Goal: Transaction & Acquisition: Purchase product/service

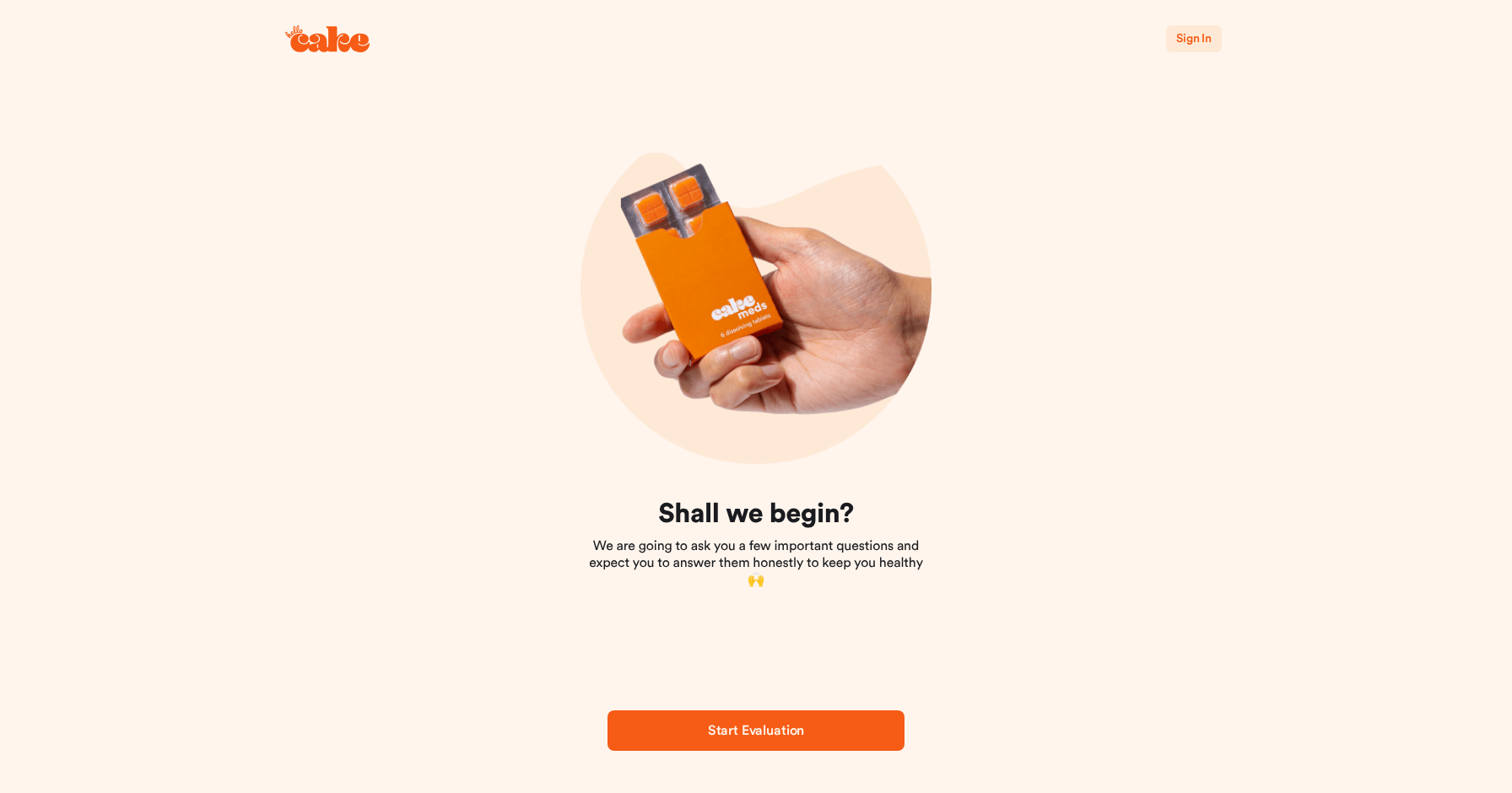
click at [1188, 33] on span "Sign In" at bounding box center [1193, 39] width 35 height 12
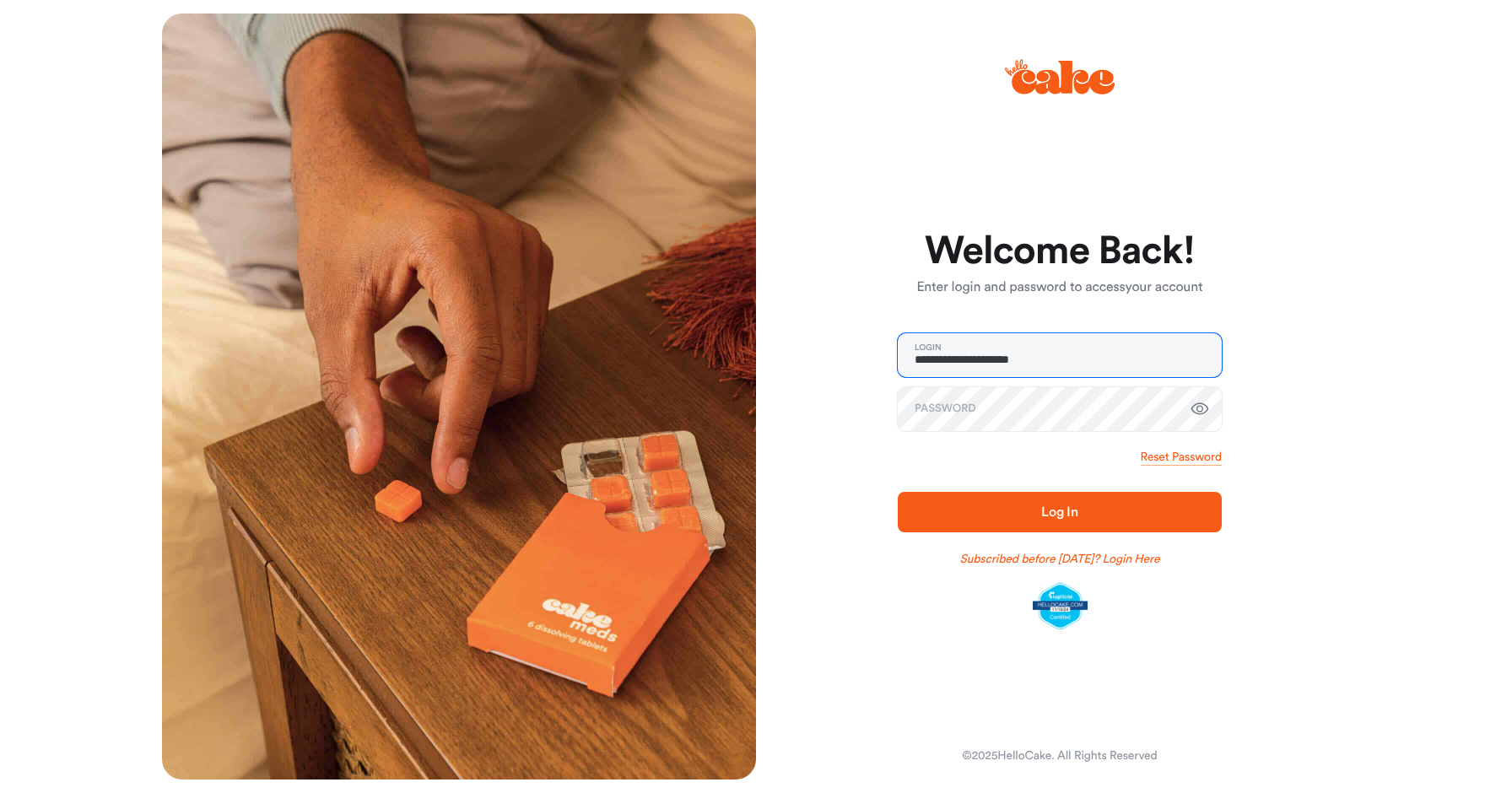
type input "**********"
click at [1034, 504] on span "Log In" at bounding box center [1060, 512] width 270 height 20
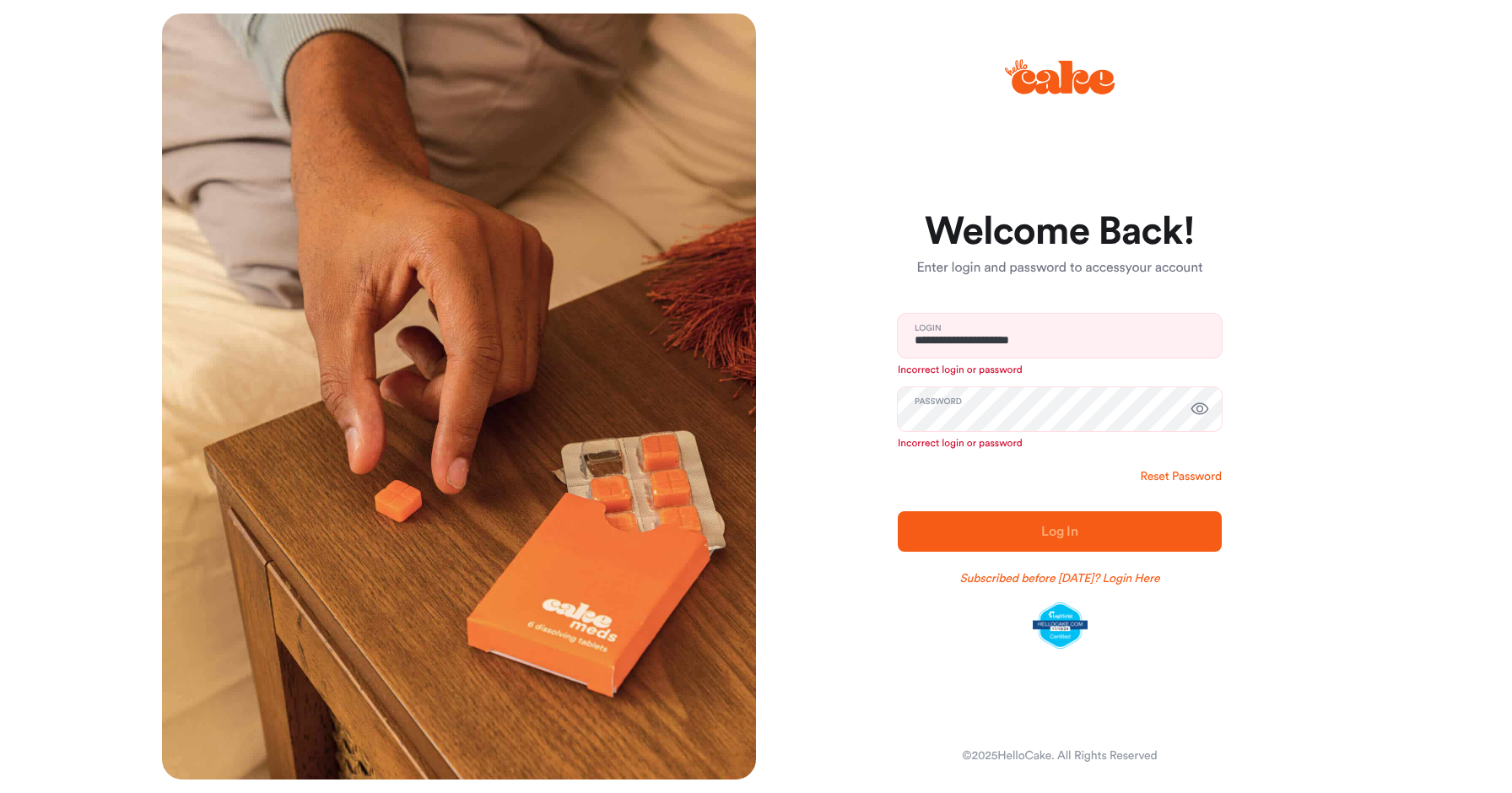
click at [1158, 476] on link "Reset Password" at bounding box center [1181, 477] width 81 height 17
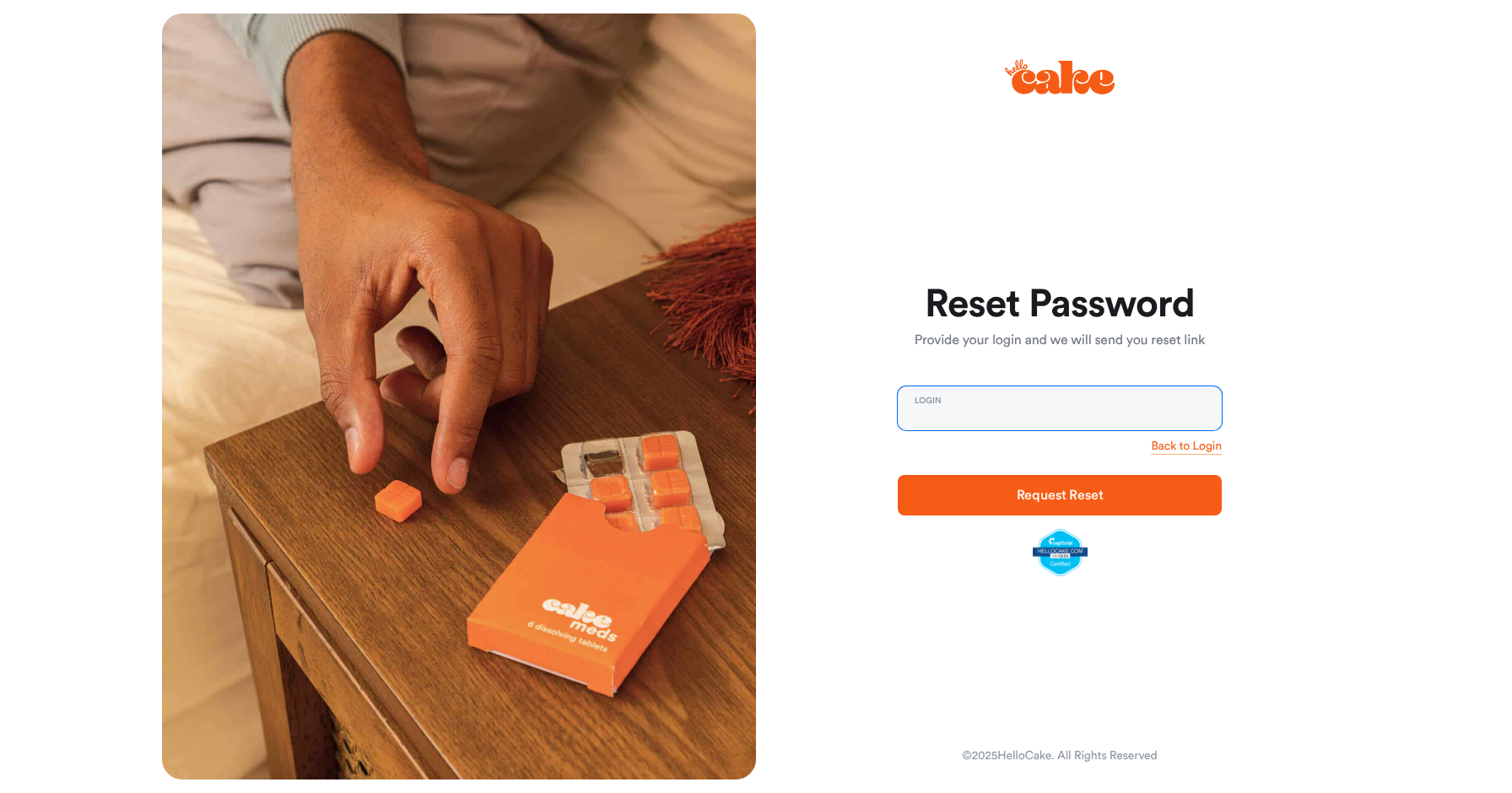
click at [917, 414] on input "email" at bounding box center [1060, 408] width 324 height 44
type input "**********"
click at [976, 490] on span "Request Reset" at bounding box center [1060, 495] width 270 height 20
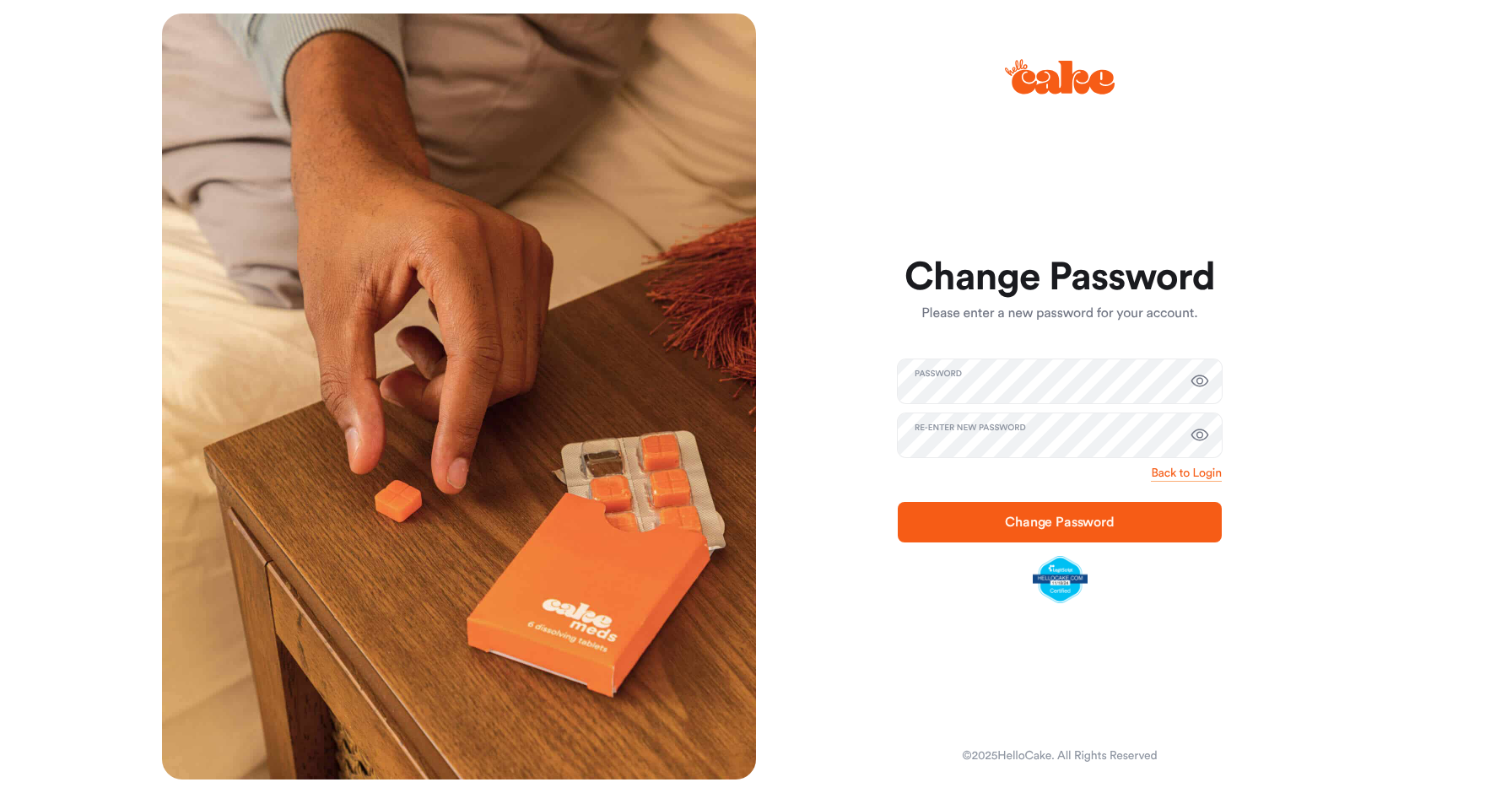
click at [965, 527] on span "Change Password" at bounding box center [1060, 522] width 270 height 20
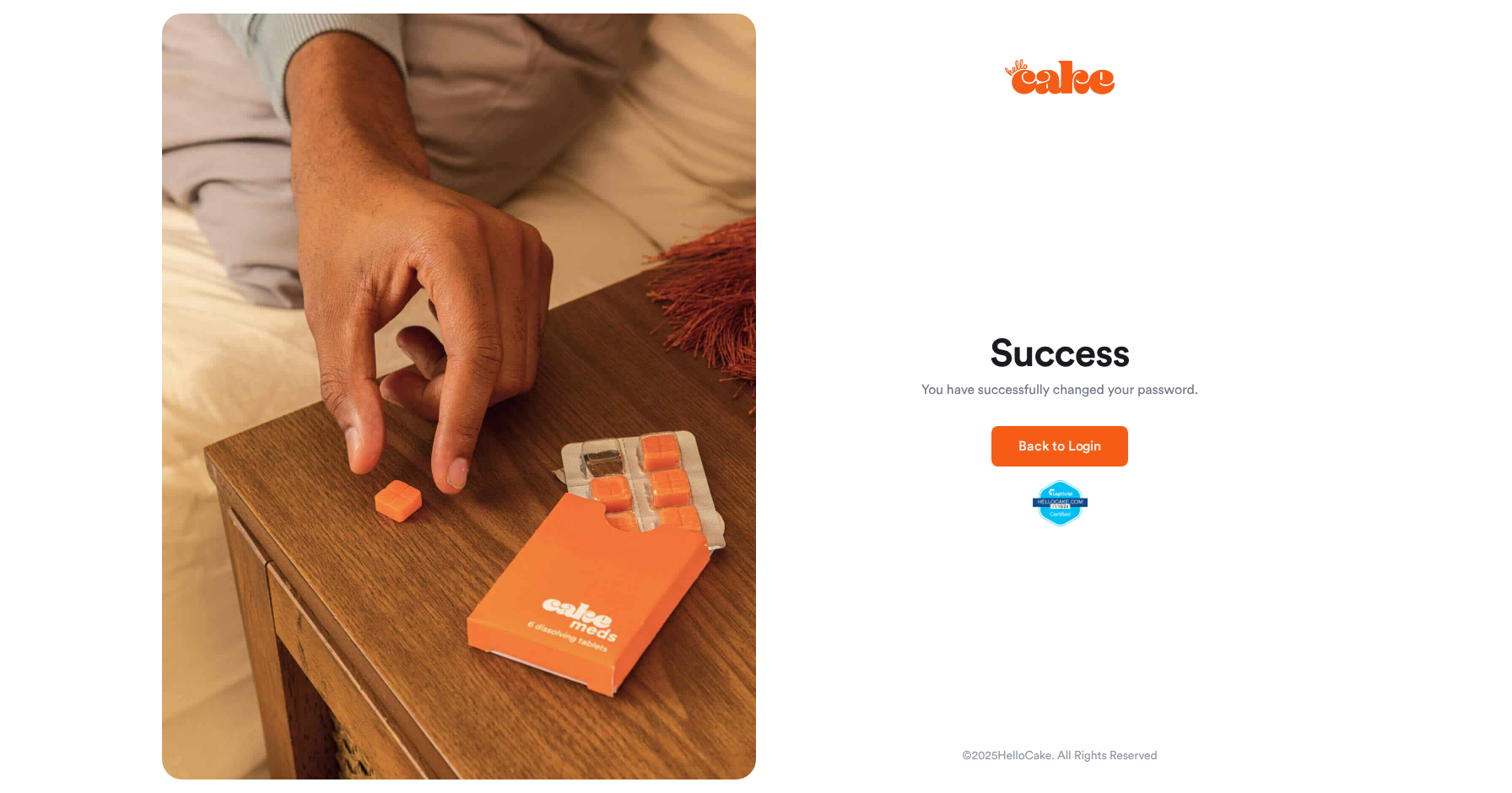
click at [1021, 450] on span "Back to Login" at bounding box center [1060, 446] width 83 height 14
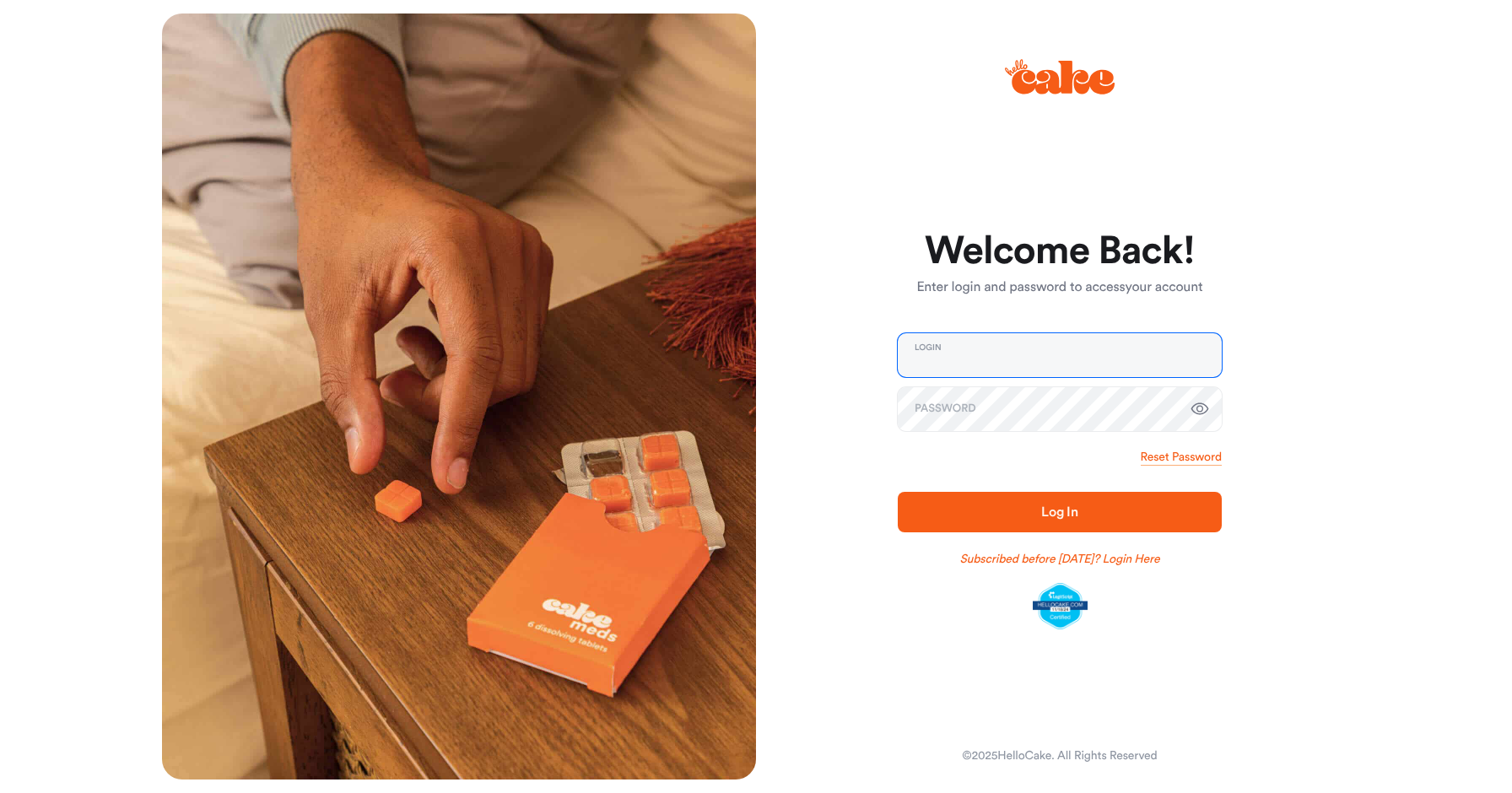
type input "**********"
click at [1010, 515] on span "Log In" at bounding box center [1060, 512] width 270 height 20
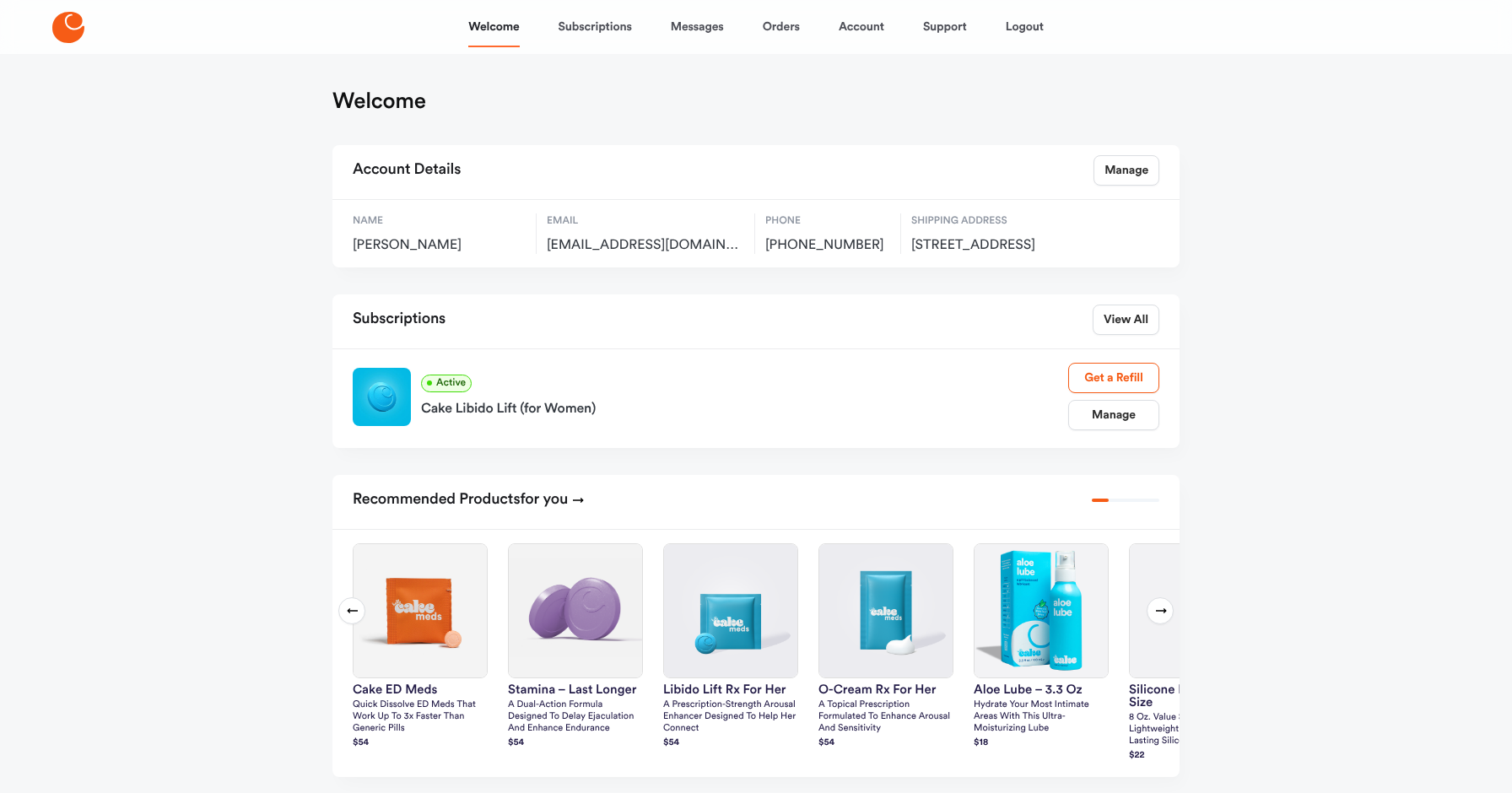
click at [496, 419] on div "Cake Libido Lift (for Women)" at bounding box center [744, 406] width 647 height 27
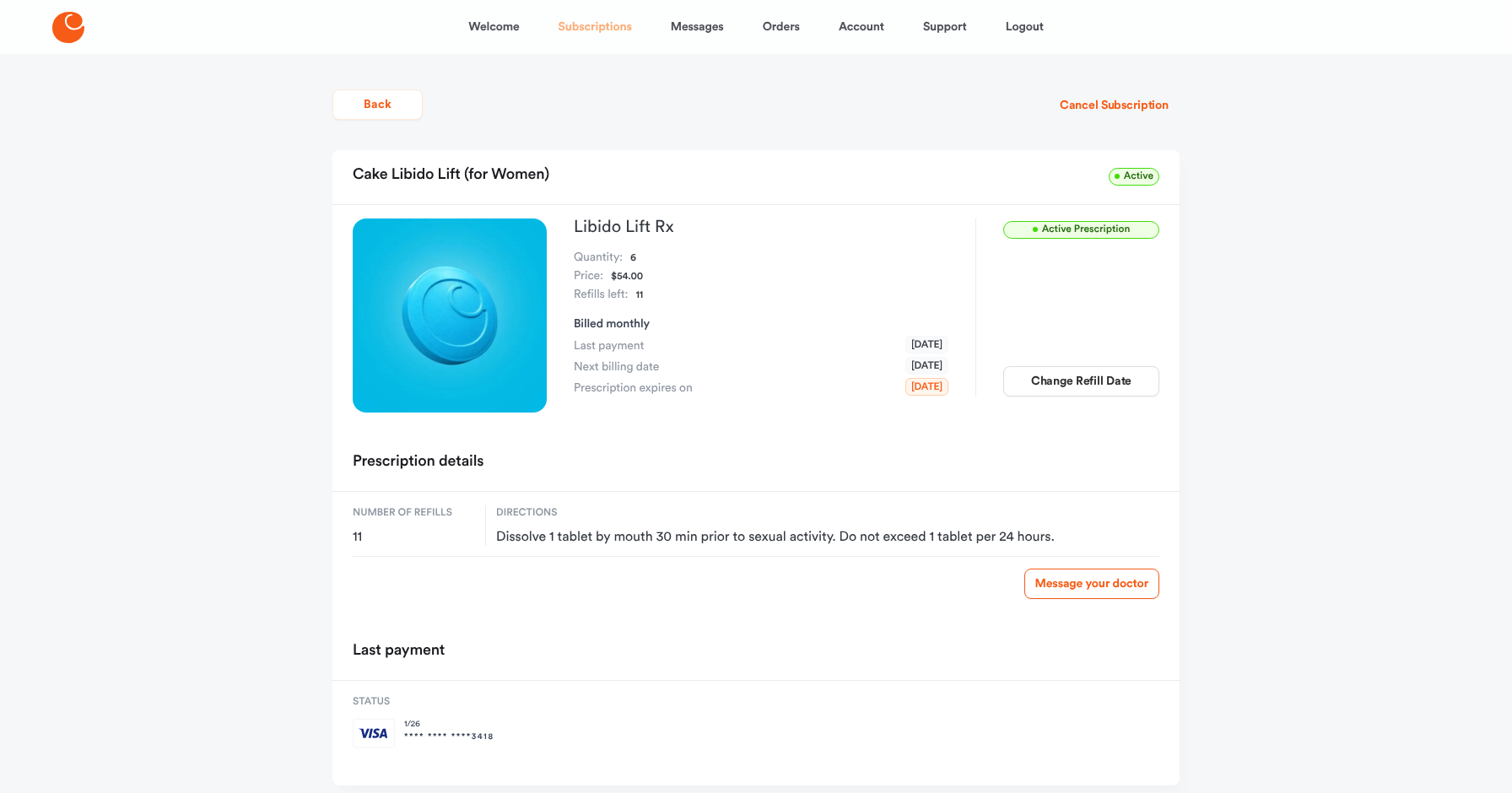
click at [596, 27] on link "Subscriptions" at bounding box center [595, 26] width 73 height 41
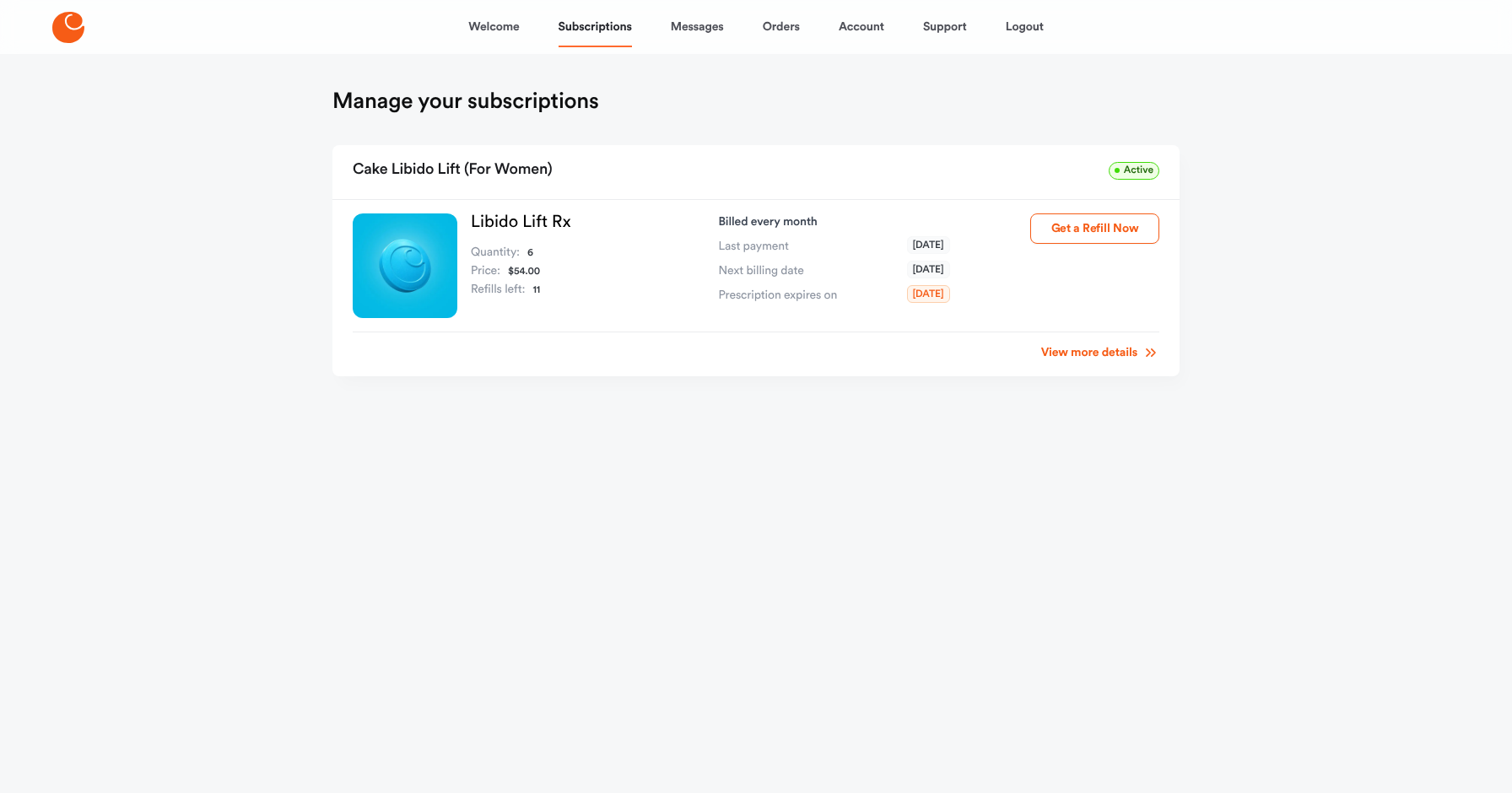
click at [1086, 351] on link "View more details" at bounding box center [1099, 352] width 118 height 17
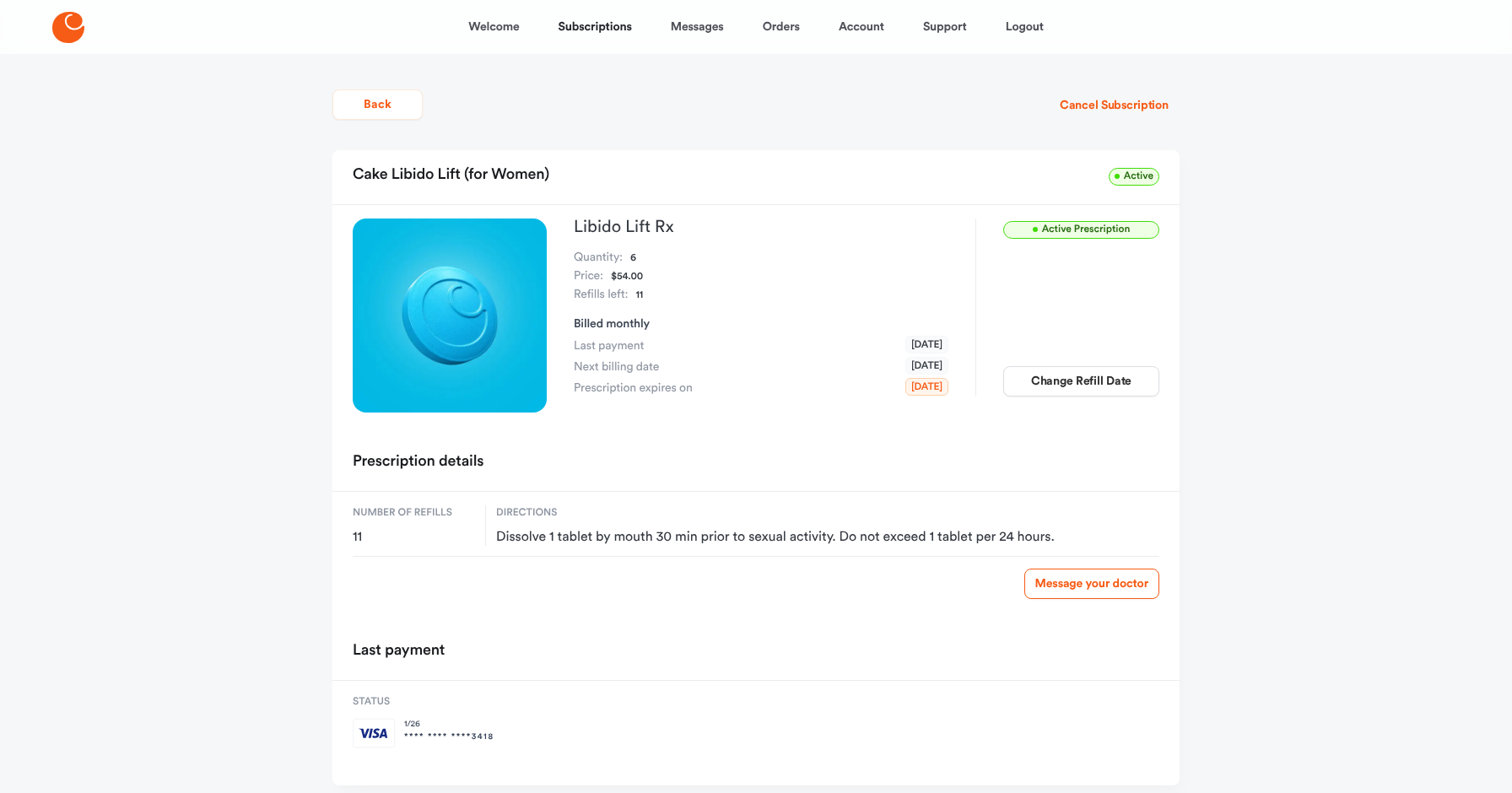
scroll to position [1, 0]
click at [1044, 381] on button "Change Refill Date" at bounding box center [1080, 380] width 156 height 31
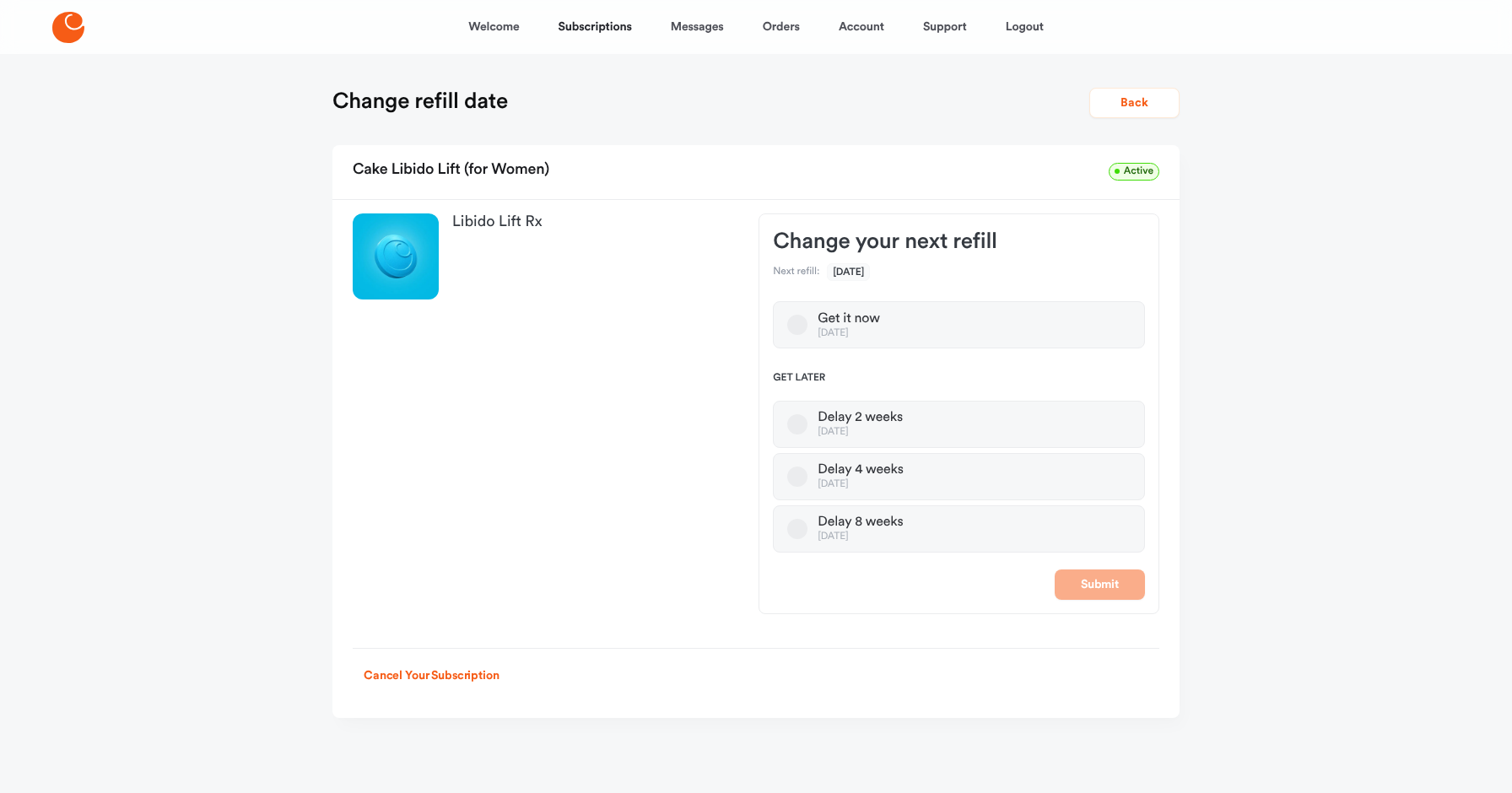
click at [788, 527] on button "Delay 8 weeks Jan 02, 2026" at bounding box center [797, 529] width 20 height 20
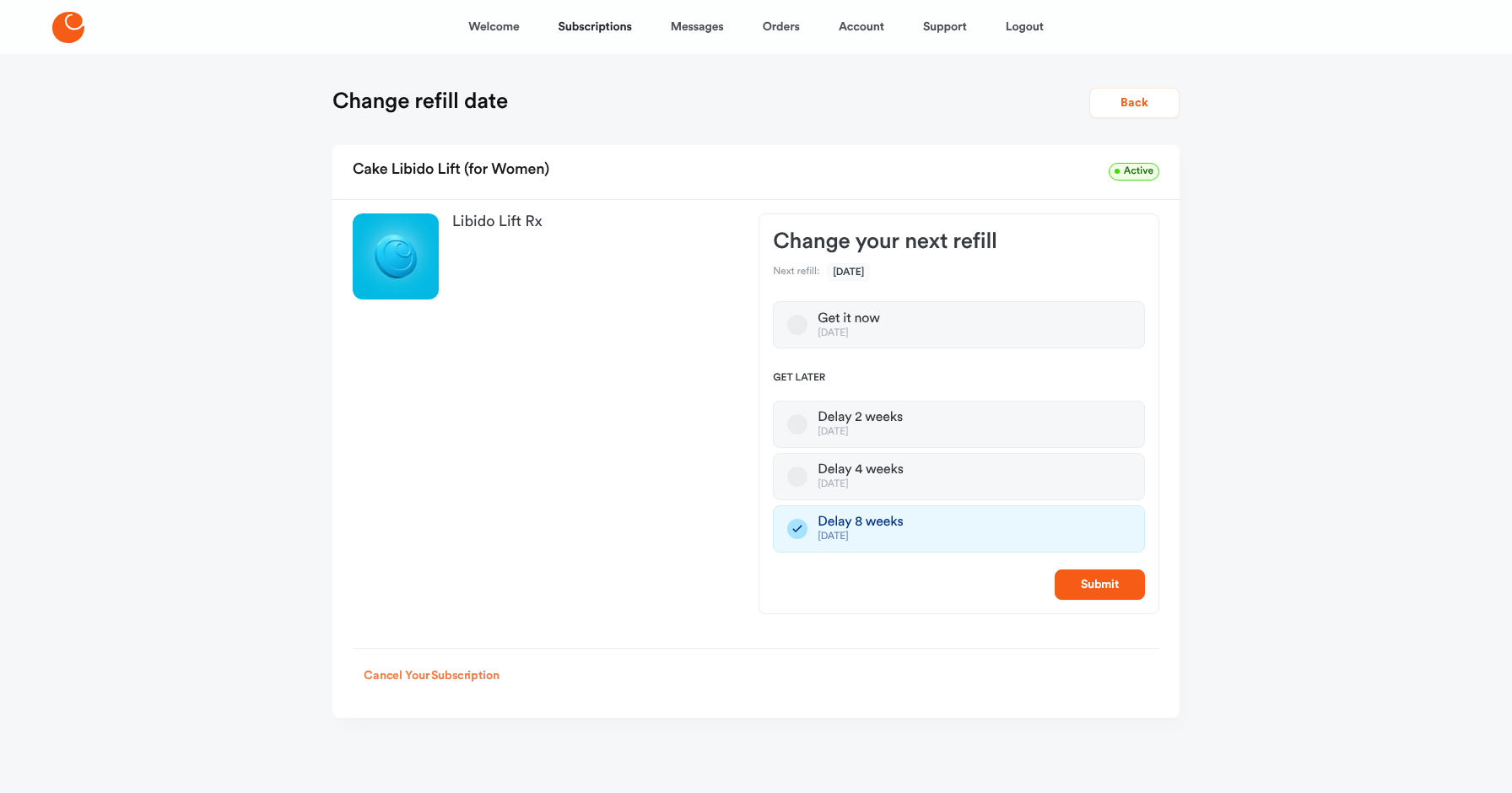
click at [489, 674] on button "Cancel Your Subscription" at bounding box center [431, 676] width 158 height 31
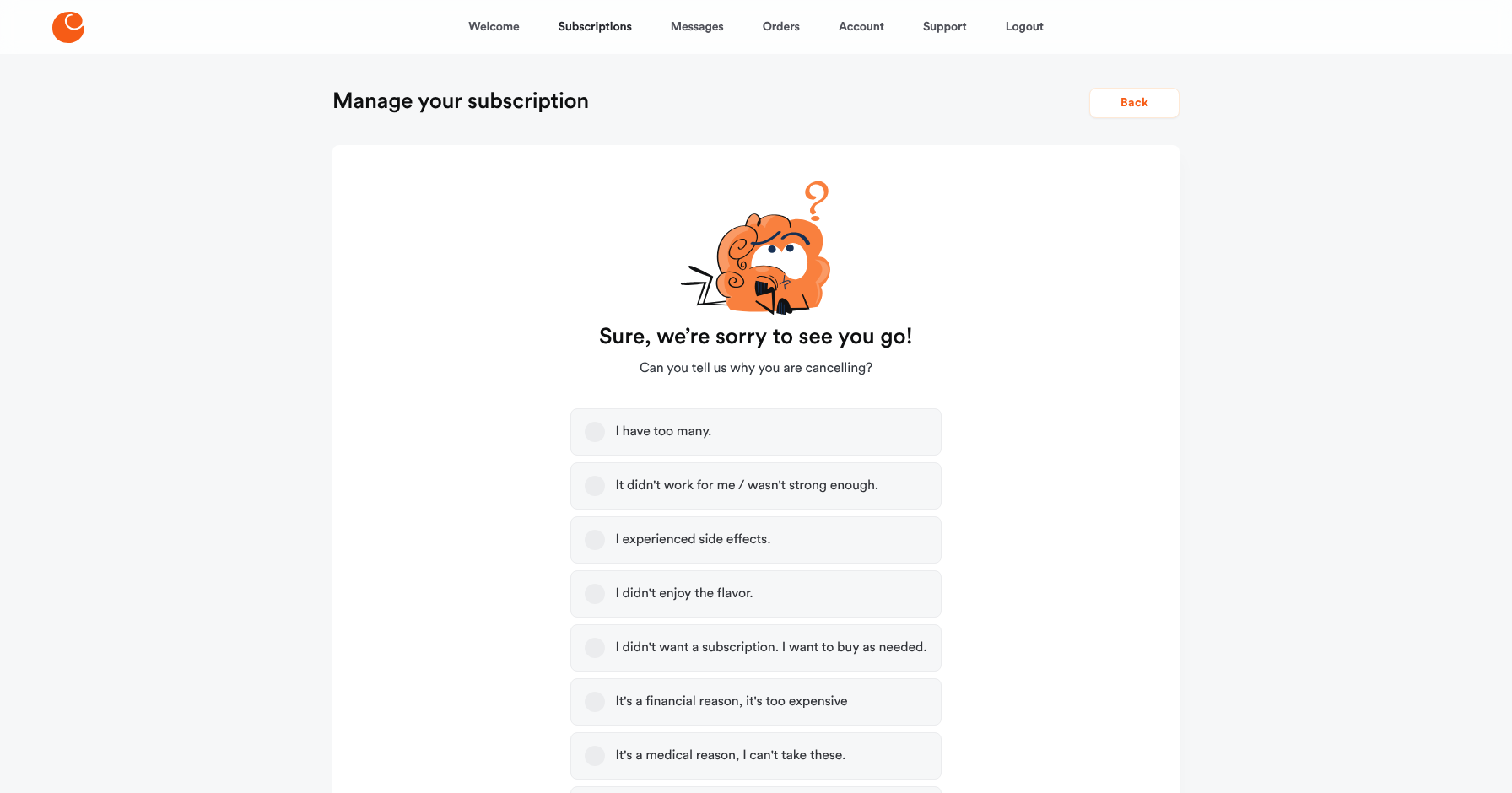
click at [591, 488] on button "It didn't work for me / wasn't strong enough." at bounding box center [595, 486] width 20 height 20
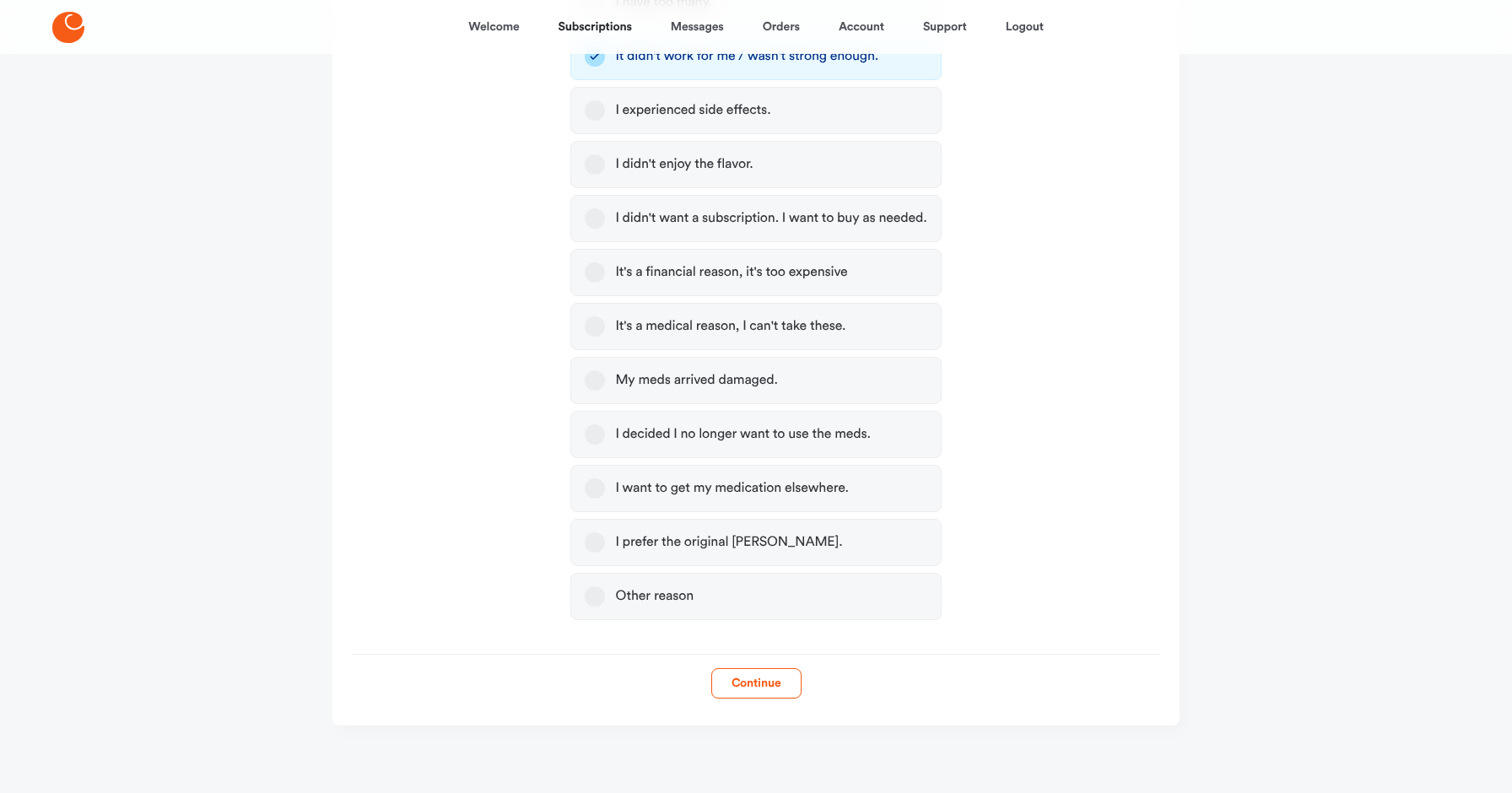
scroll to position [430, 0]
click at [750, 687] on button "Continue" at bounding box center [756, 684] width 90 height 31
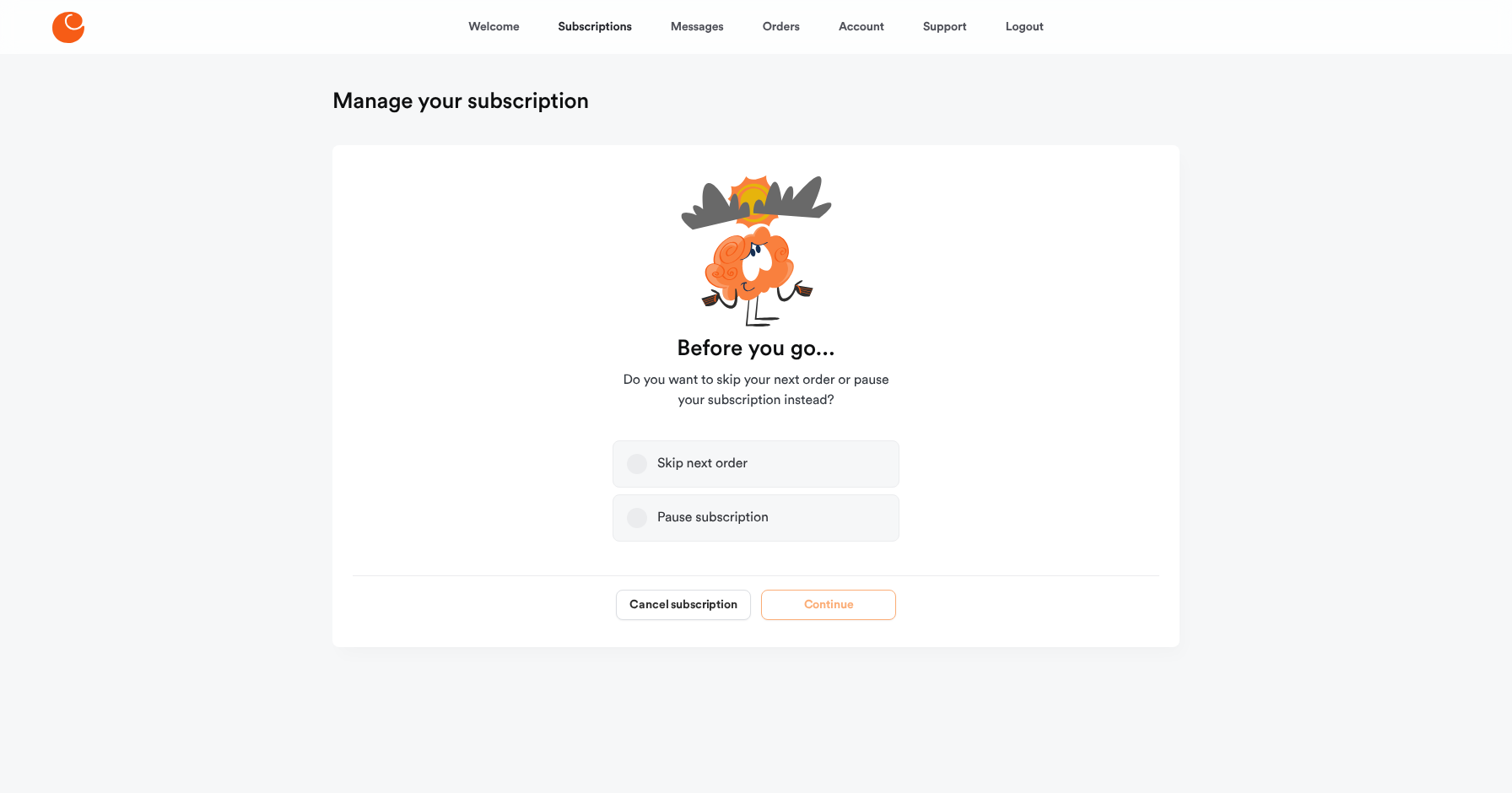
scroll to position [0, 0]
click at [704, 602] on button "Cancel subscription" at bounding box center [683, 605] width 135 height 31
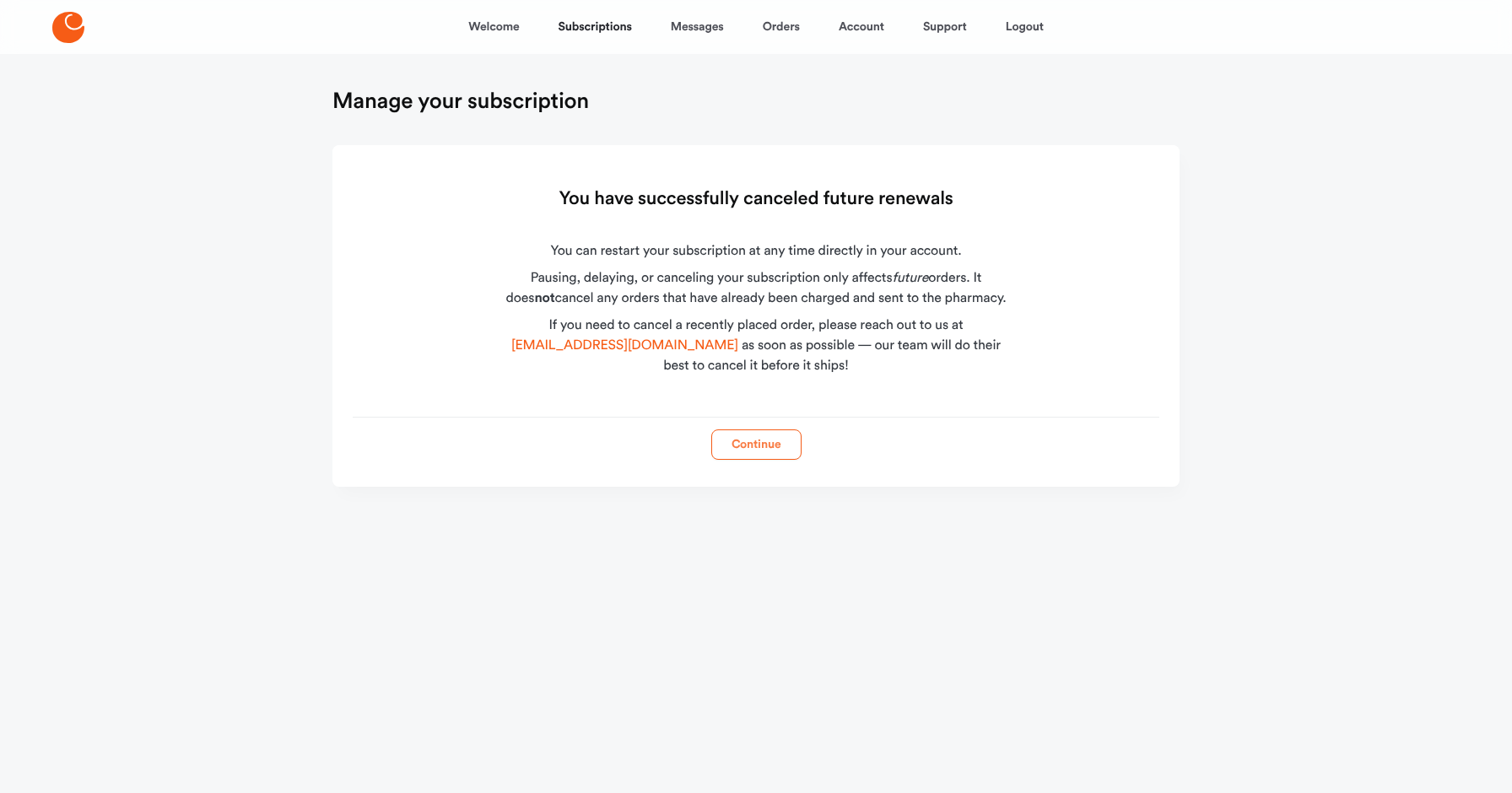
click at [749, 446] on button "Continue" at bounding box center [756, 445] width 90 height 31
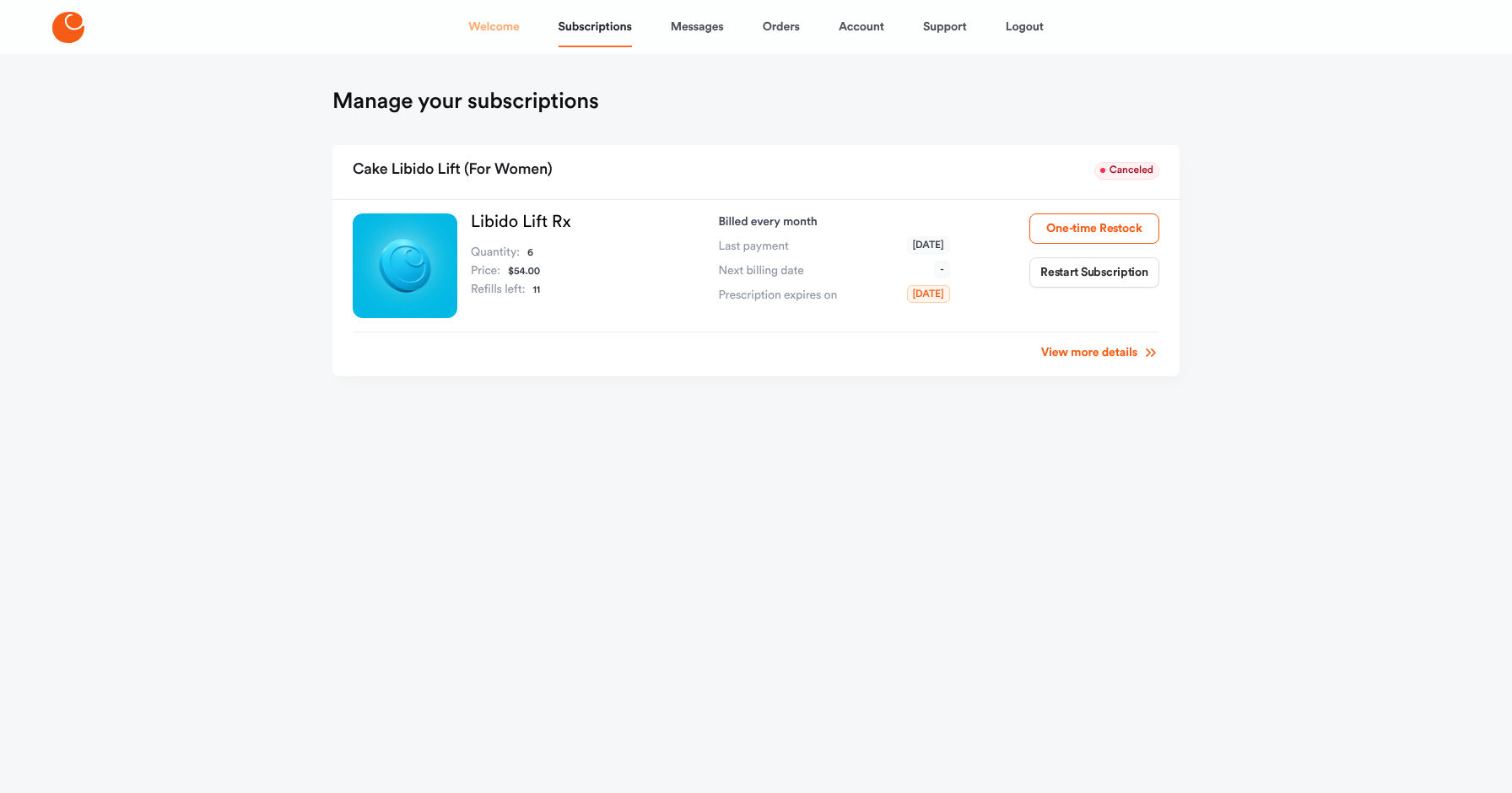
click at [505, 32] on link "Welcome" at bounding box center [494, 26] width 50 height 41
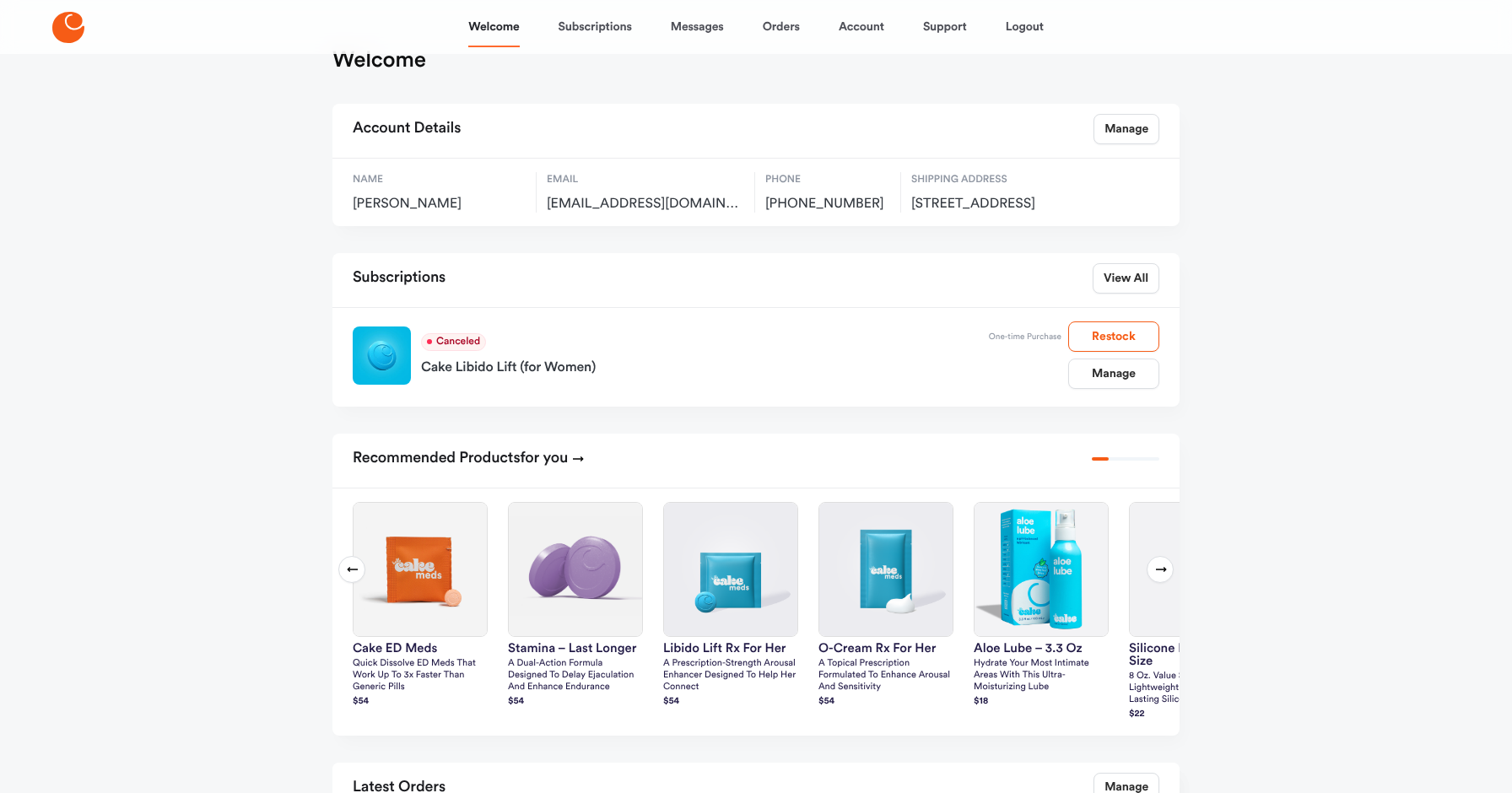
scroll to position [45, 0]
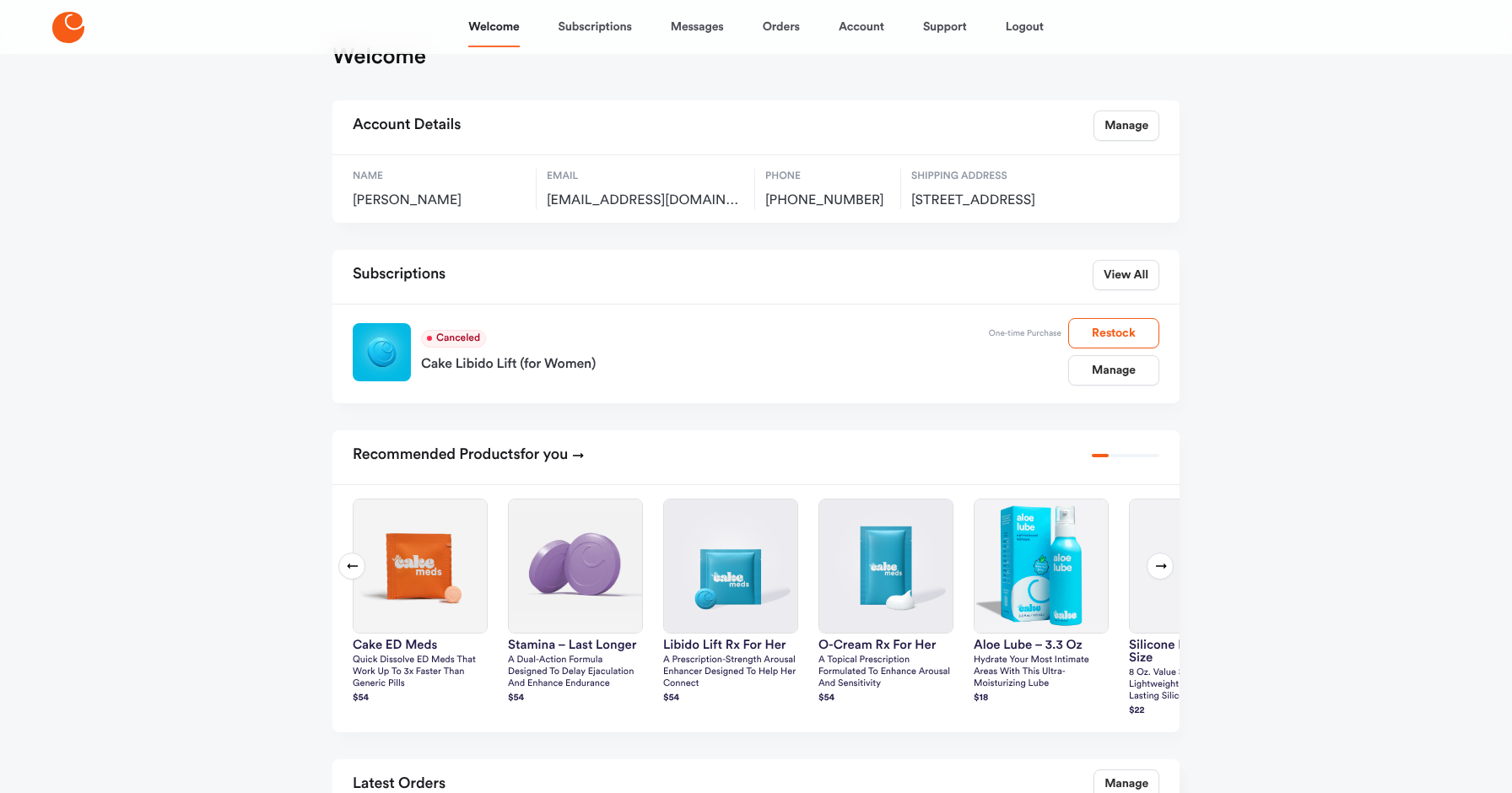
click at [1160, 573] on icon at bounding box center [1161, 566] width 14 height 14
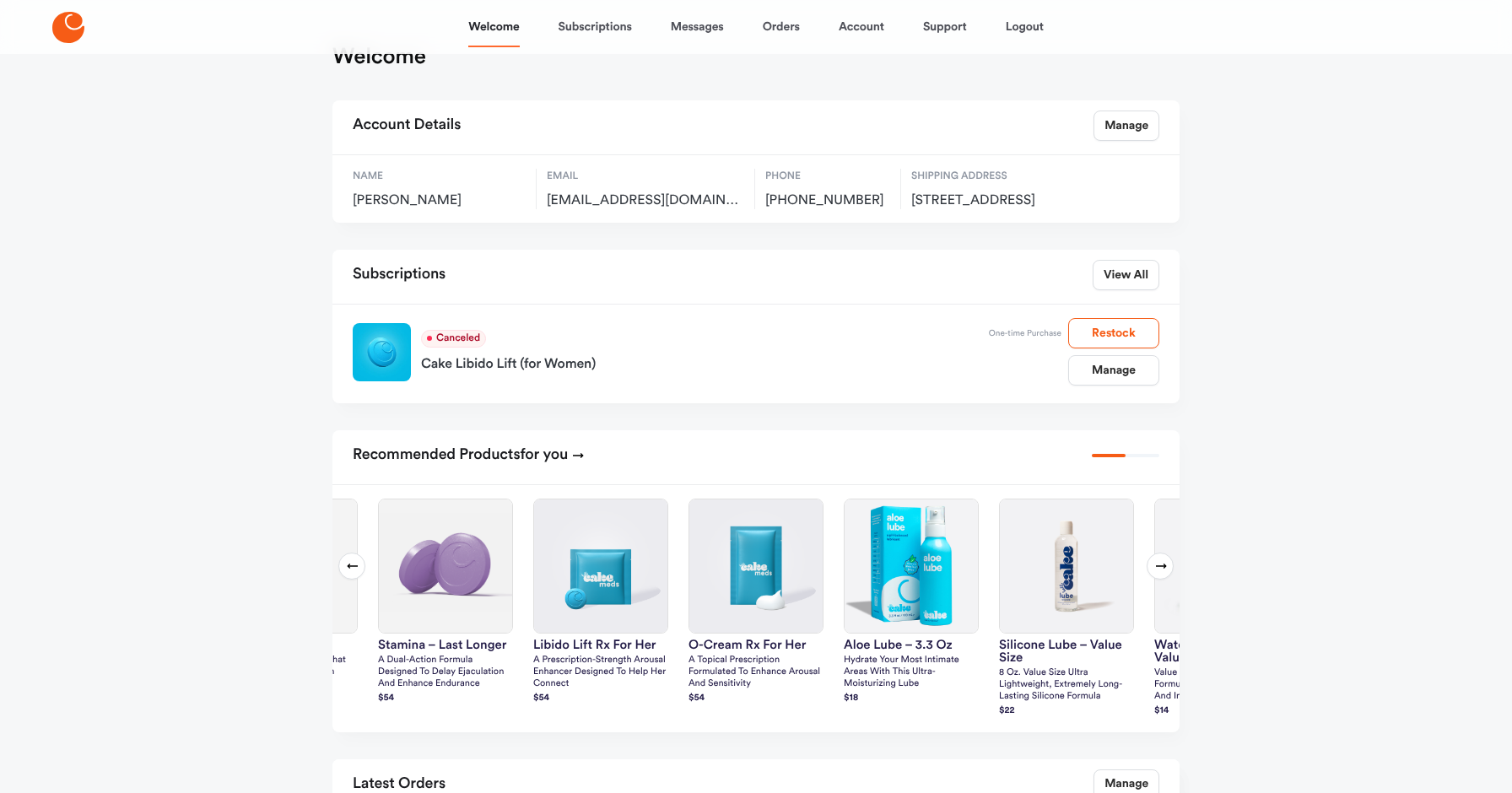
click at [1160, 573] on icon at bounding box center [1161, 566] width 14 height 14
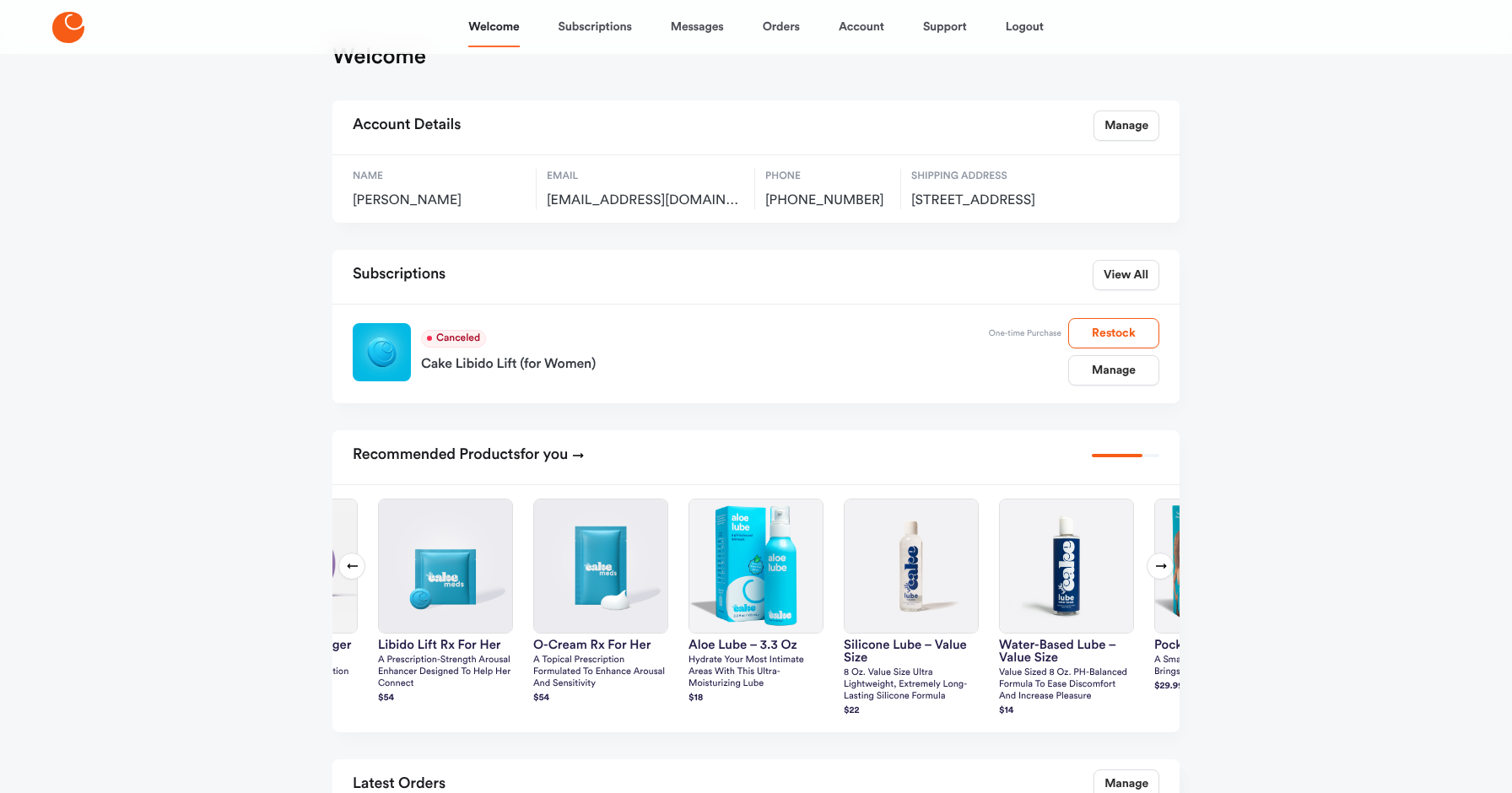
click at [1160, 573] on icon at bounding box center [1161, 566] width 14 height 14
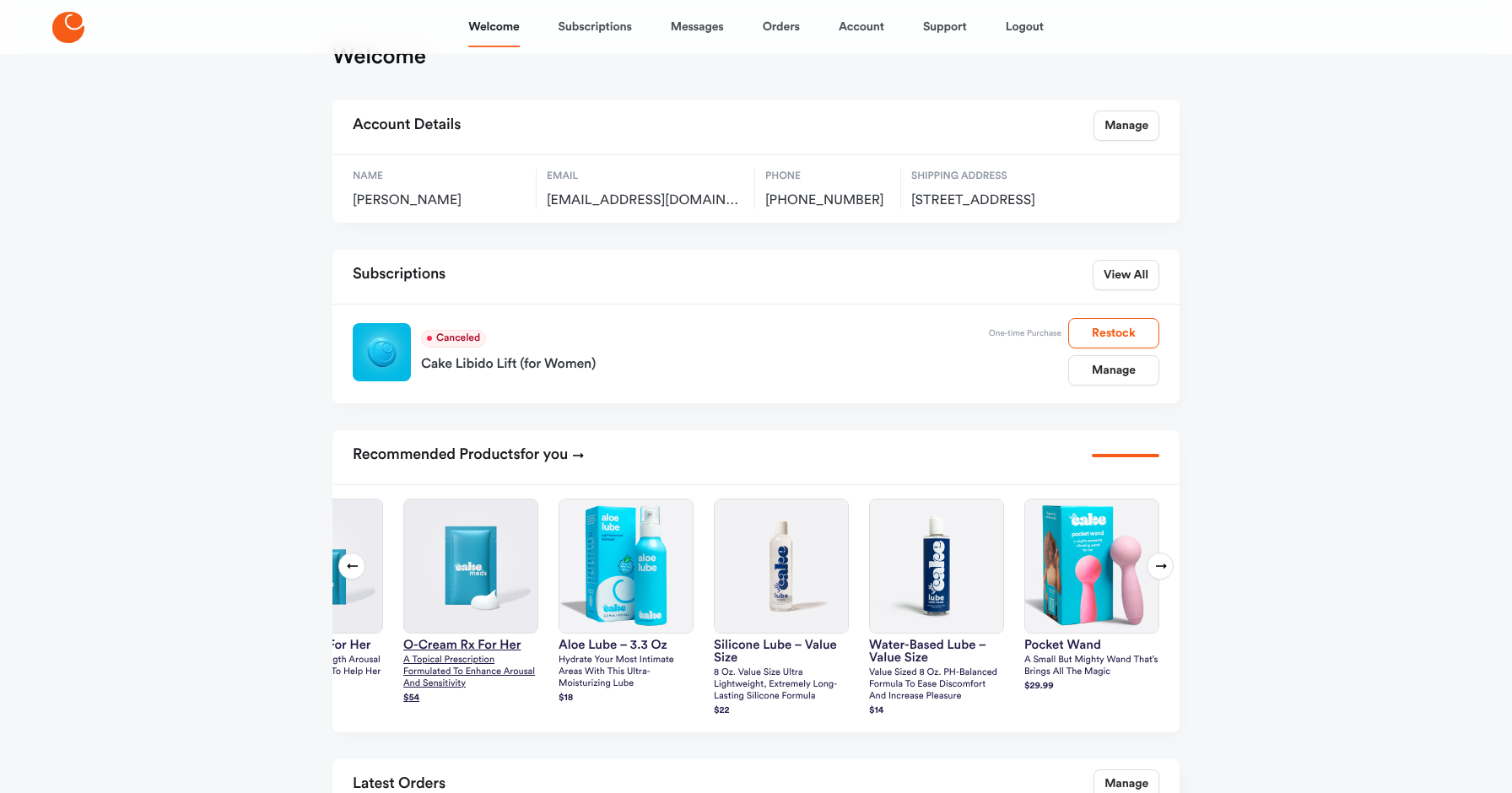
click at [499, 652] on h3 "O-Cream Rx for Her" at bounding box center [471, 645] width 135 height 13
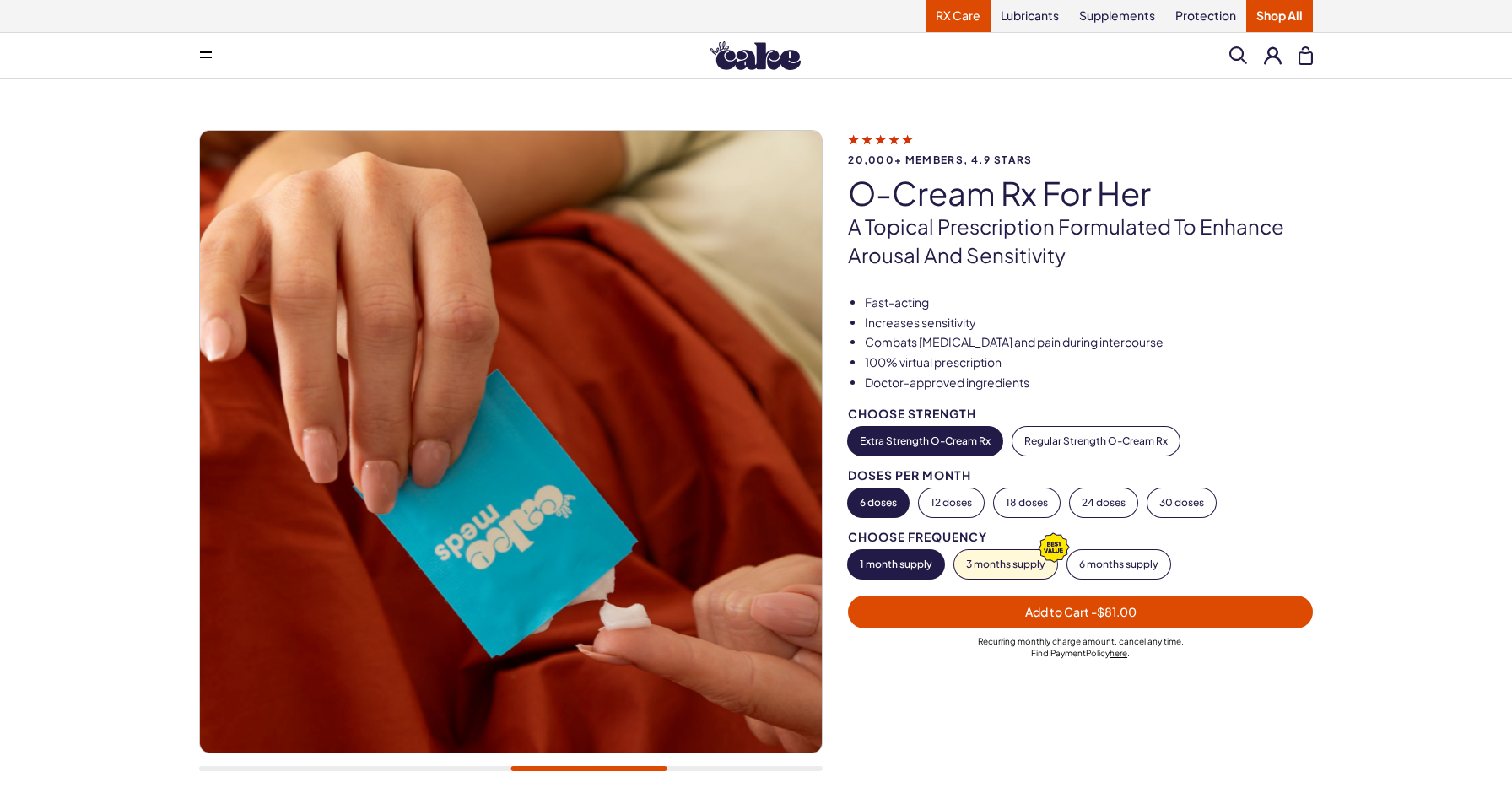
click at [951, 15] on link "RX Care" at bounding box center [958, 16] width 65 height 32
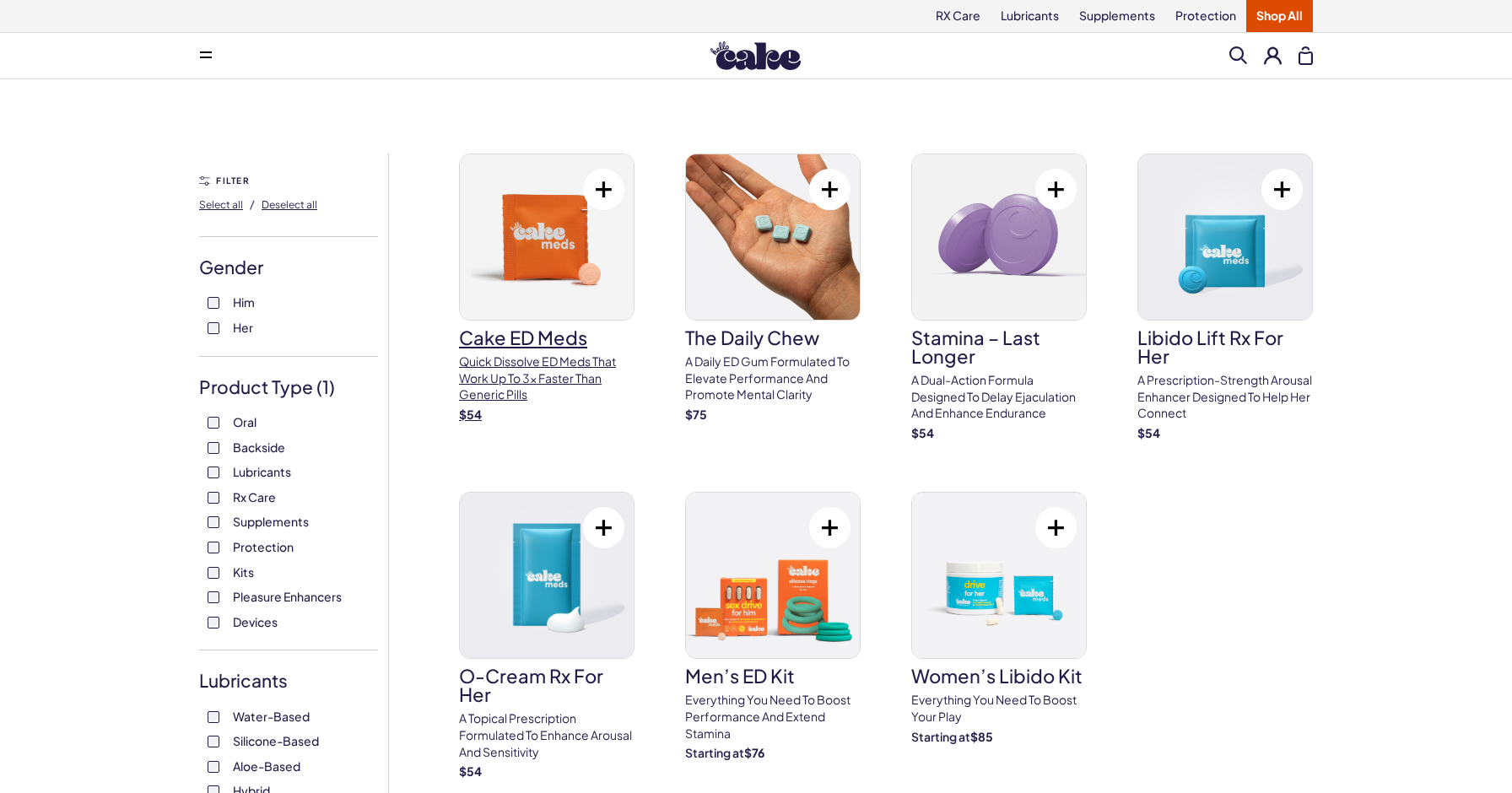
click at [566, 342] on h3 "Cake ED Meds" at bounding box center [546, 337] width 176 height 19
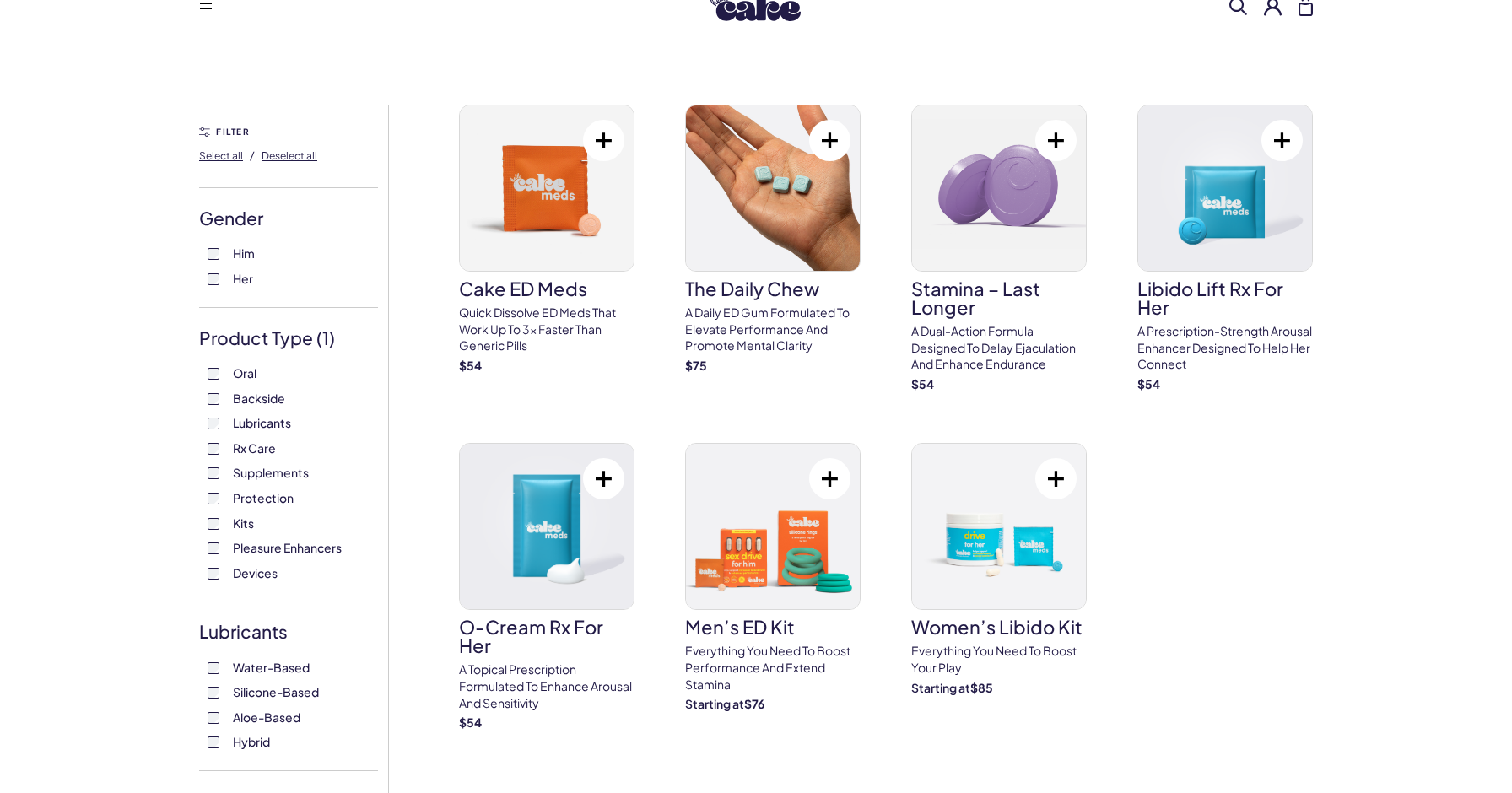
scroll to position [51, 0]
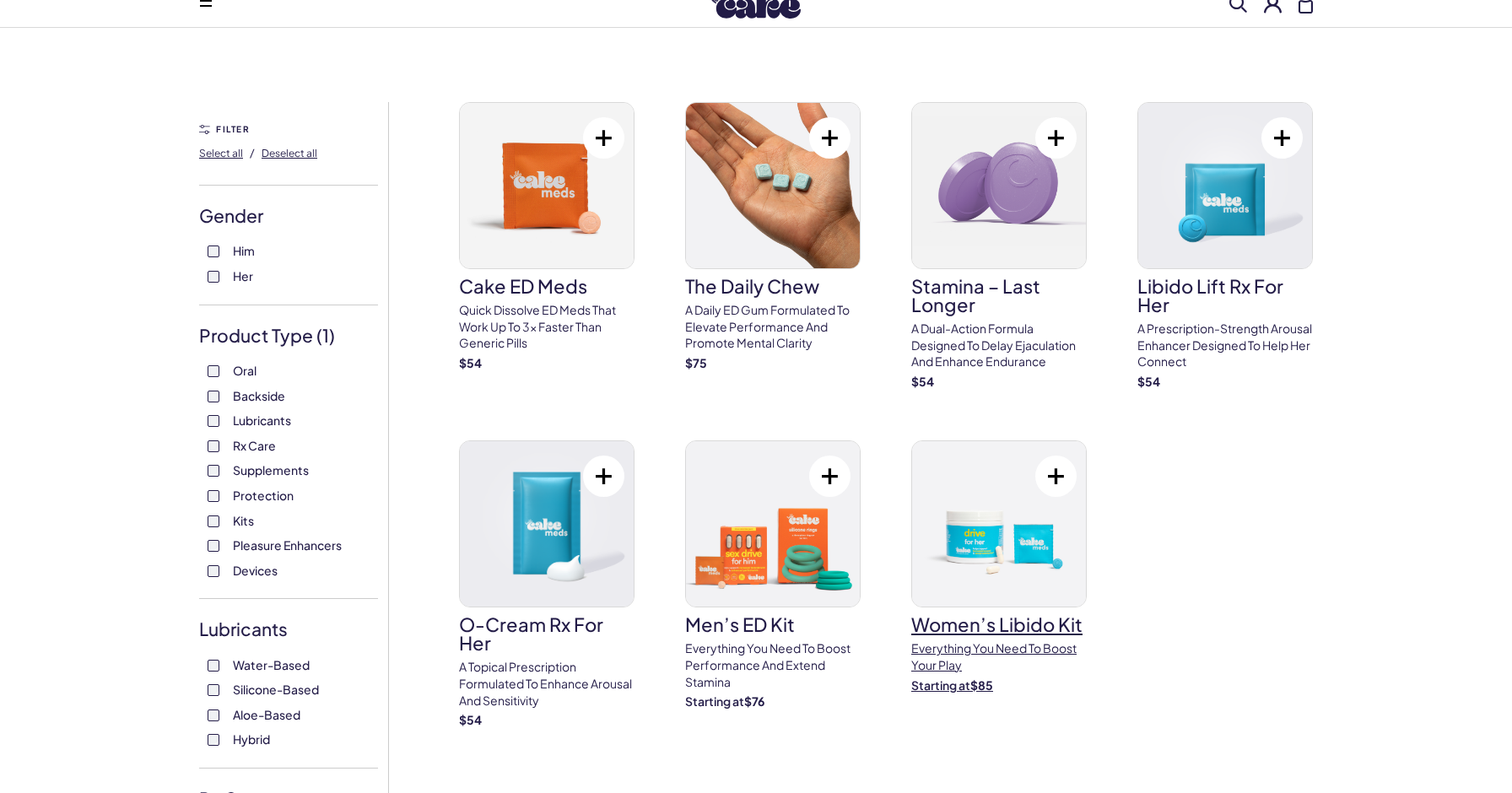
click at [930, 621] on h3 "Women’s Libido Kit" at bounding box center [998, 624] width 176 height 19
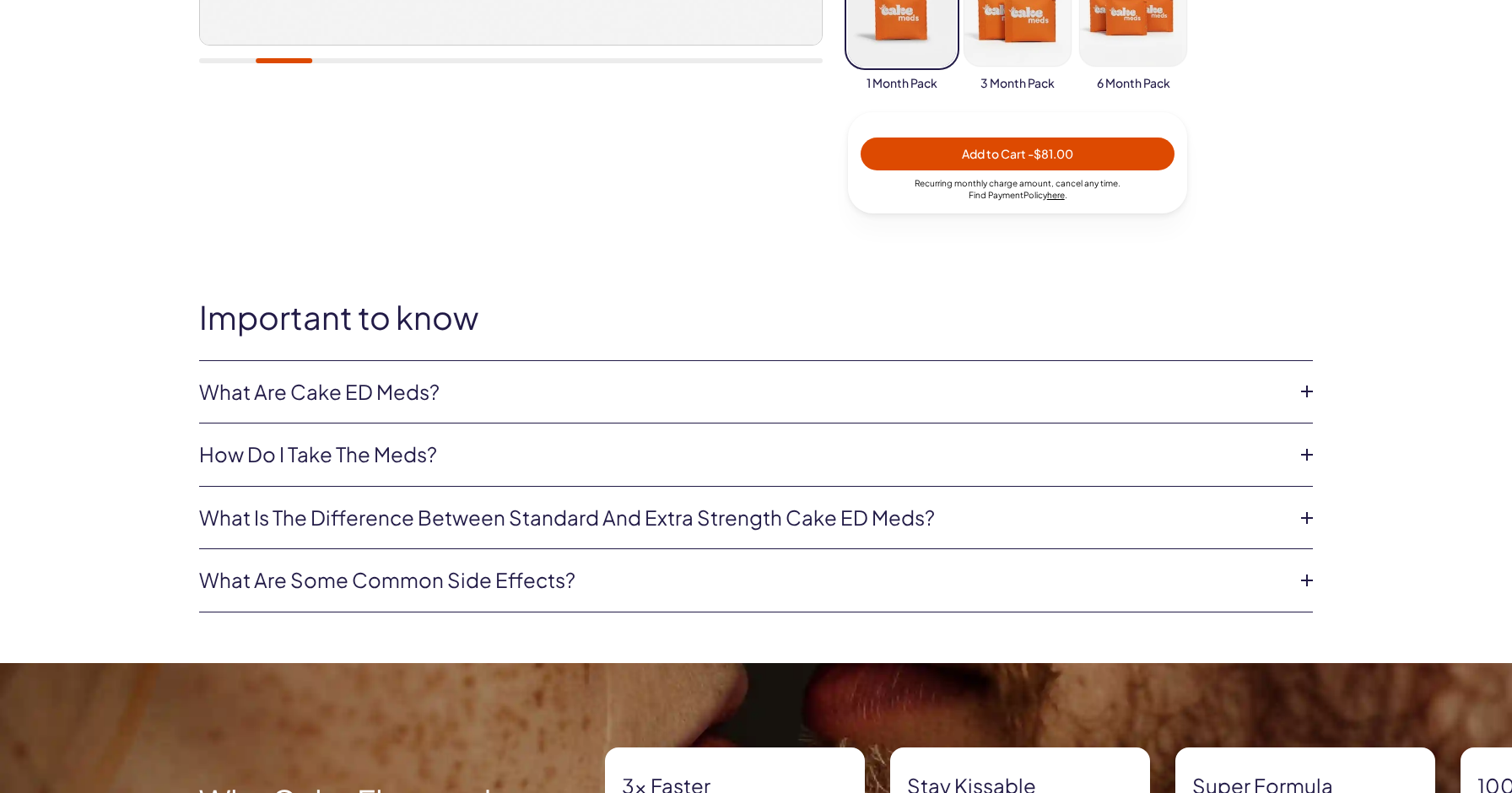
scroll to position [788, 0]
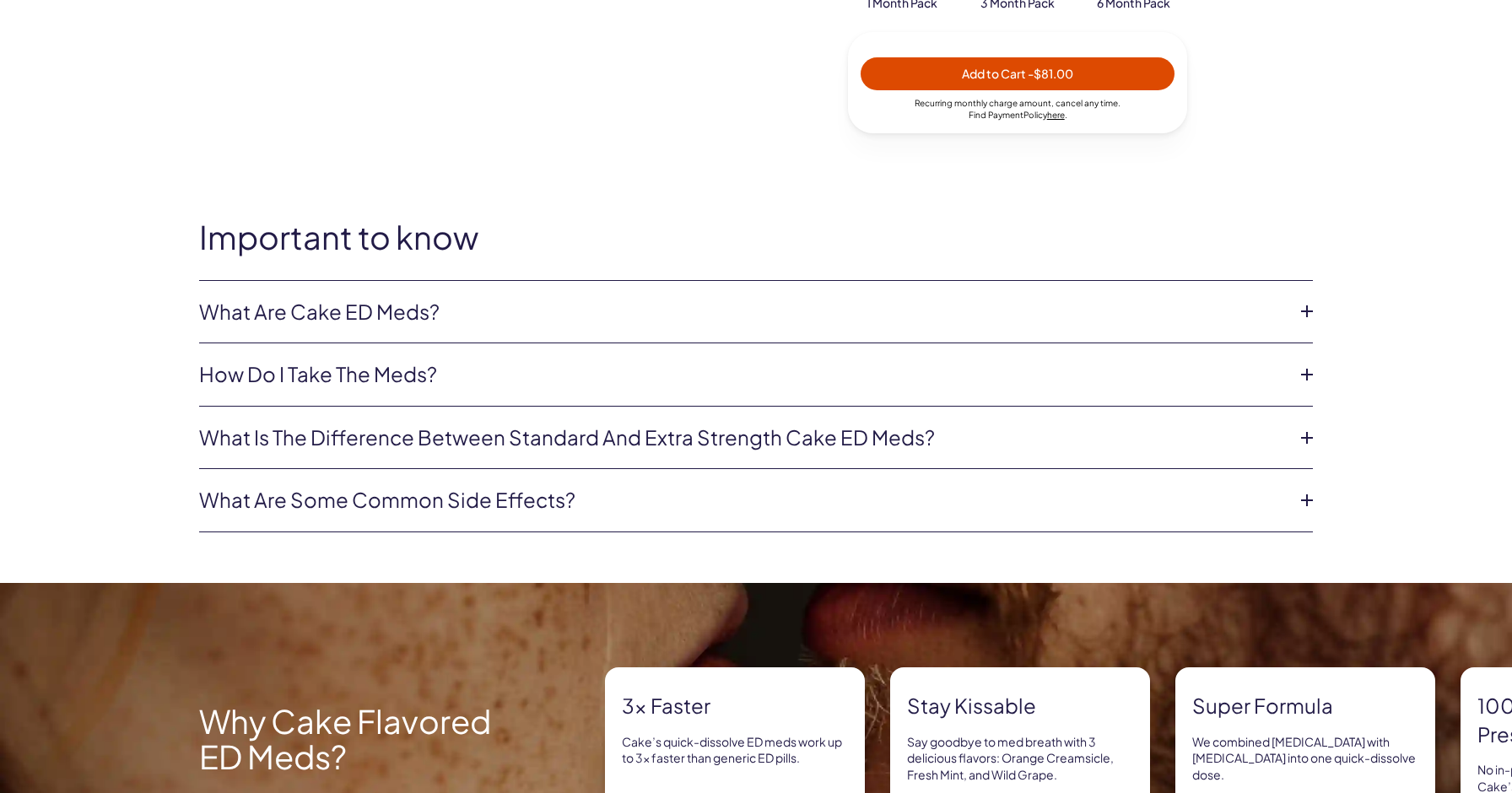
click at [551, 324] on li "What are Cake ED Meds? Cake ED Meds are a compounded medication* with high conc…" at bounding box center [756, 313] width 1114 height 63
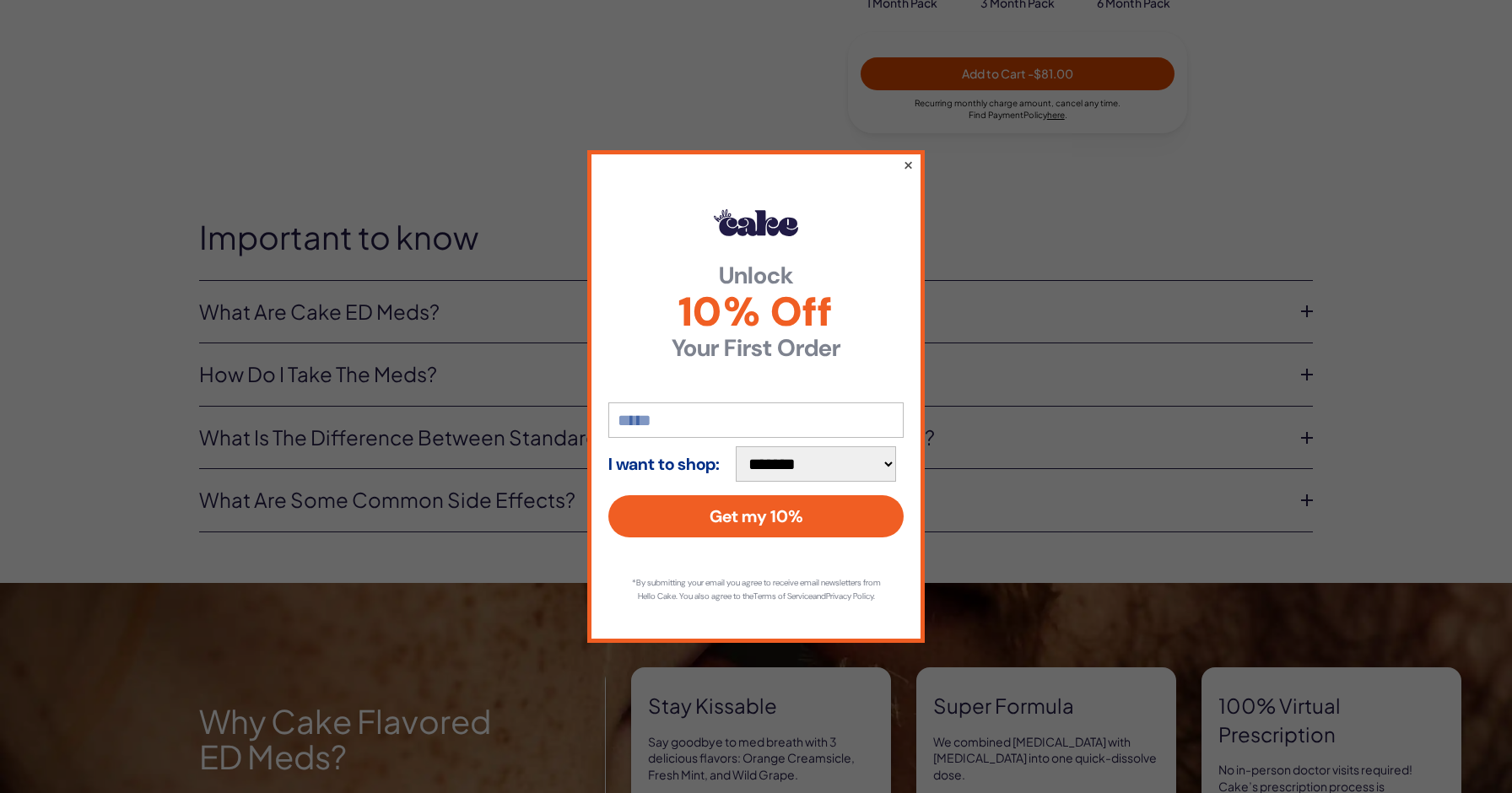
click at [906, 155] on button "×" at bounding box center [908, 164] width 11 height 20
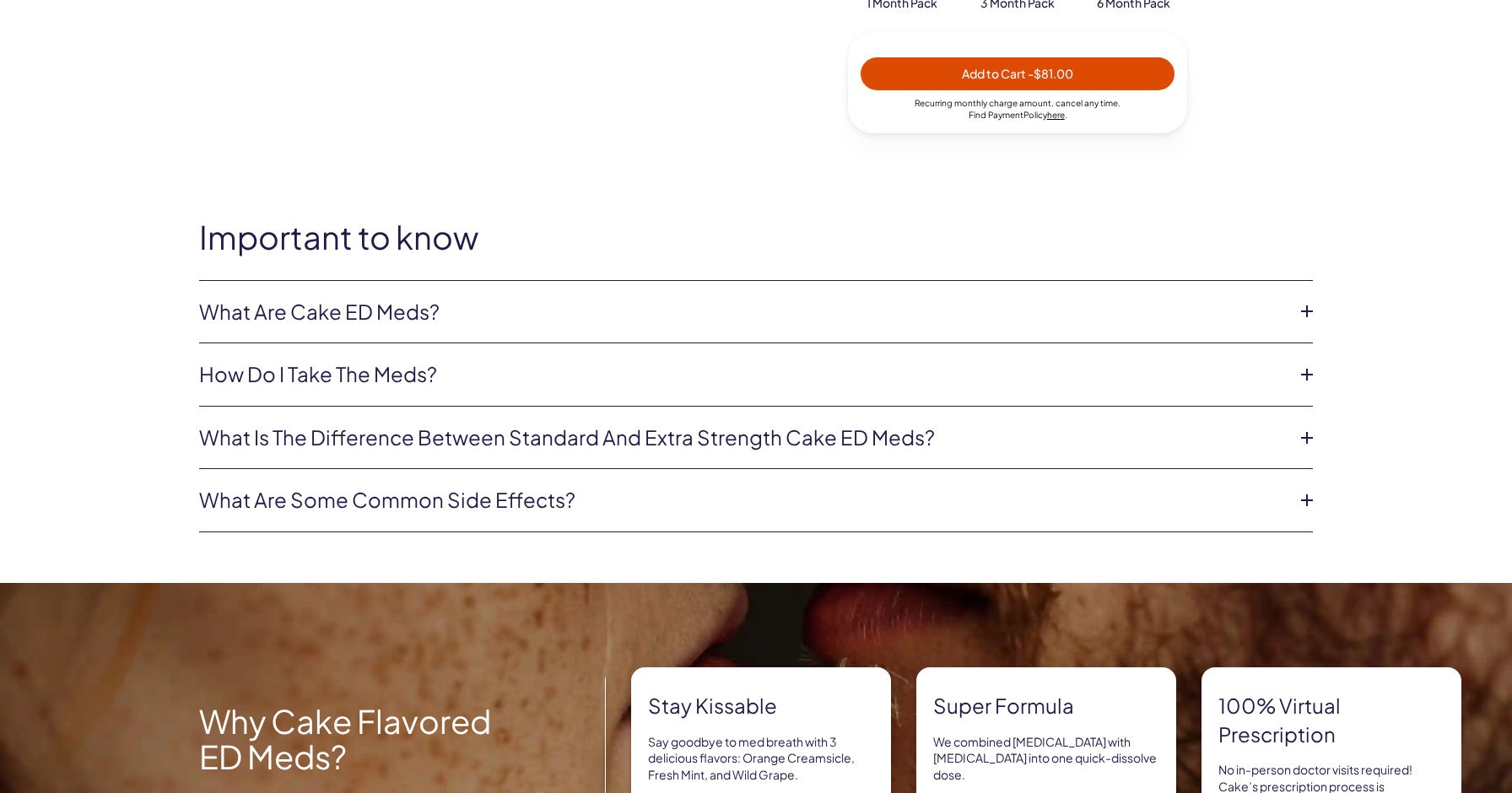
click at [1311, 309] on icon at bounding box center [1307, 311] width 25 height 25
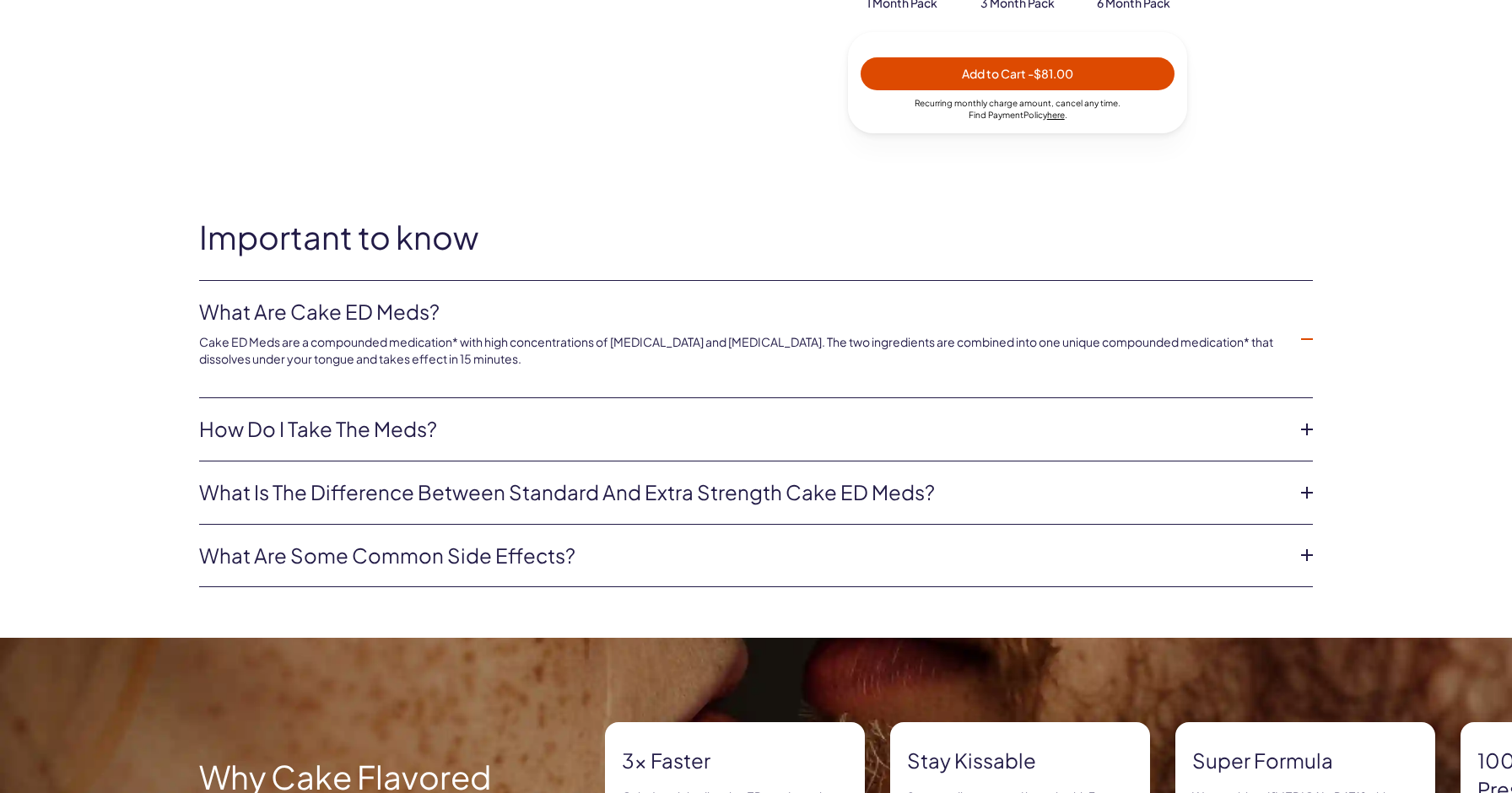
click at [1302, 485] on icon at bounding box center [1307, 493] width 25 height 25
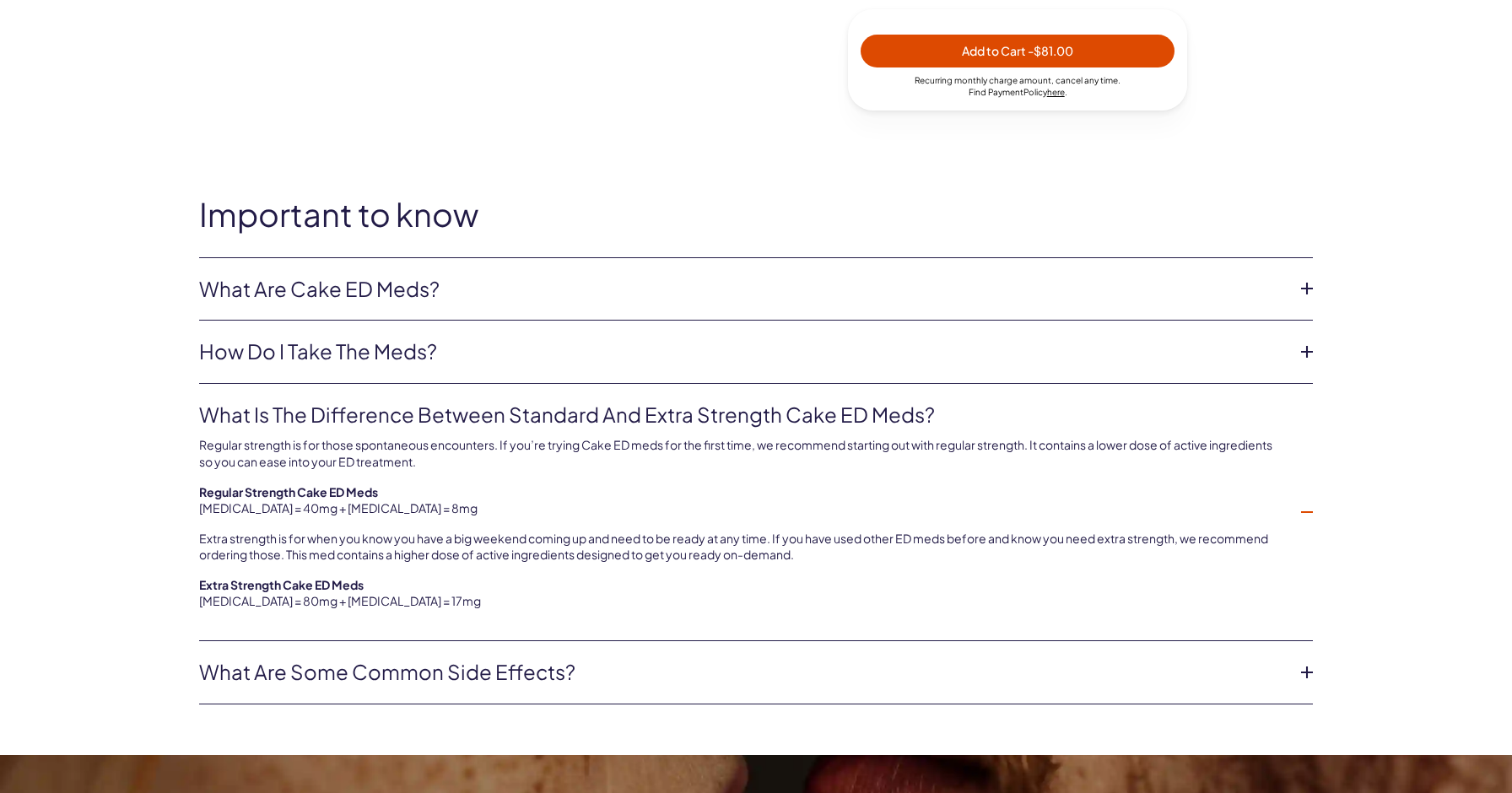
scroll to position [813, 0]
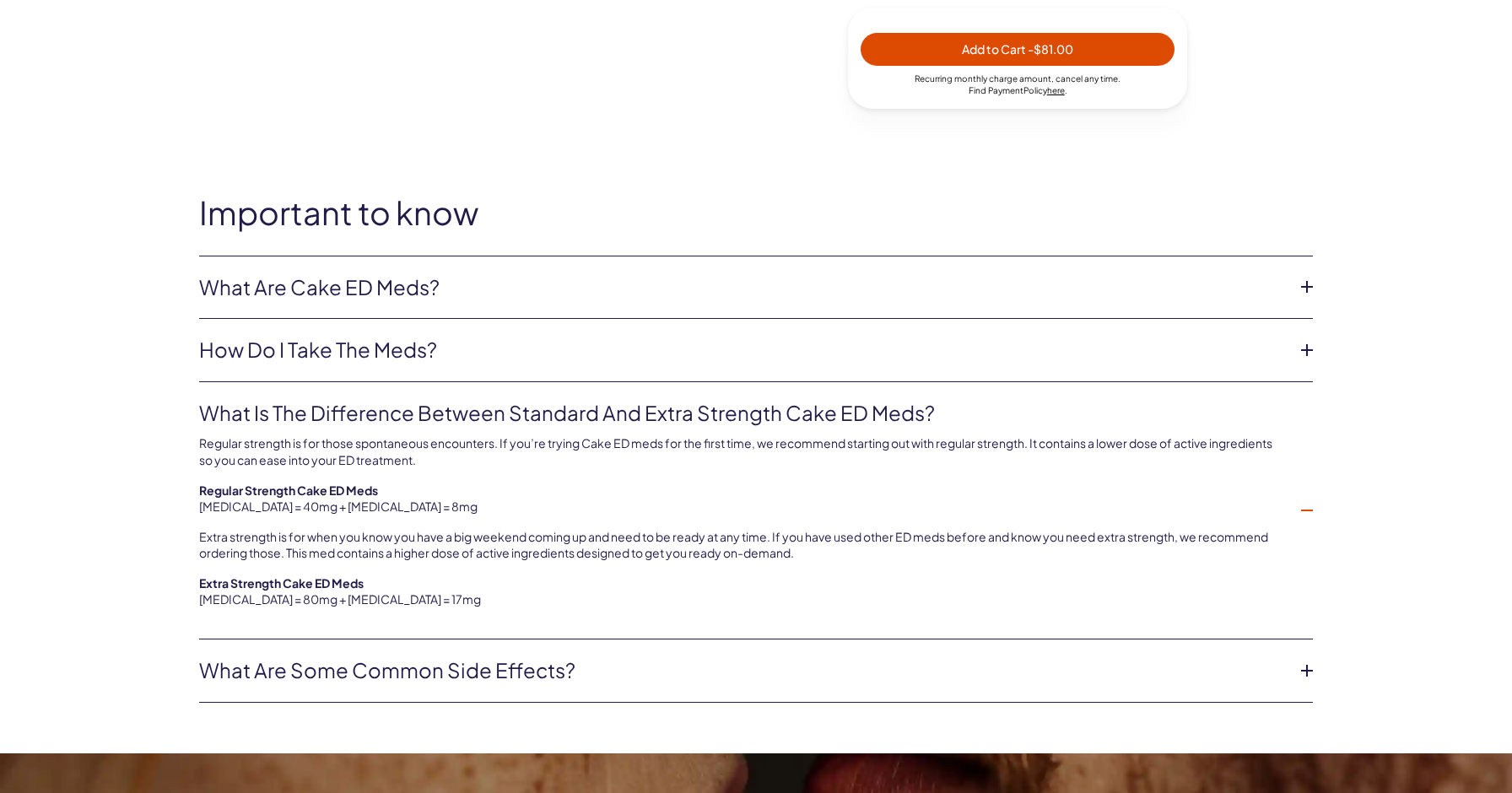
click at [1307, 658] on icon at bounding box center [1307, 670] width 25 height 25
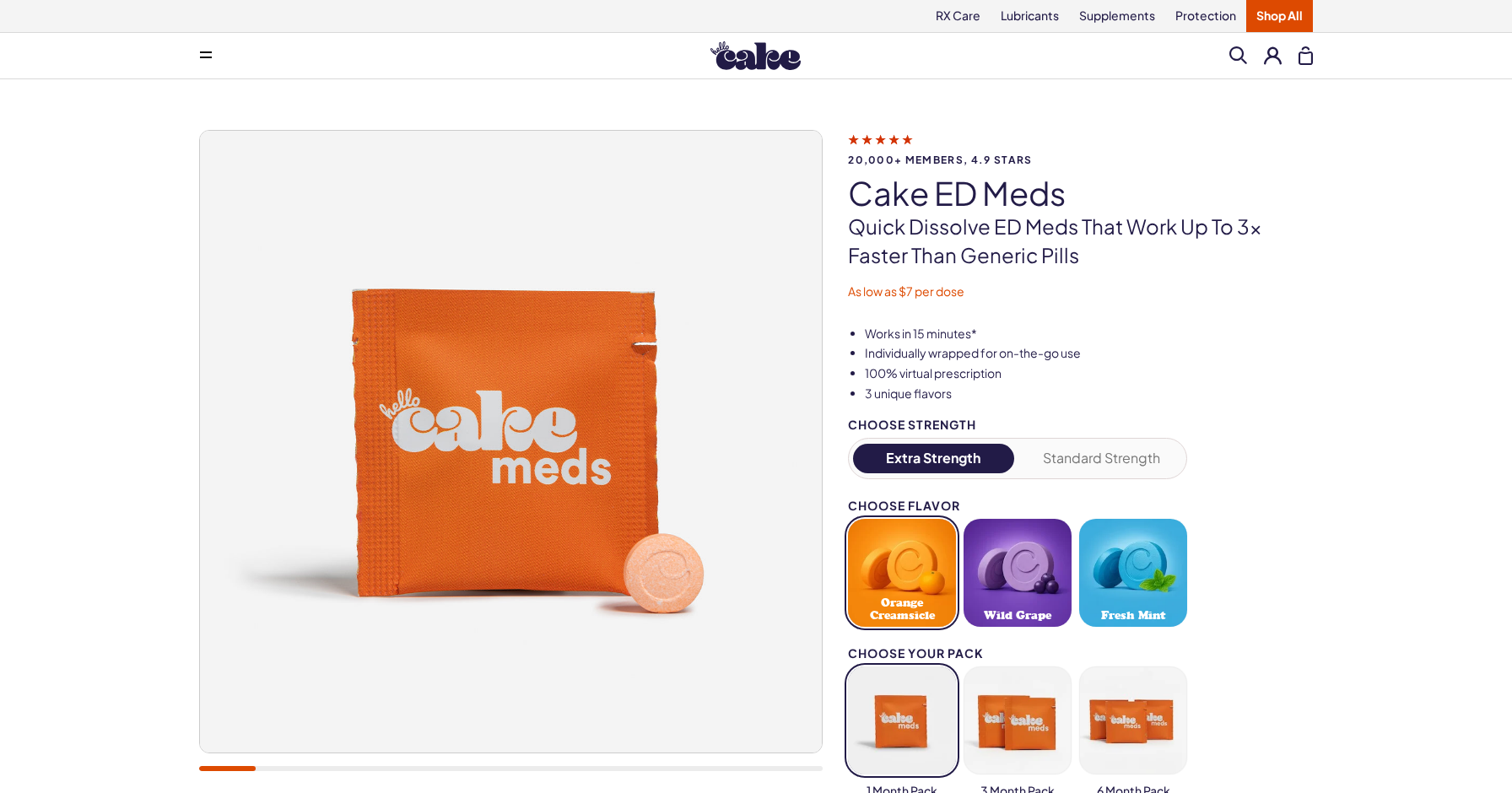
scroll to position [0, 0]
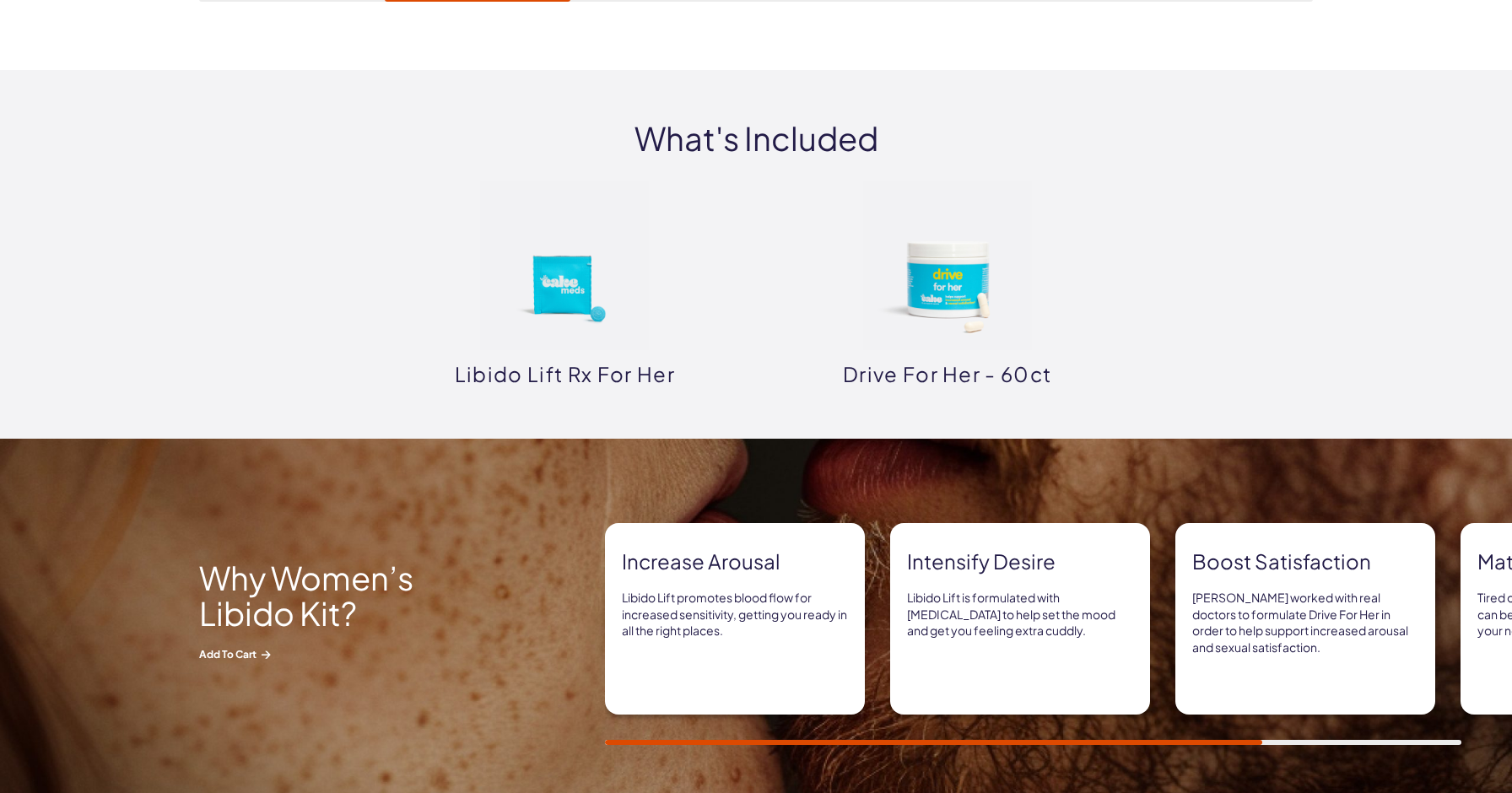
scroll to position [1150, 0]
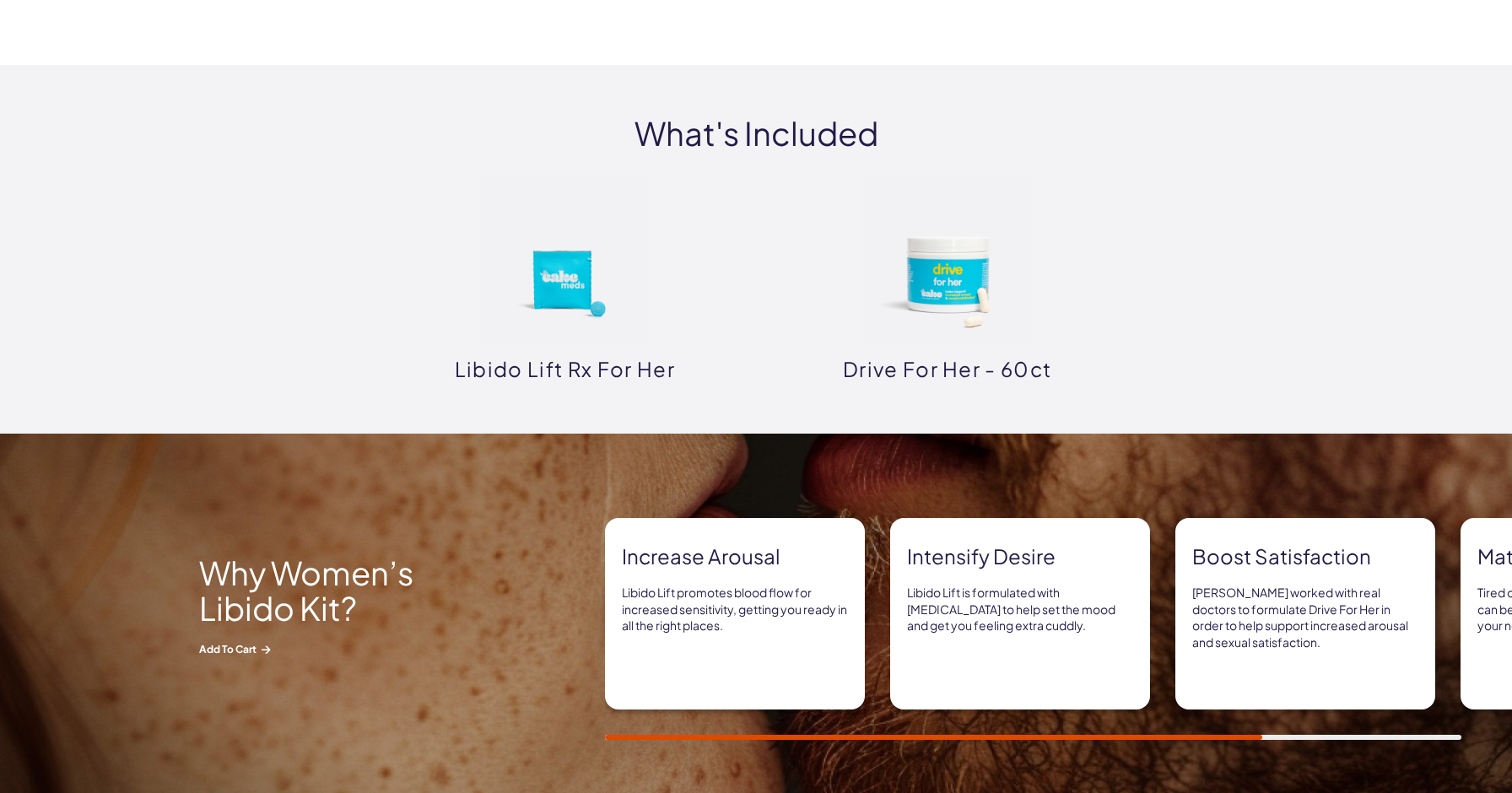
click at [935, 286] on img at bounding box center [947, 260] width 169 height 169
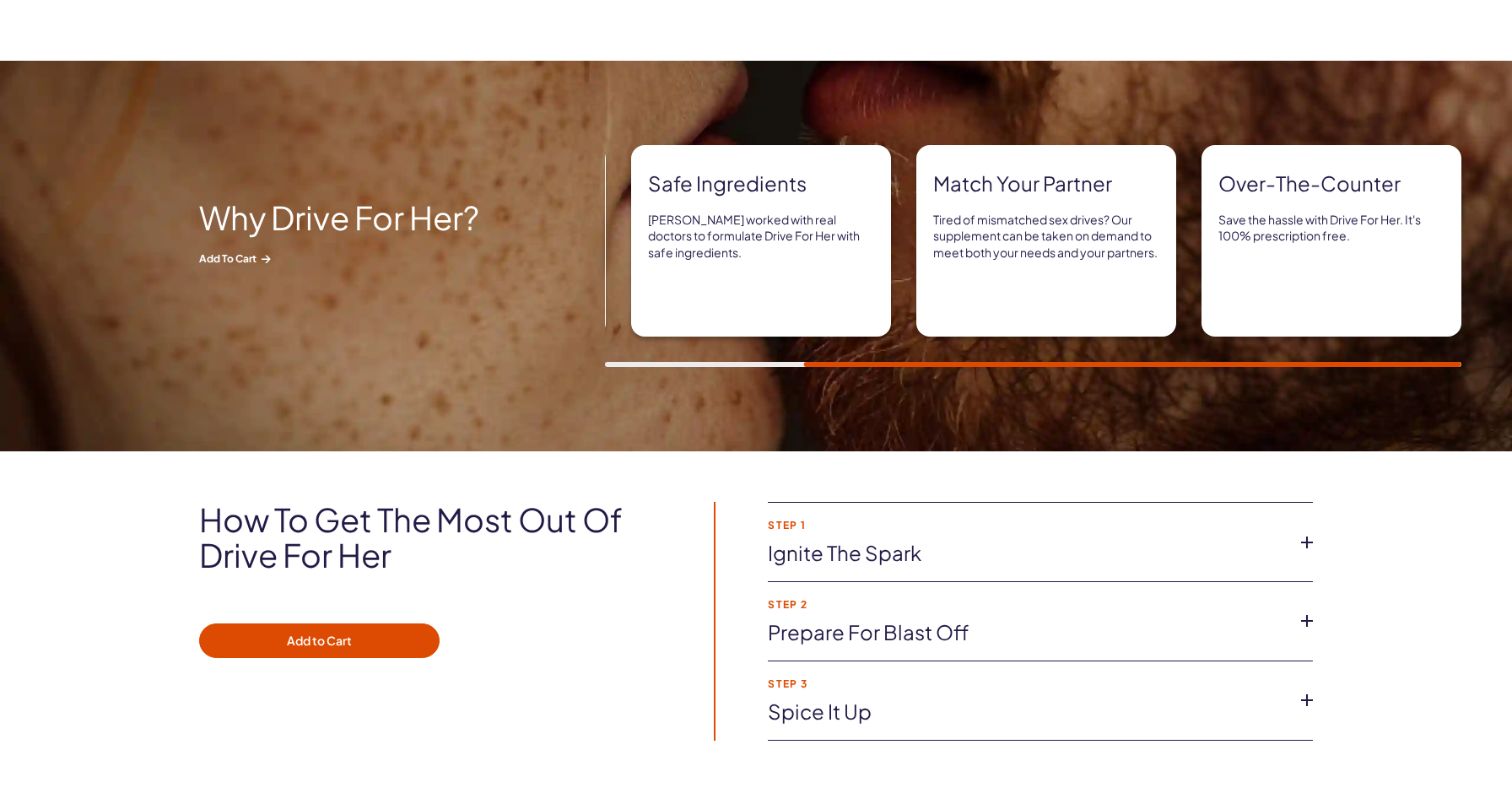
scroll to position [763, 0]
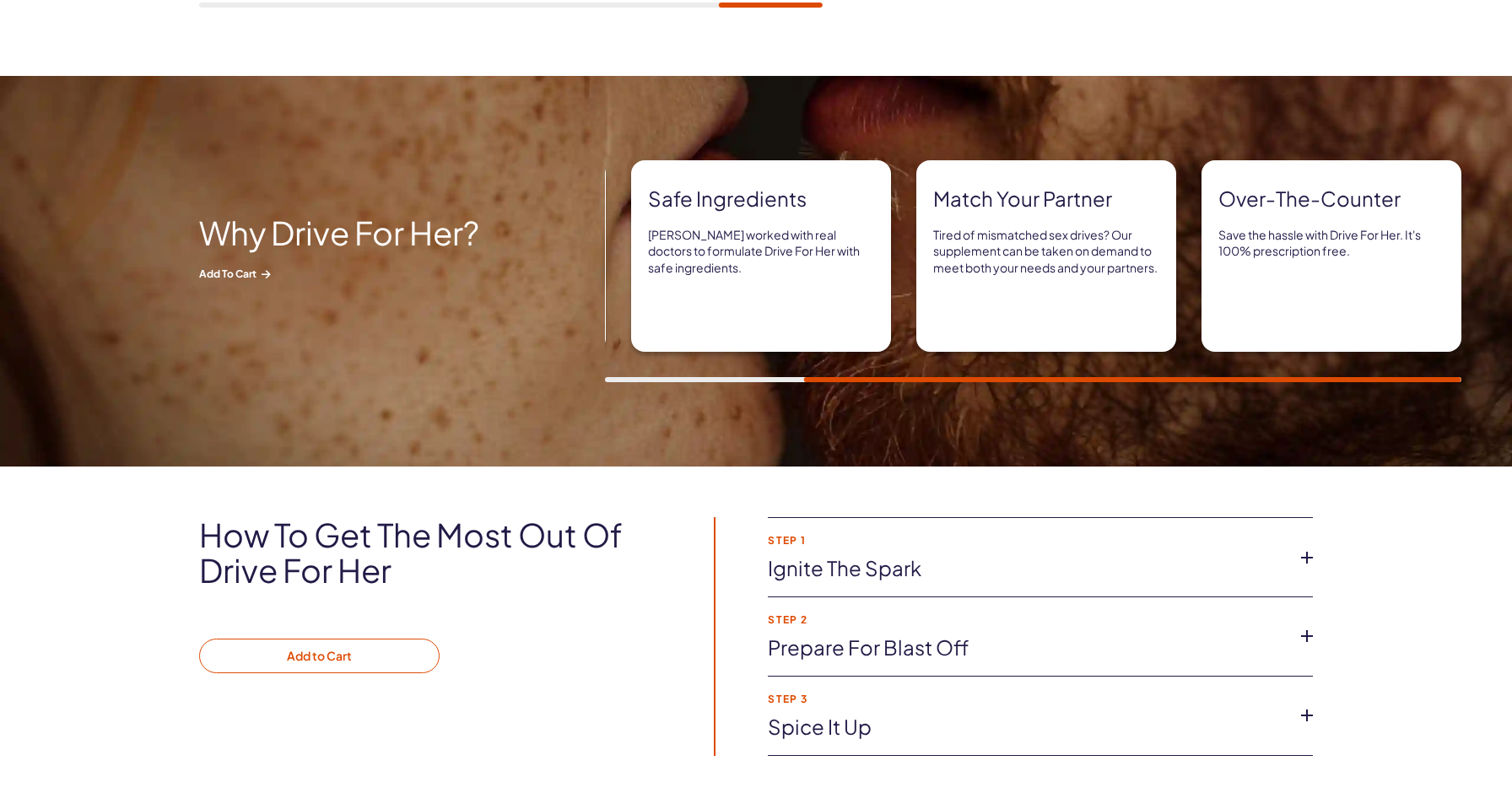
click at [388, 660] on button "Add to Cart" at bounding box center [319, 656] width 241 height 35
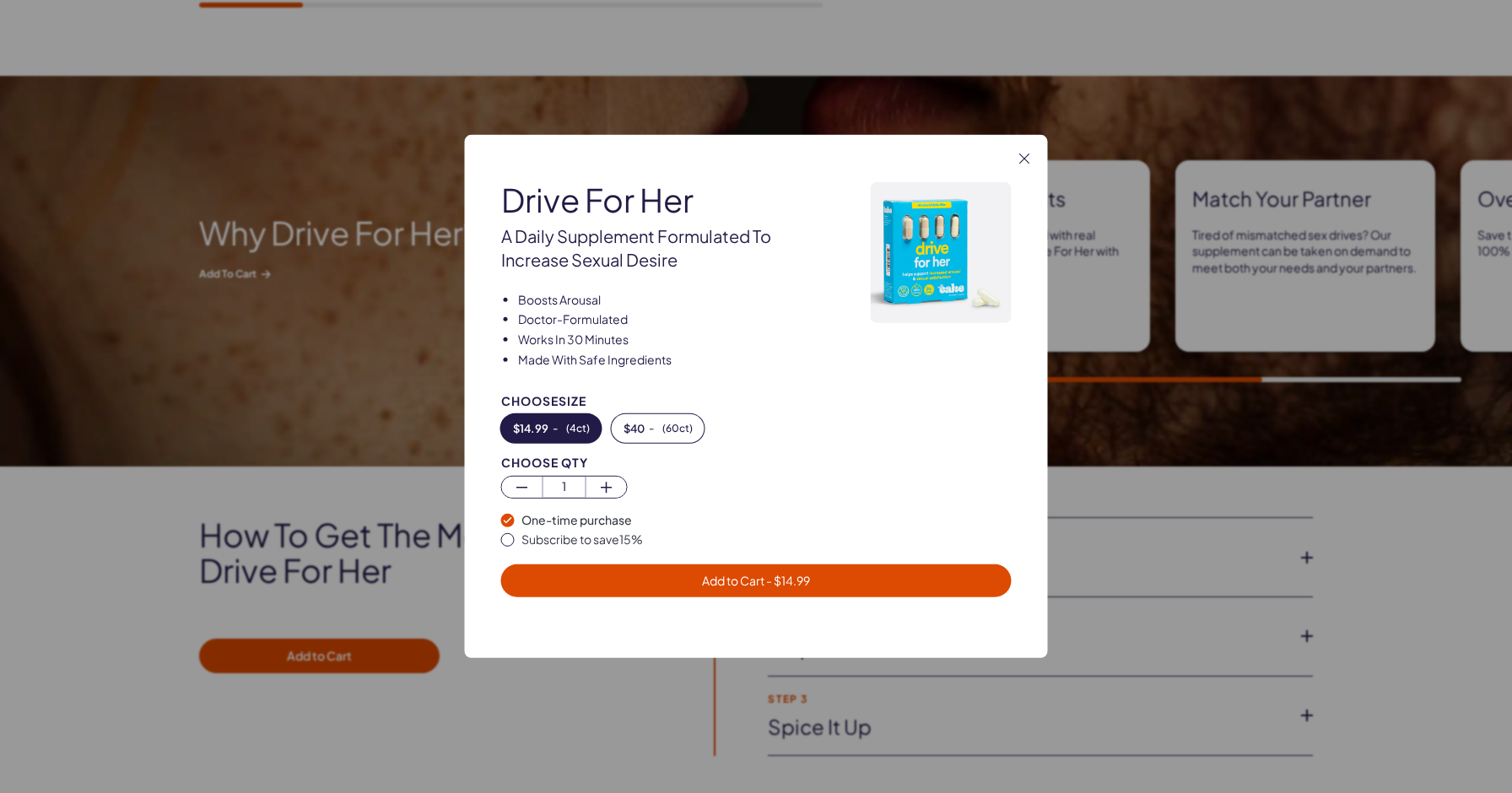
click at [630, 576] on span "Add to Cart - $ 14.99" at bounding box center [756, 581] width 490 height 20
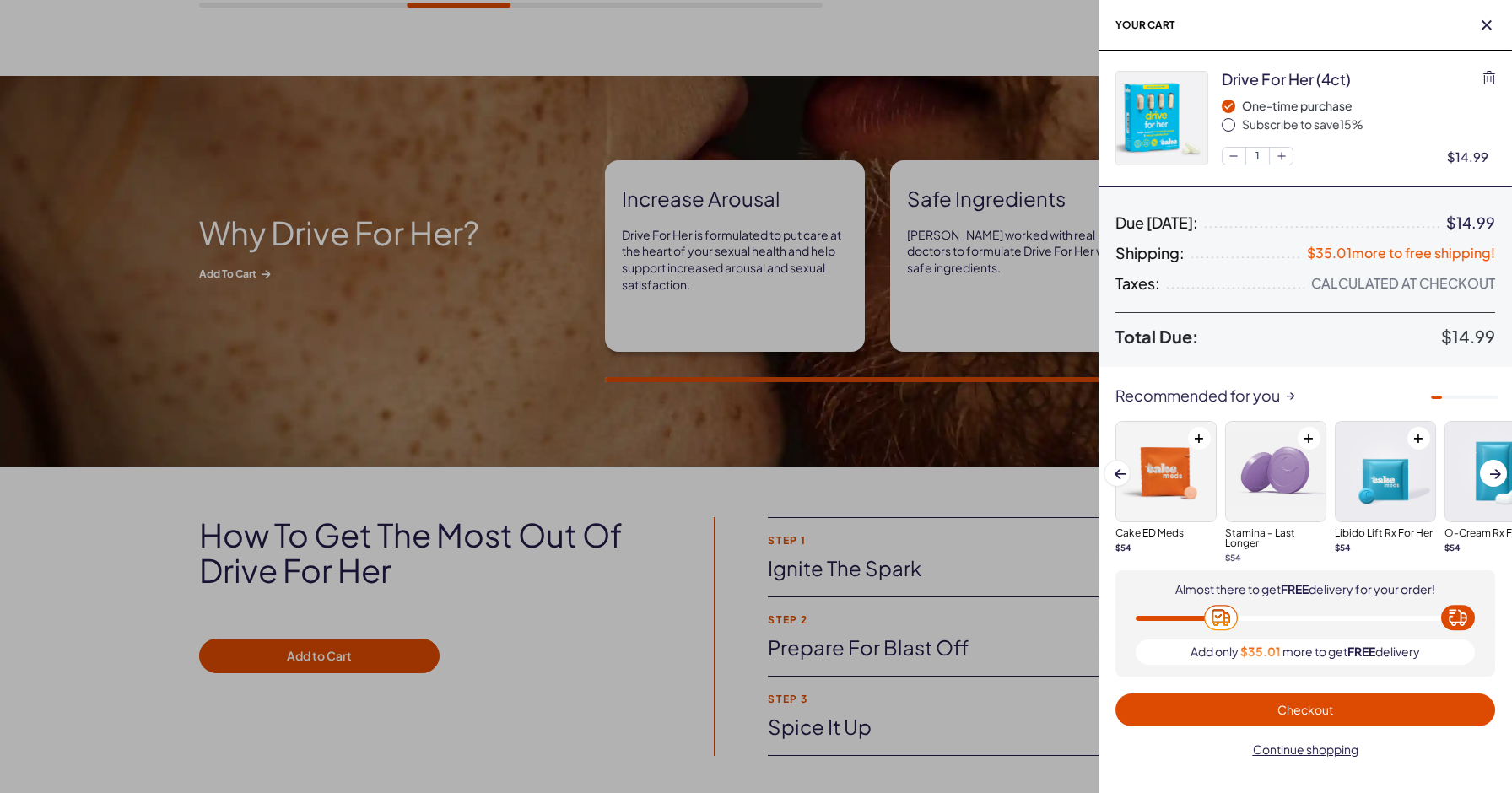
scroll to position [0, 0]
click at [1488, 22] on icon "button" at bounding box center [1486, 24] width 10 height 10
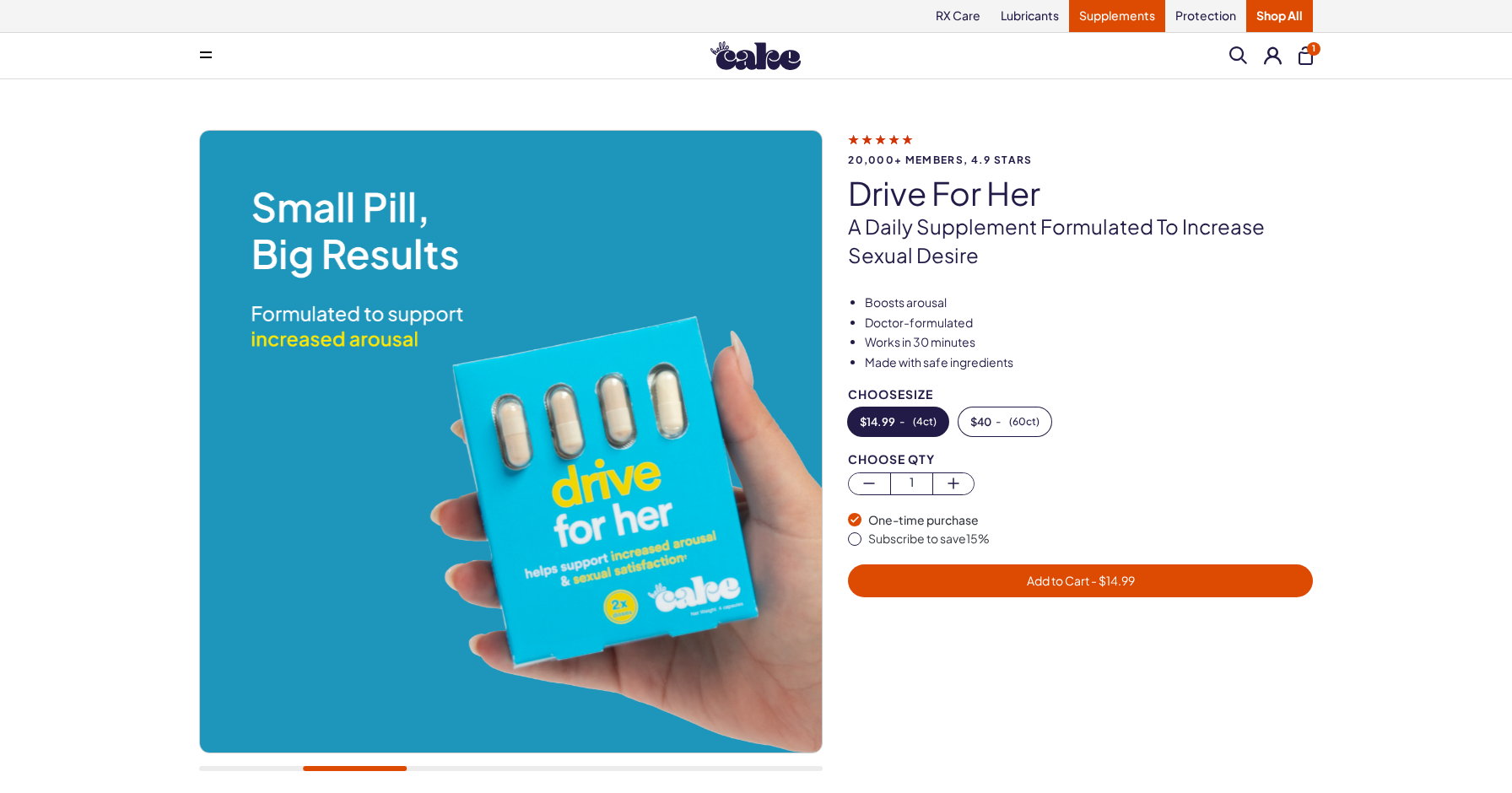
click at [1098, 18] on link "Supplements" at bounding box center [1116, 16] width 96 height 32
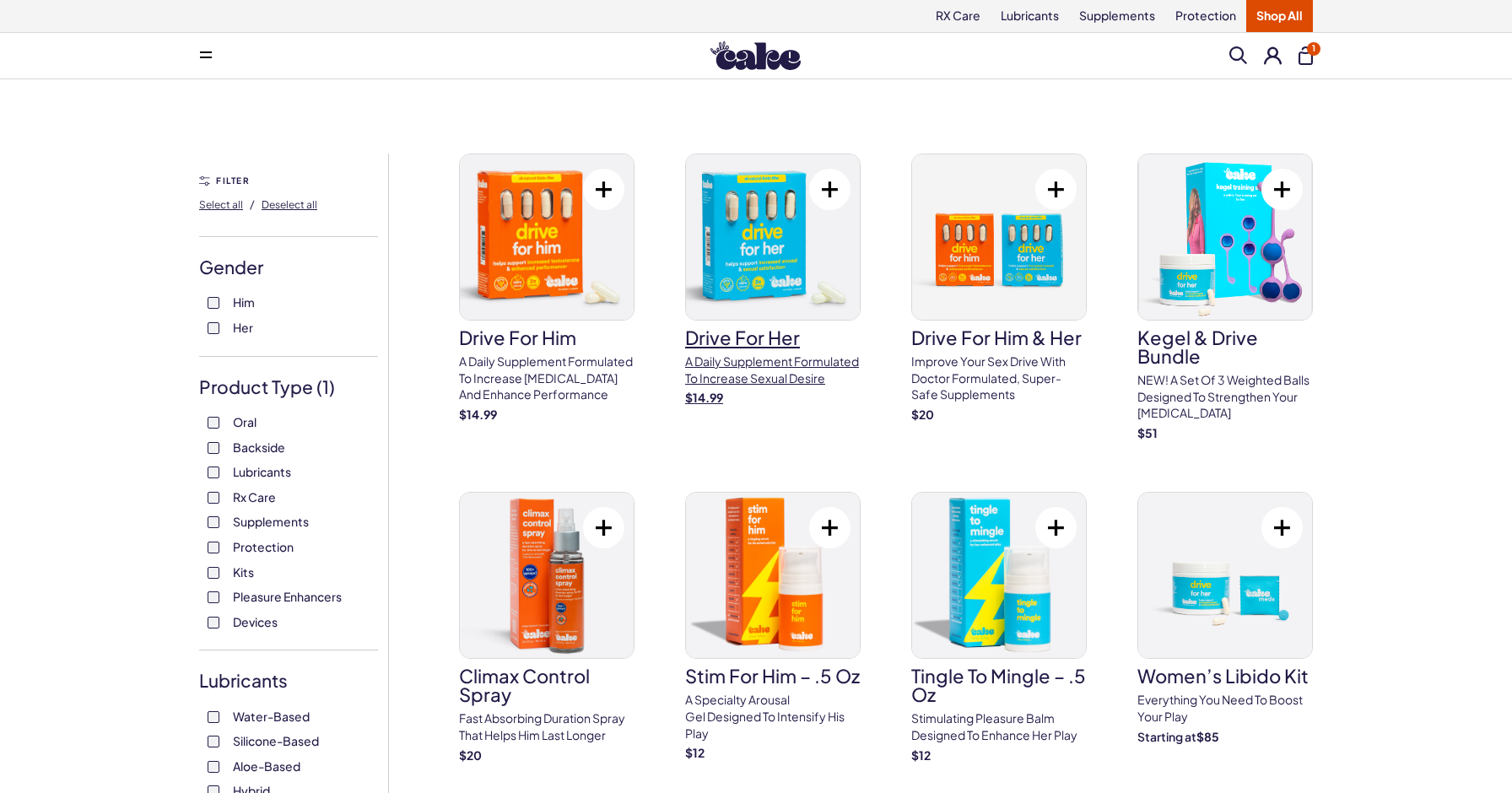
click at [767, 339] on h3 "drive for her" at bounding box center [772, 337] width 176 height 19
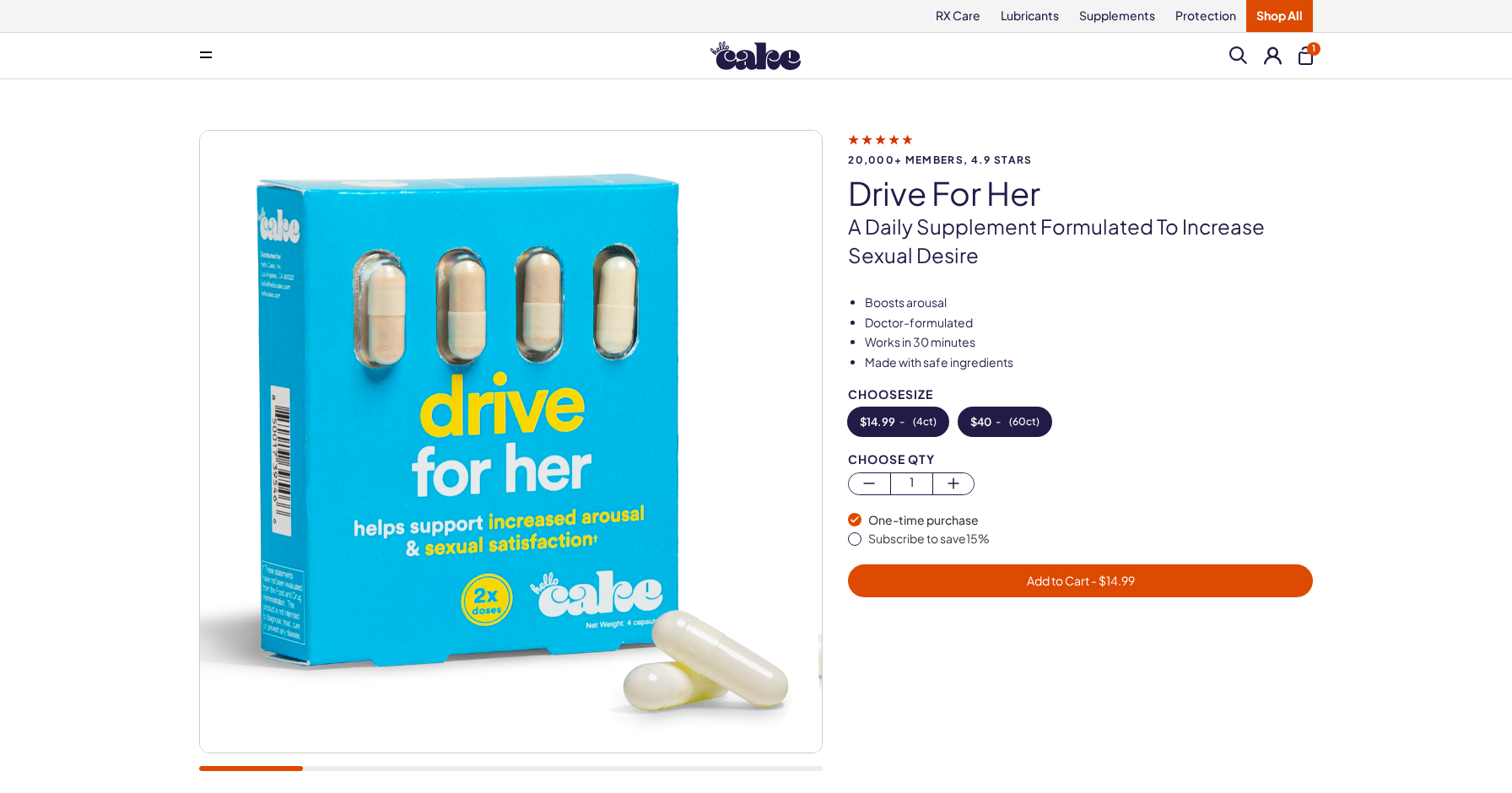
click at [984, 424] on span "$ 40" at bounding box center [980, 422] width 21 height 12
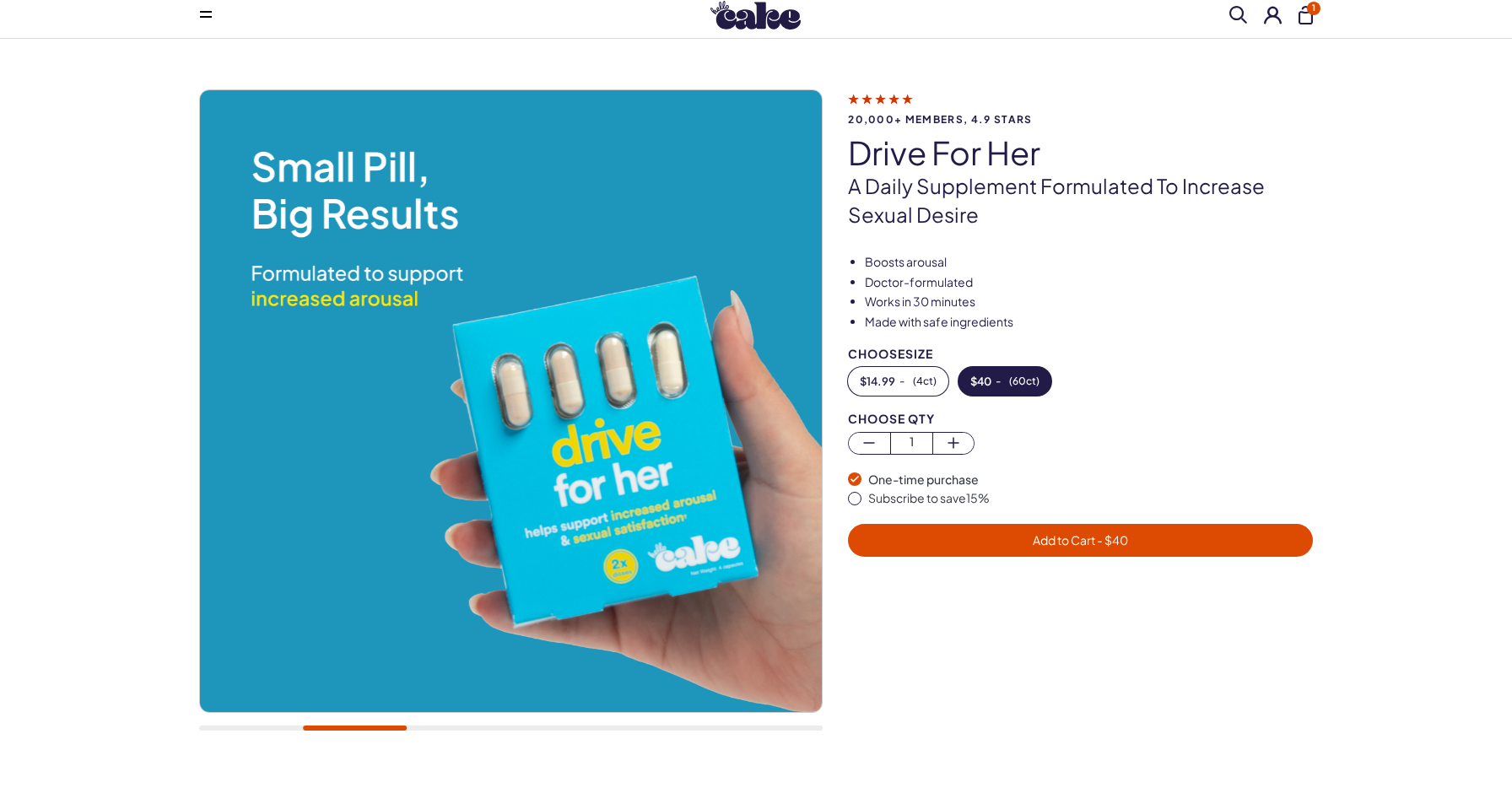
scroll to position [42, 0]
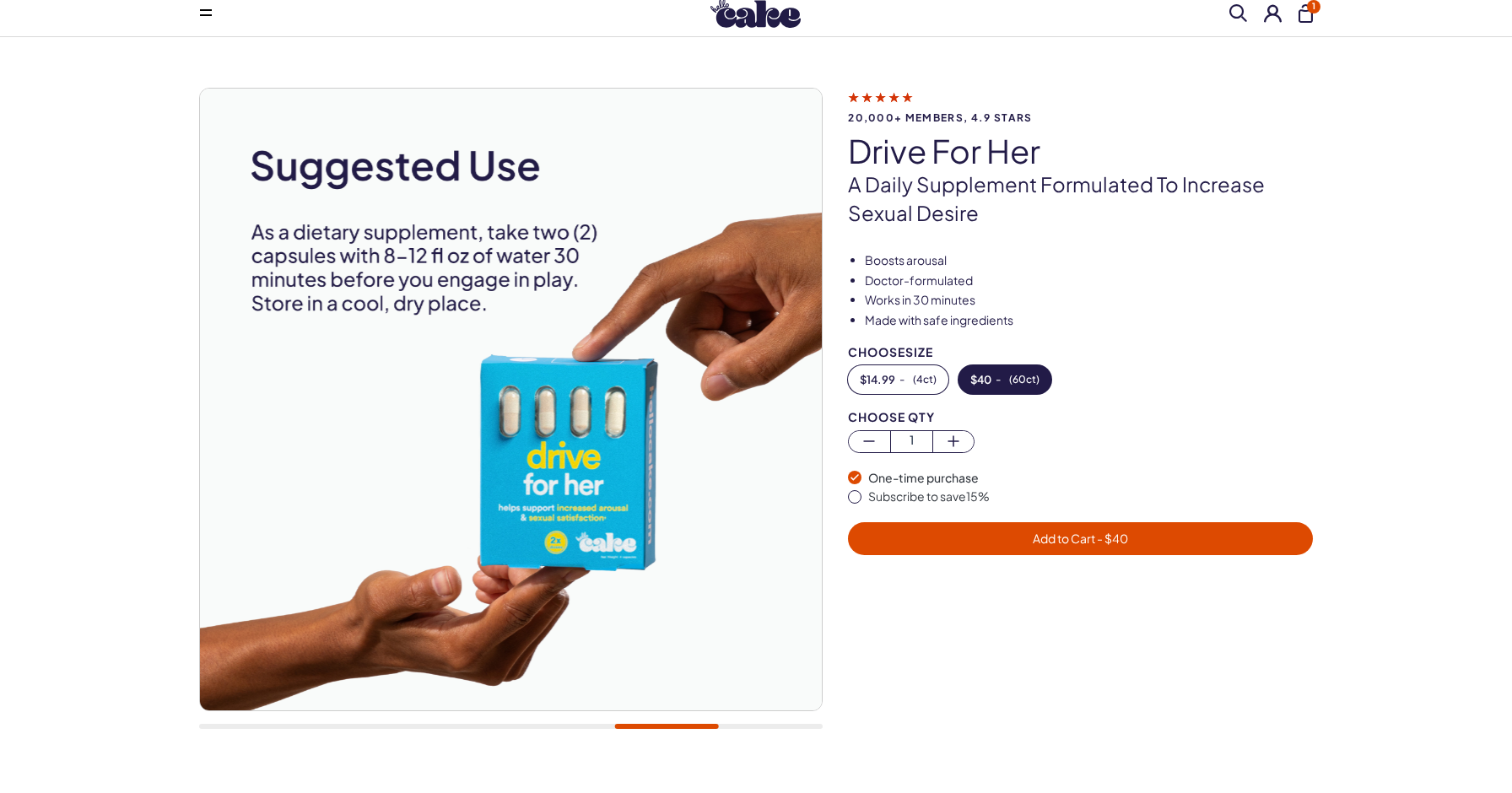
click at [1027, 533] on span "Add to Cart - $ 40" at bounding box center [1079, 539] width 444 height 20
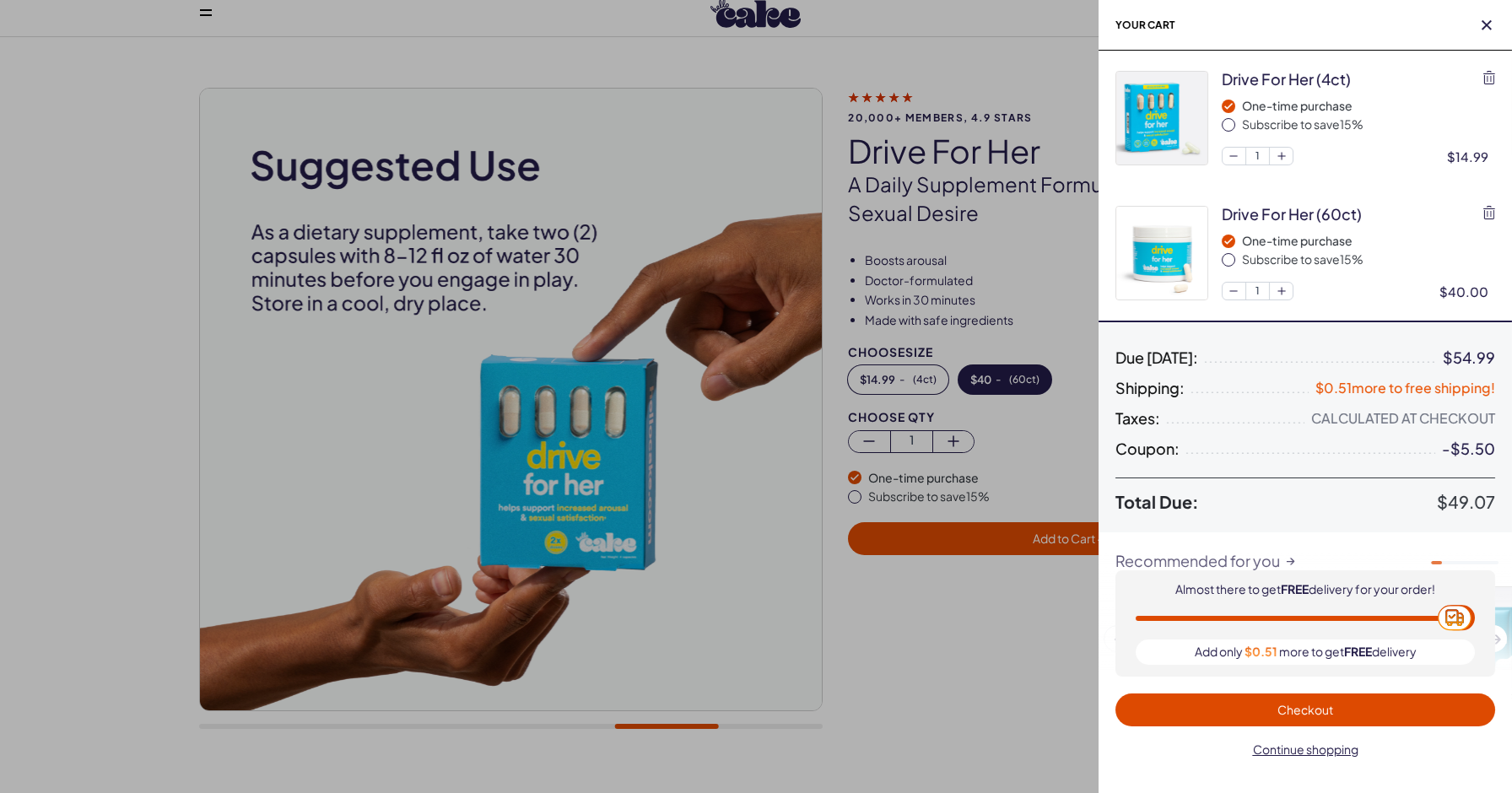
scroll to position [0, 0]
click at [1195, 711] on span "Checkout" at bounding box center [1305, 710] width 360 height 20
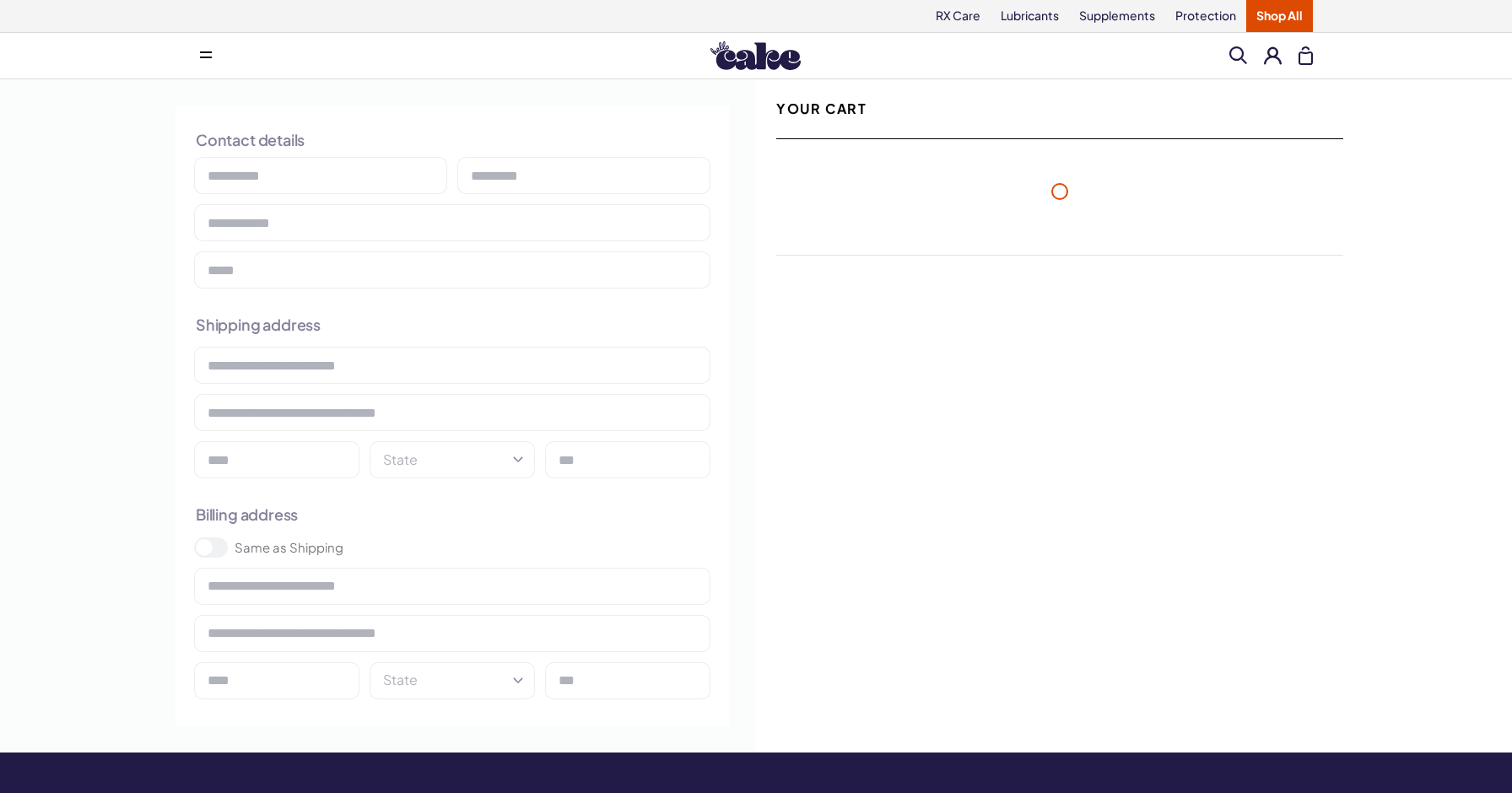
select select "**"
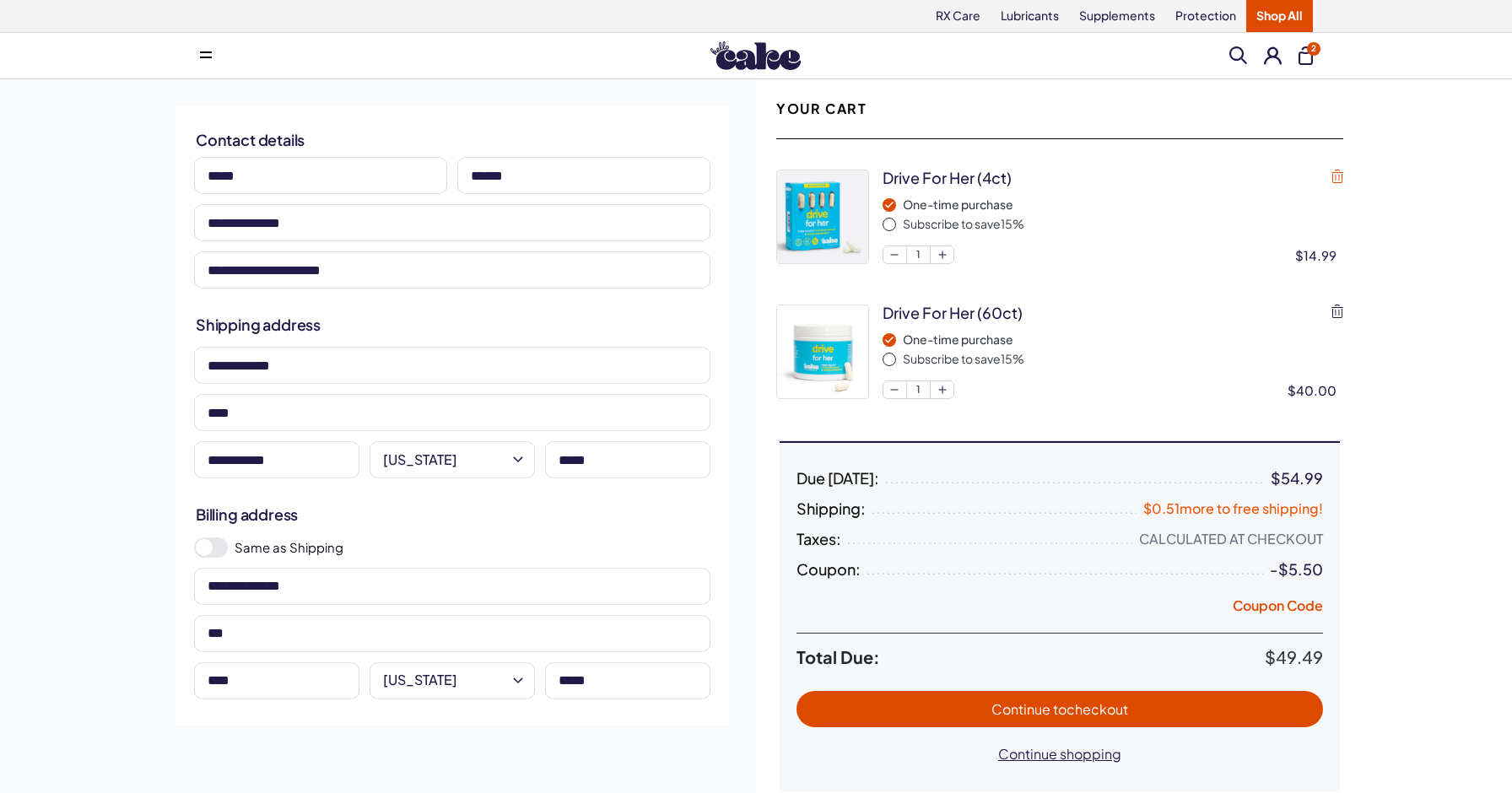
click at [1335, 177] on icon "button" at bounding box center [1336, 176] width 12 height 14
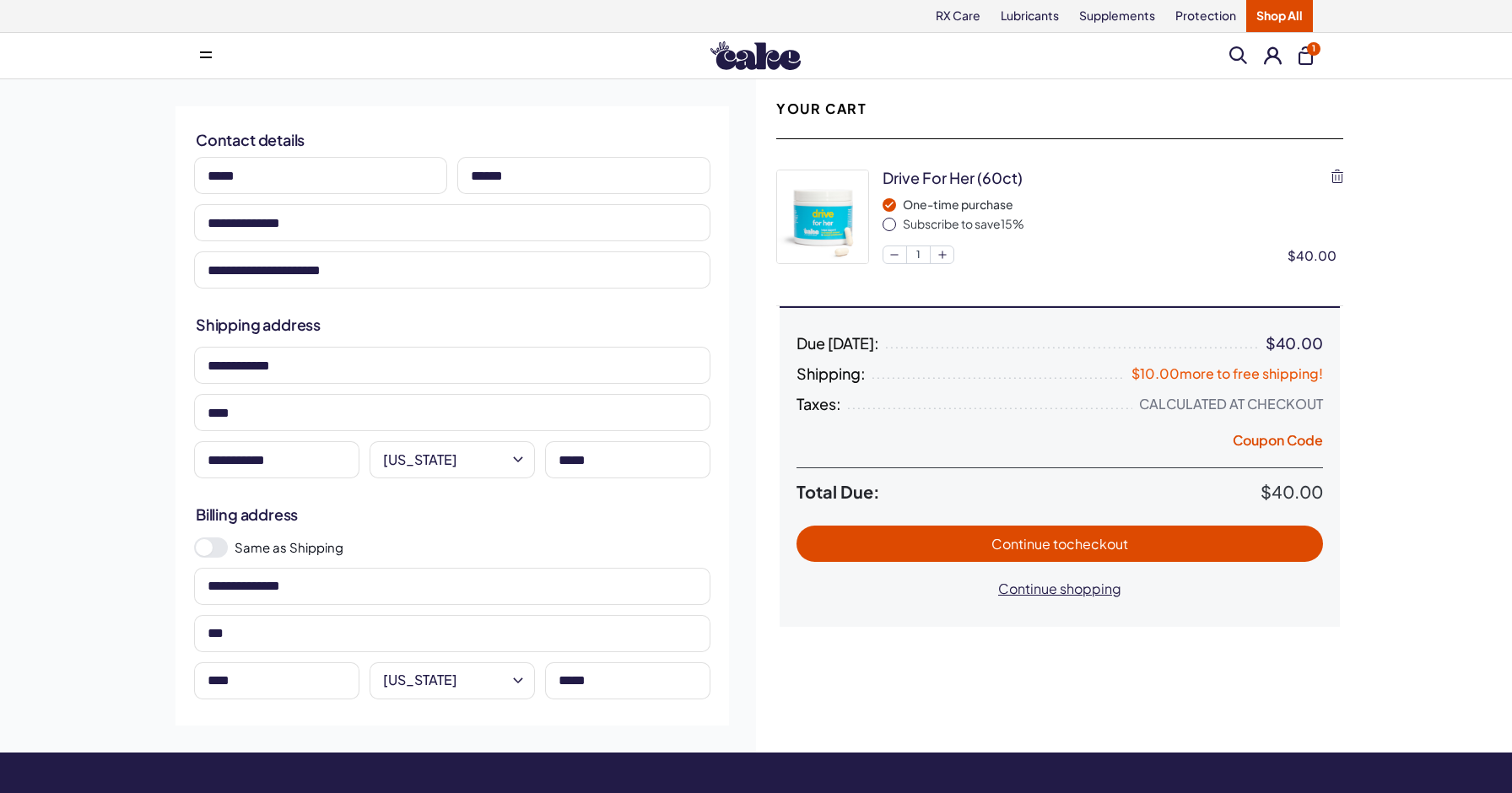
click at [1059, 547] on span "to checkout" at bounding box center [1089, 544] width 75 height 18
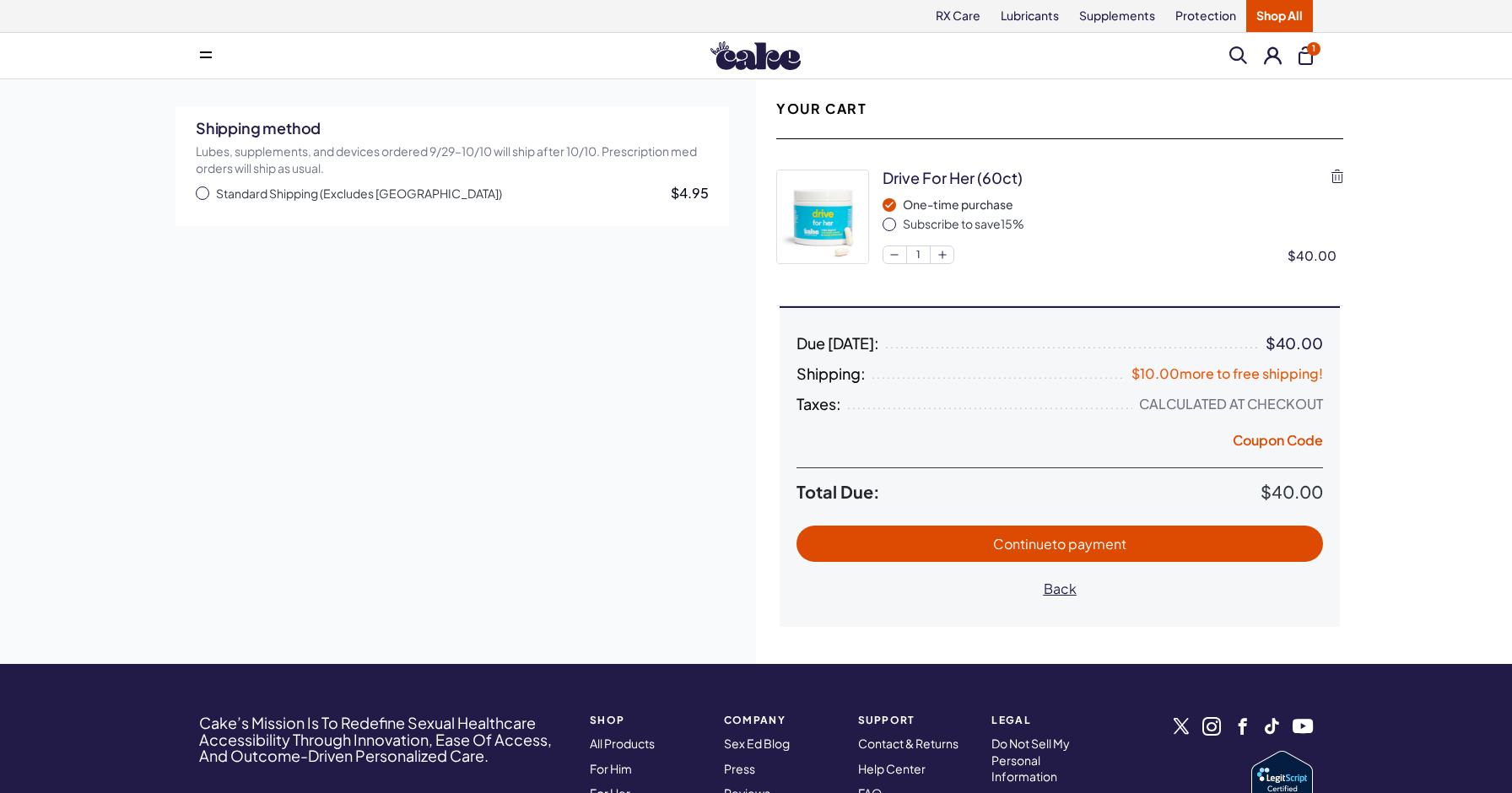
click at [199, 191] on span "button" at bounding box center [202, 193] width 14 height 14
click at [926, 541] on span "Continue to payment" at bounding box center [1060, 544] width 493 height 20
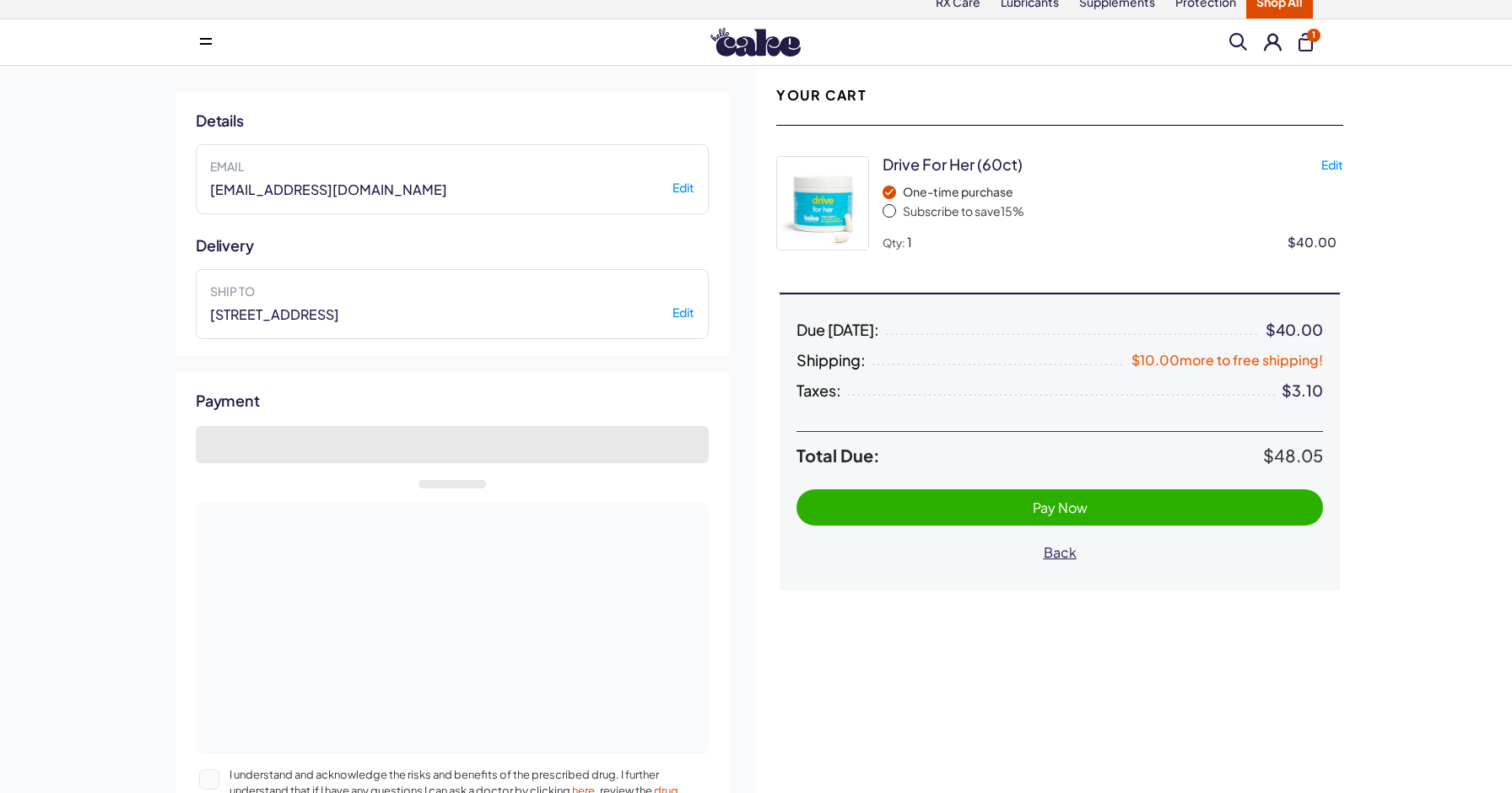
scroll to position [32, 0]
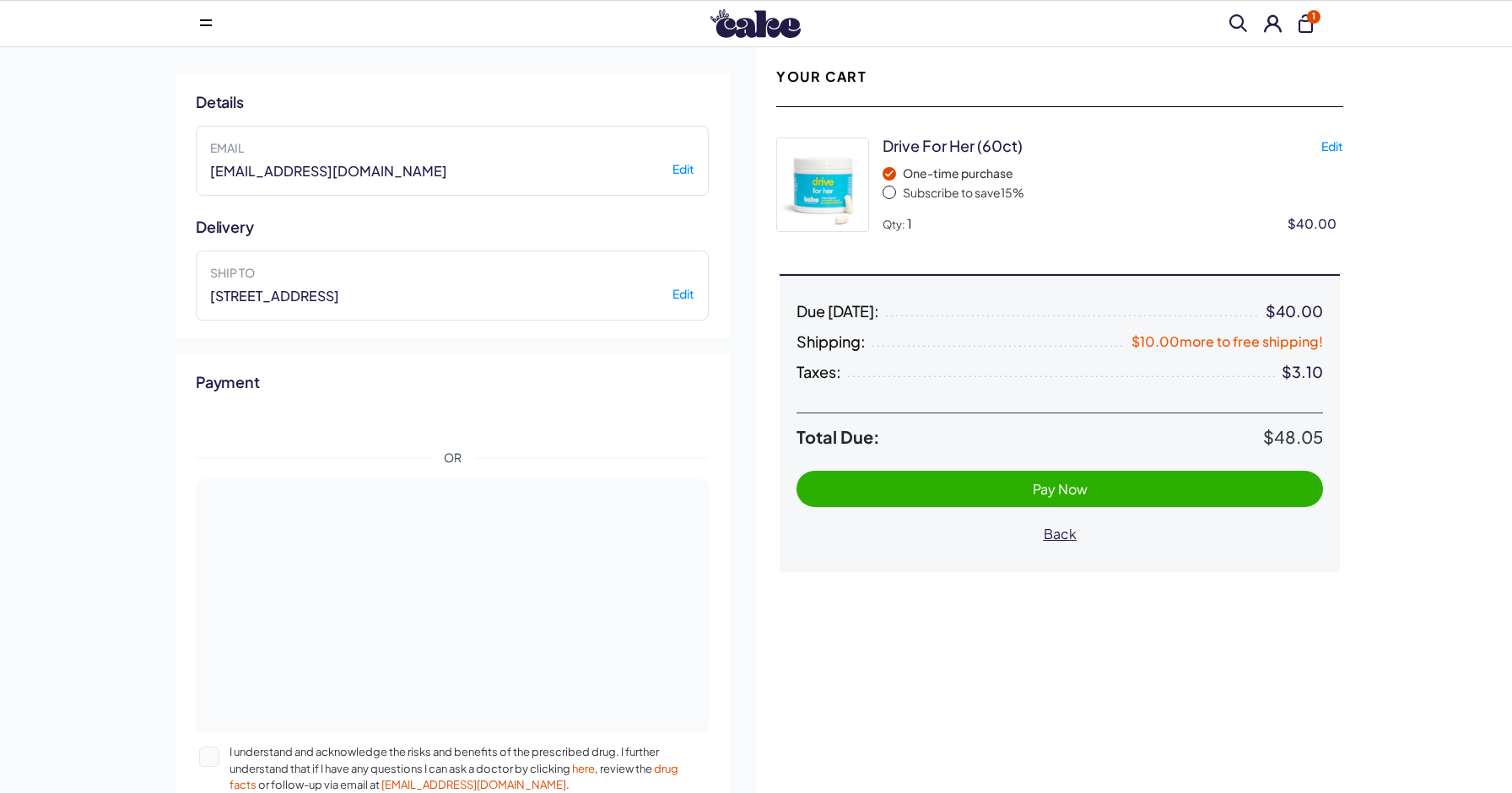
click at [854, 496] on span "Pay Now" at bounding box center [1060, 489] width 493 height 20
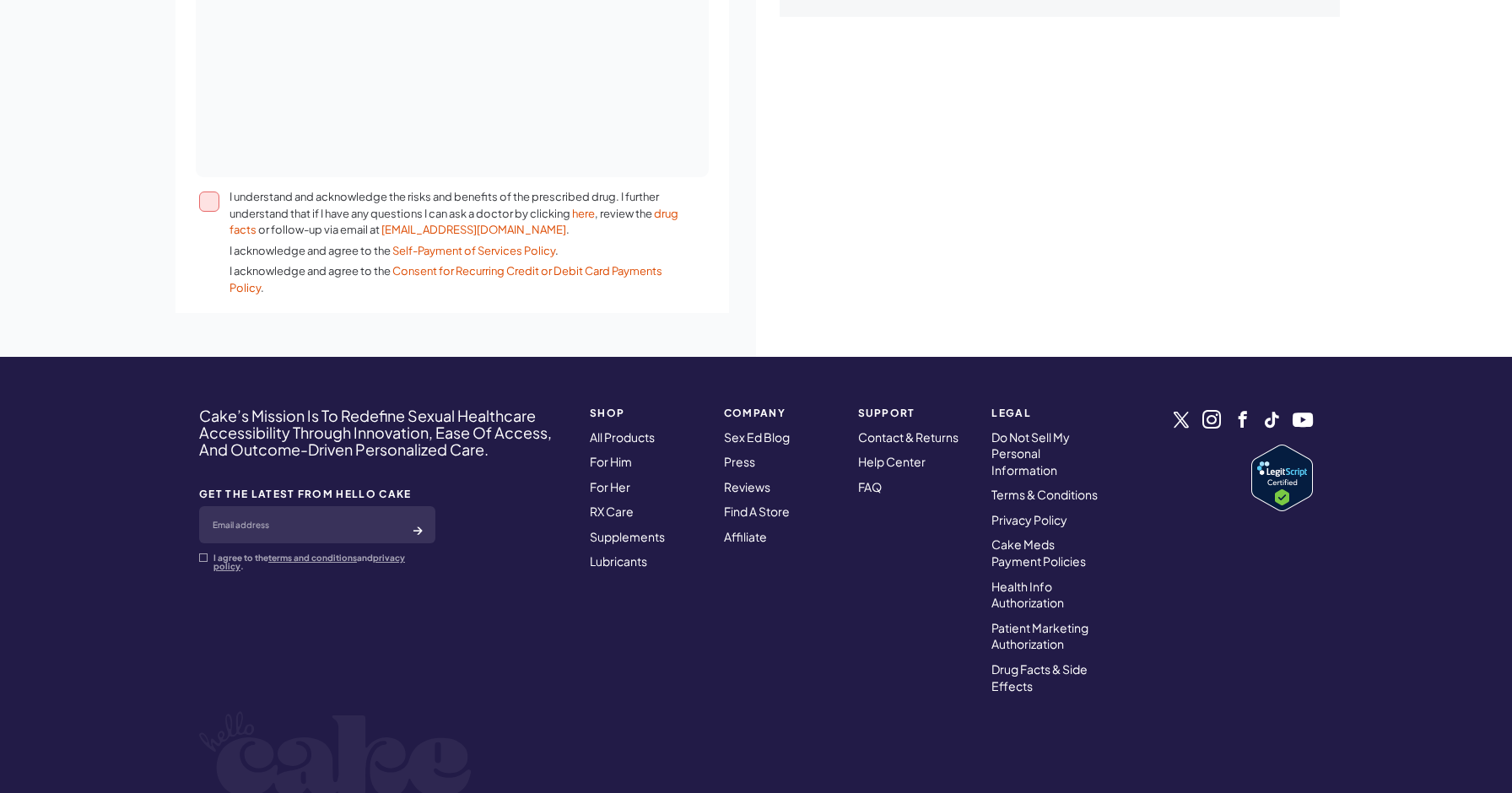
scroll to position [536, 0]
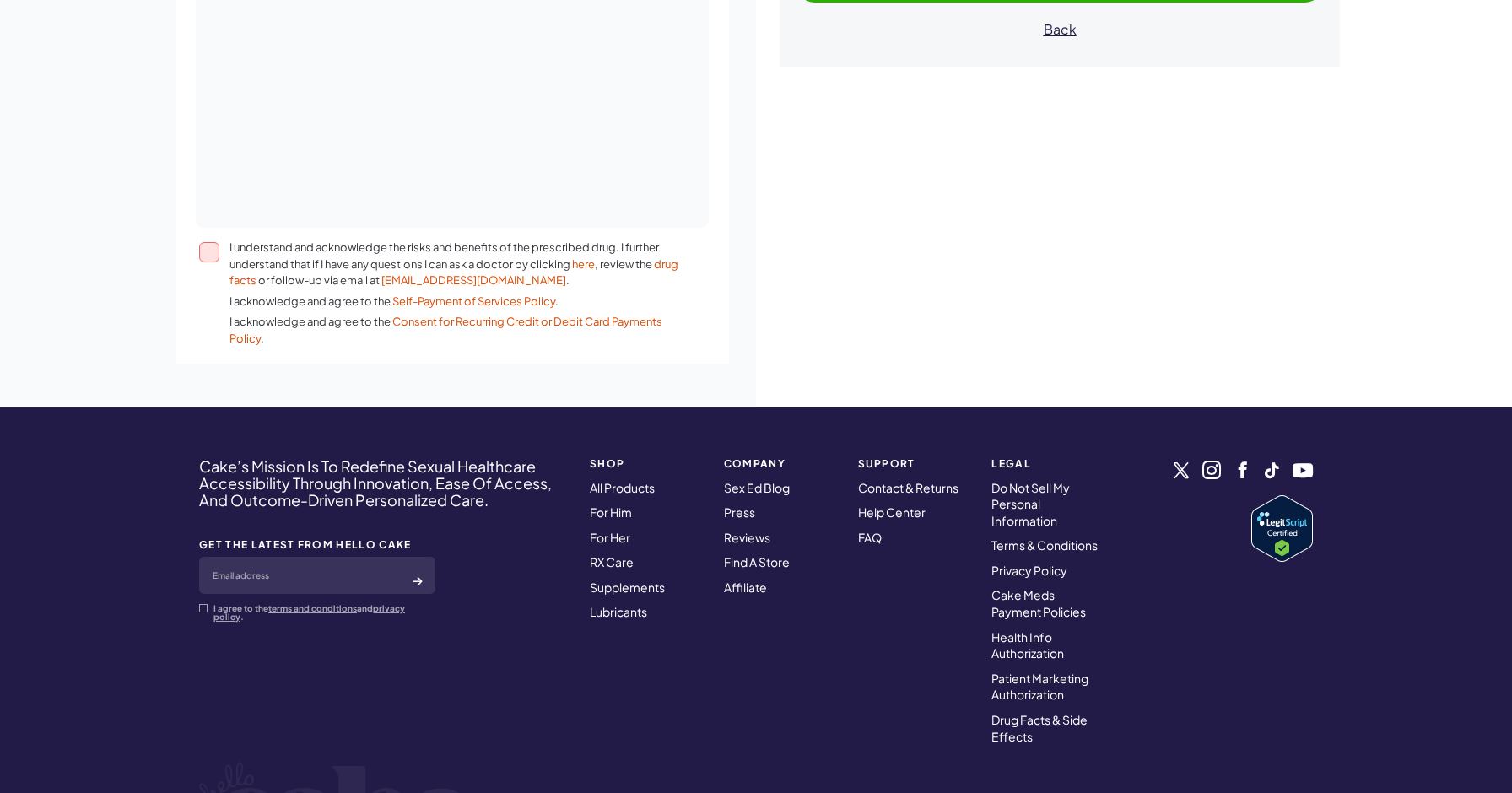
click at [211, 251] on button "I understand and acknowledge the risks and benefits of the prescribed drug. I f…" at bounding box center [209, 252] width 20 height 20
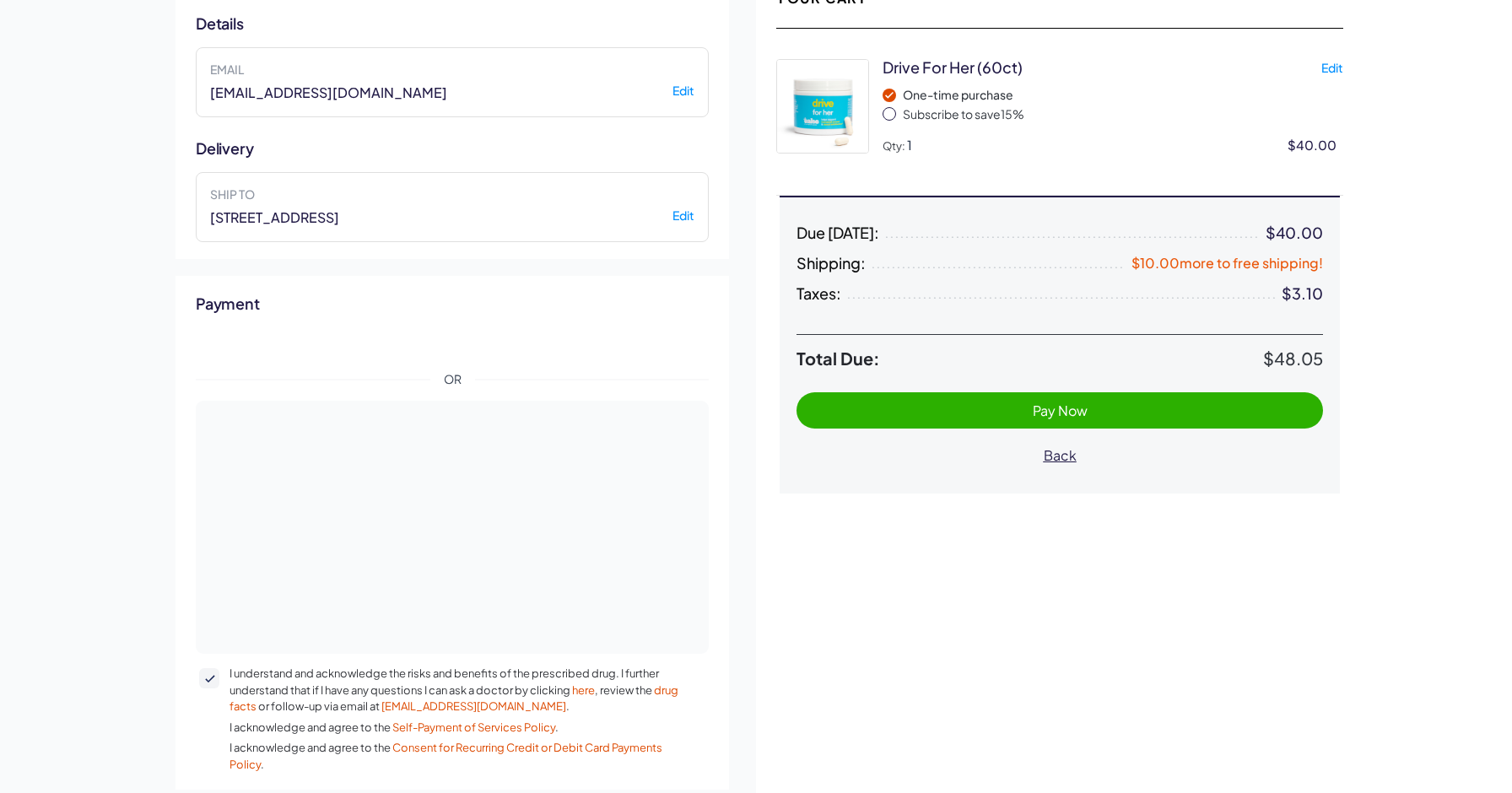
scroll to position [110, 0]
click at [875, 409] on span "Pay Now" at bounding box center [1060, 412] width 493 height 20
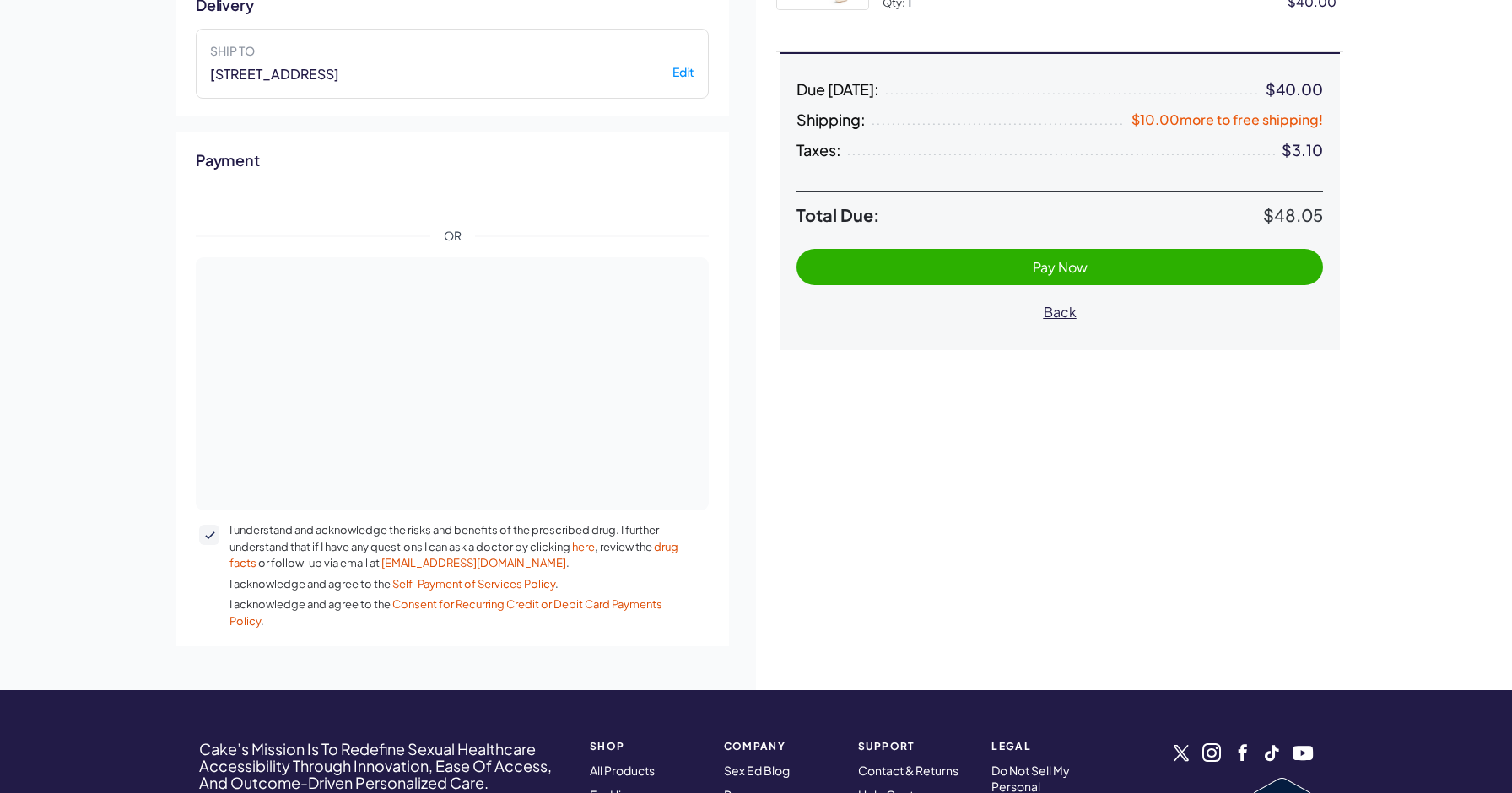
scroll to position [370, 0]
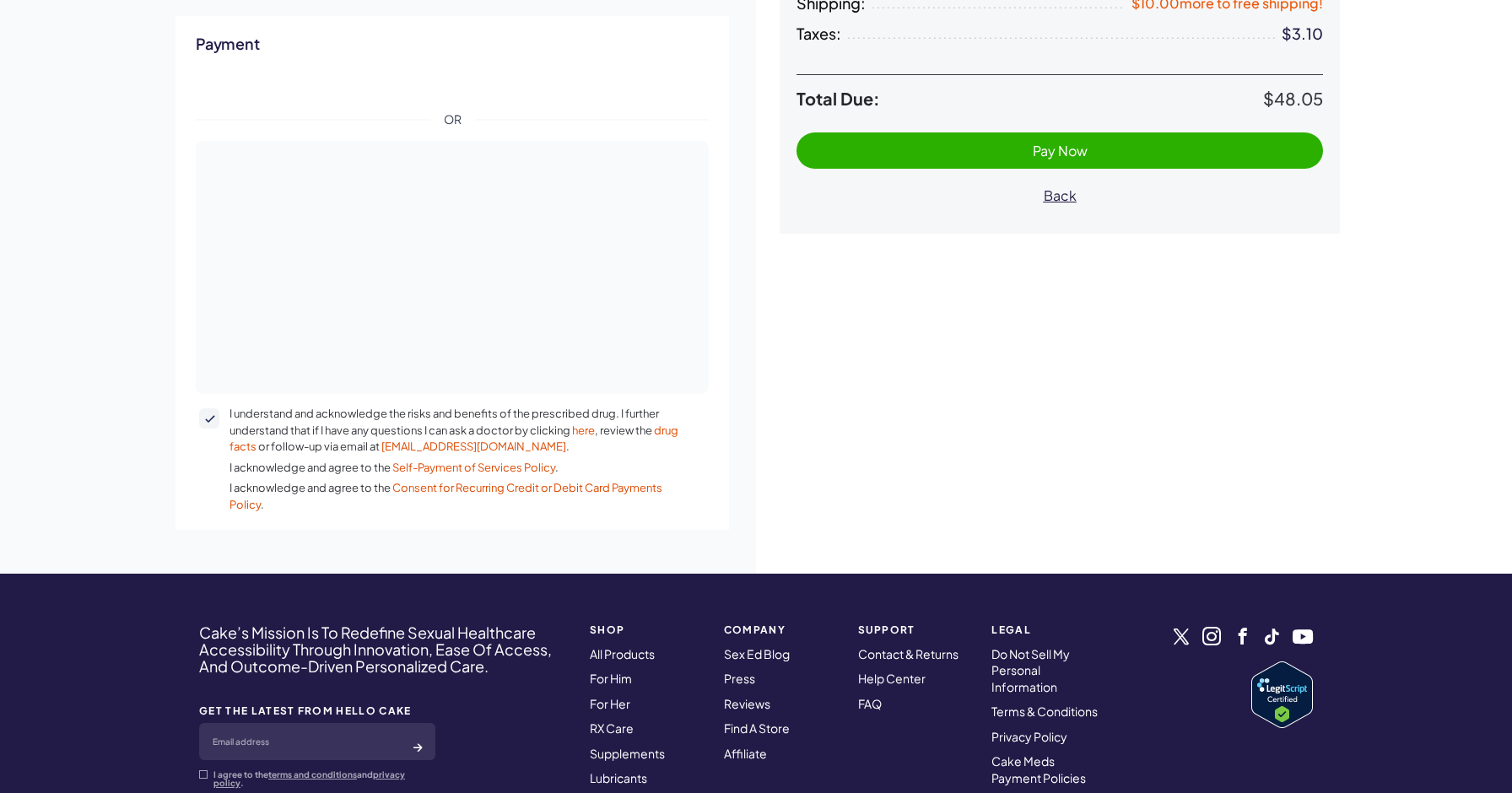
click at [905, 150] on span "Pay Now" at bounding box center [1060, 150] width 493 height 20
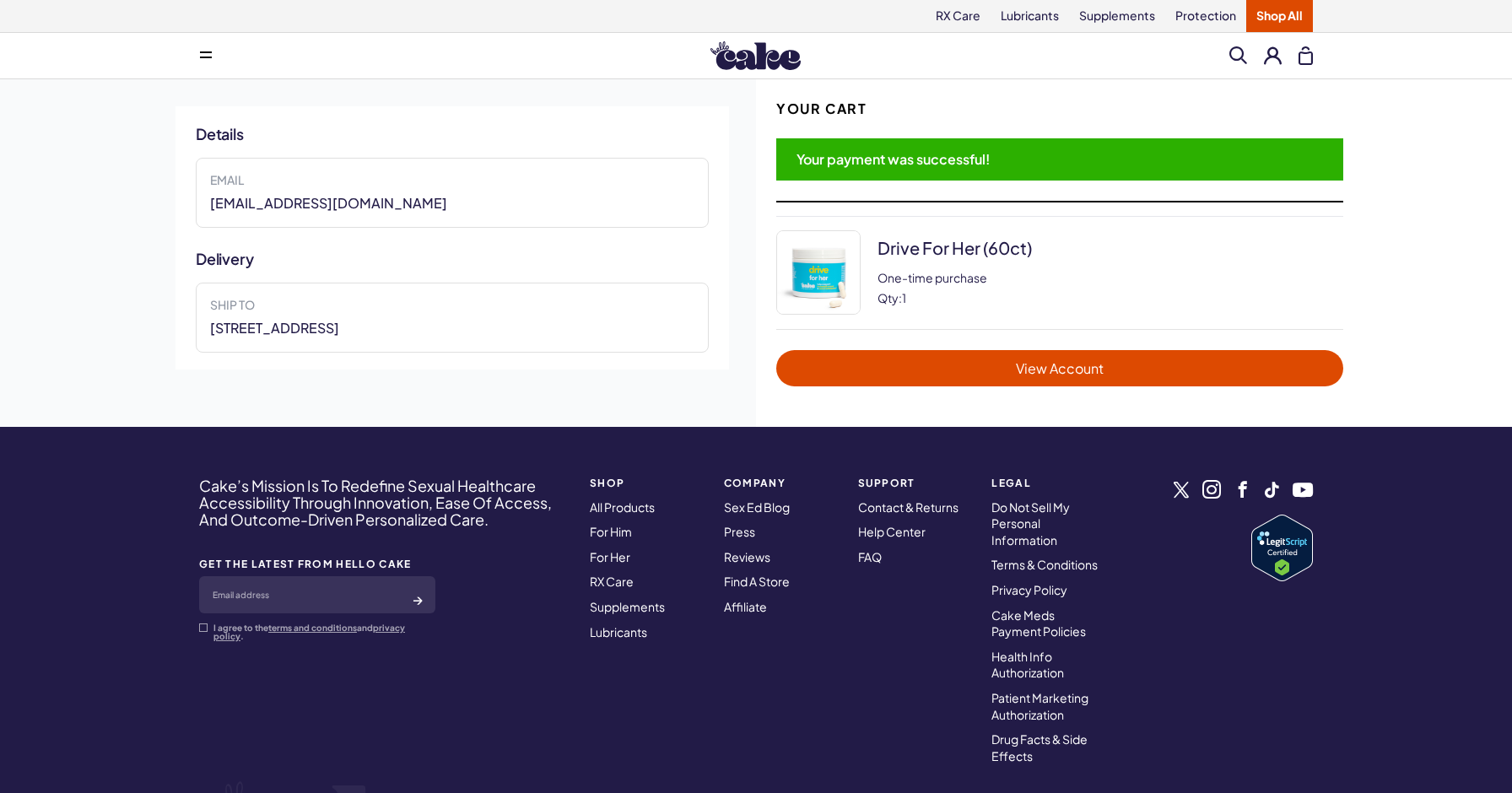
click at [758, 58] on img at bounding box center [755, 56] width 90 height 29
